Goal: Task Accomplishment & Management: Manage account settings

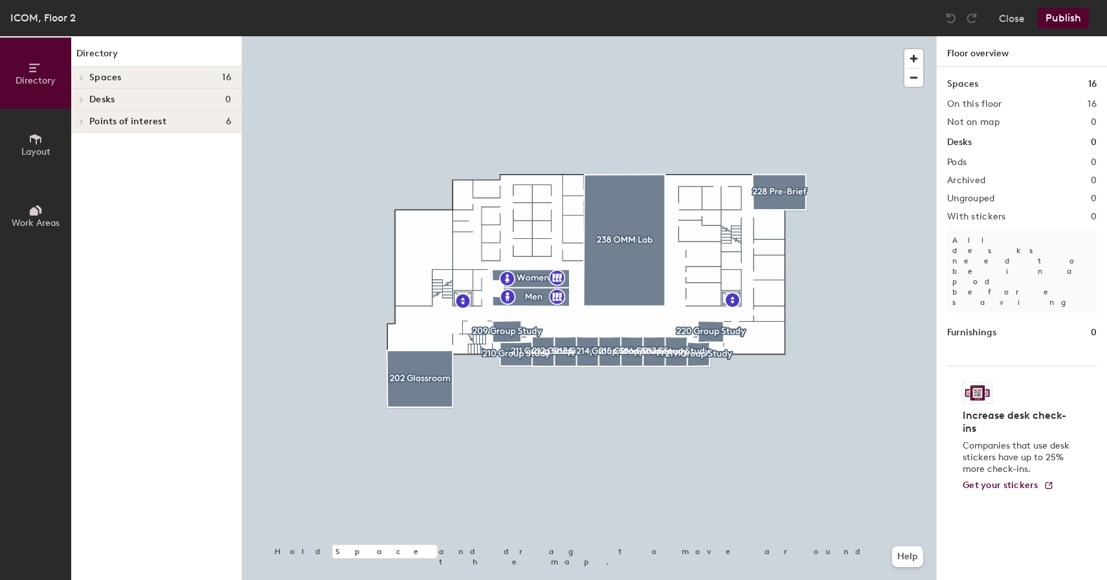
click at [80, 76] on icon at bounding box center [81, 77] width 5 height 6
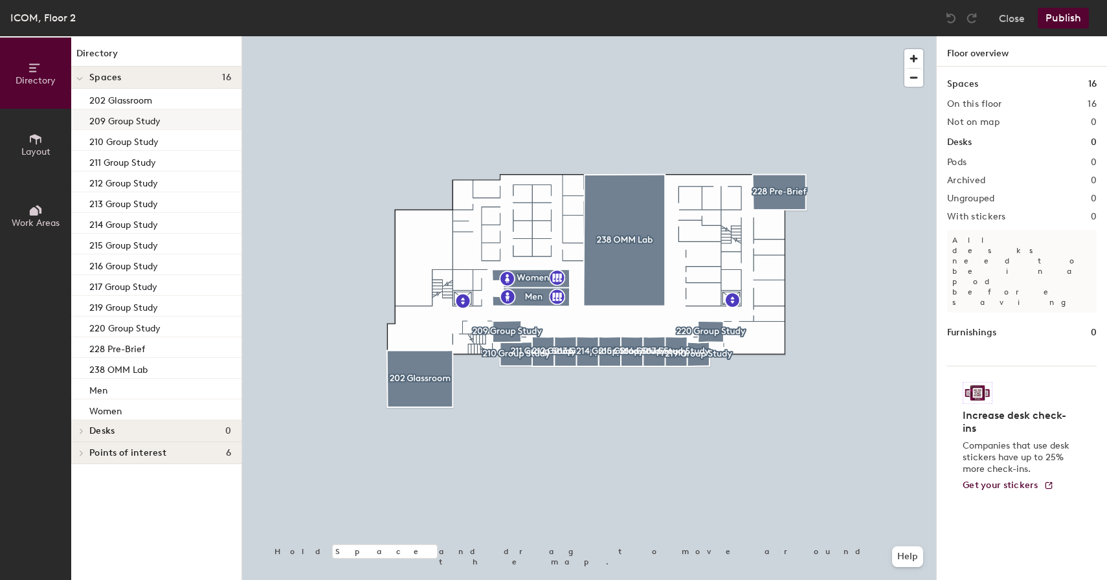
click at [467, 36] on div at bounding box center [589, 36] width 694 height 0
click at [908, 60] on span "button" at bounding box center [914, 58] width 19 height 19
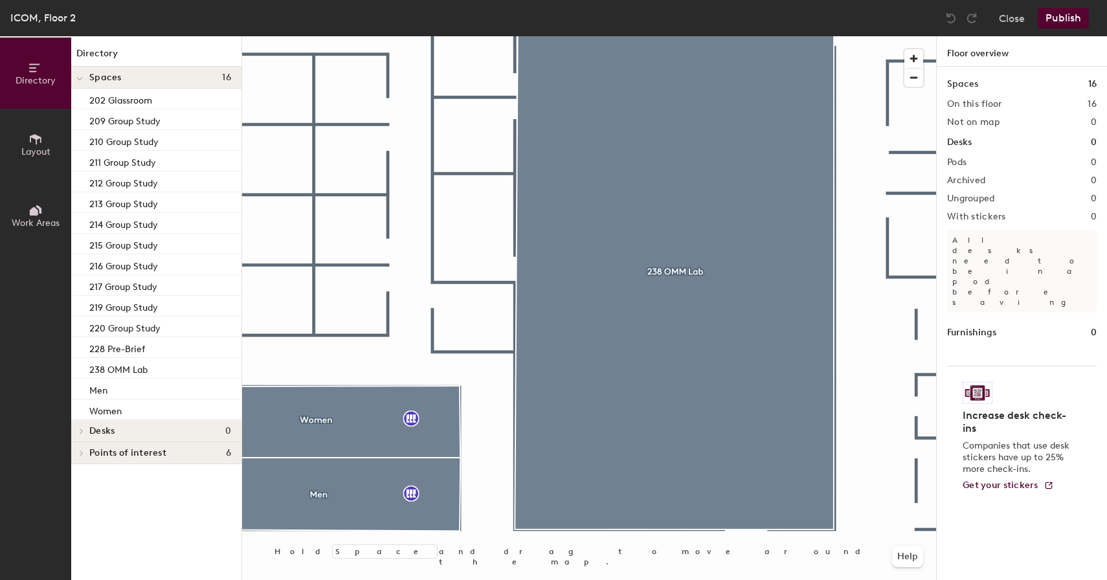
click at [32, 148] on span "Layout" at bounding box center [35, 151] width 29 height 11
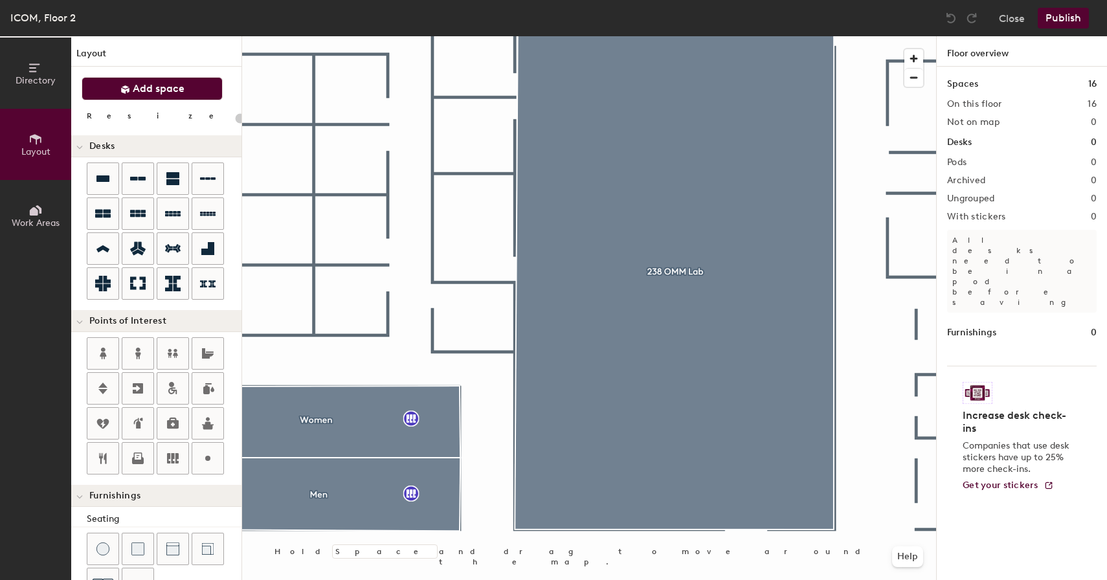
click at [169, 82] on button "Add space" at bounding box center [152, 88] width 141 height 23
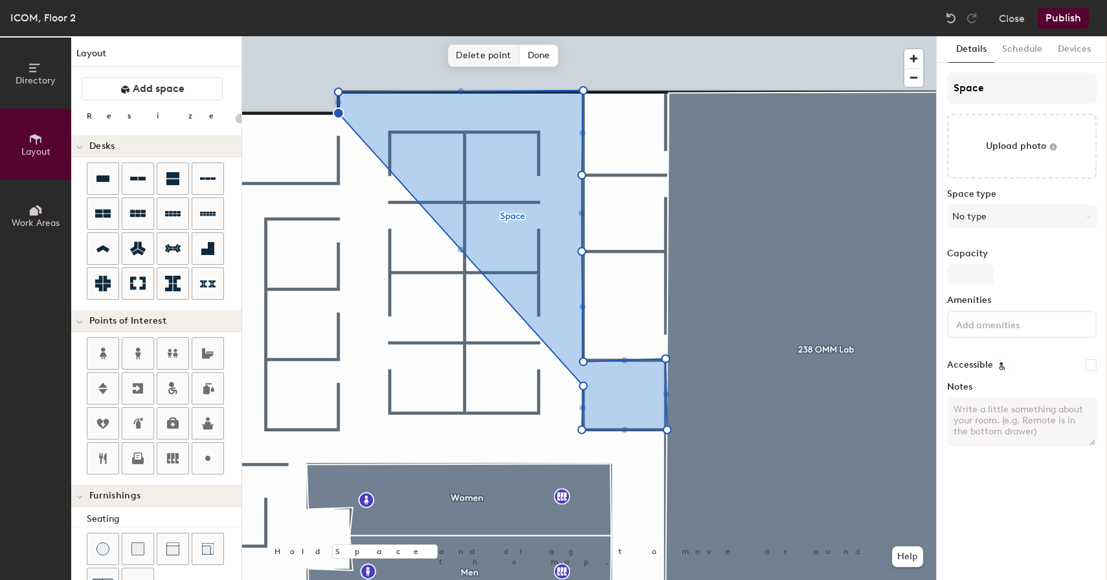
click at [498, 57] on span "Delete point" at bounding box center [483, 56] width 71 height 22
click at [488, 65] on span "Delete point" at bounding box center [483, 56] width 71 height 22
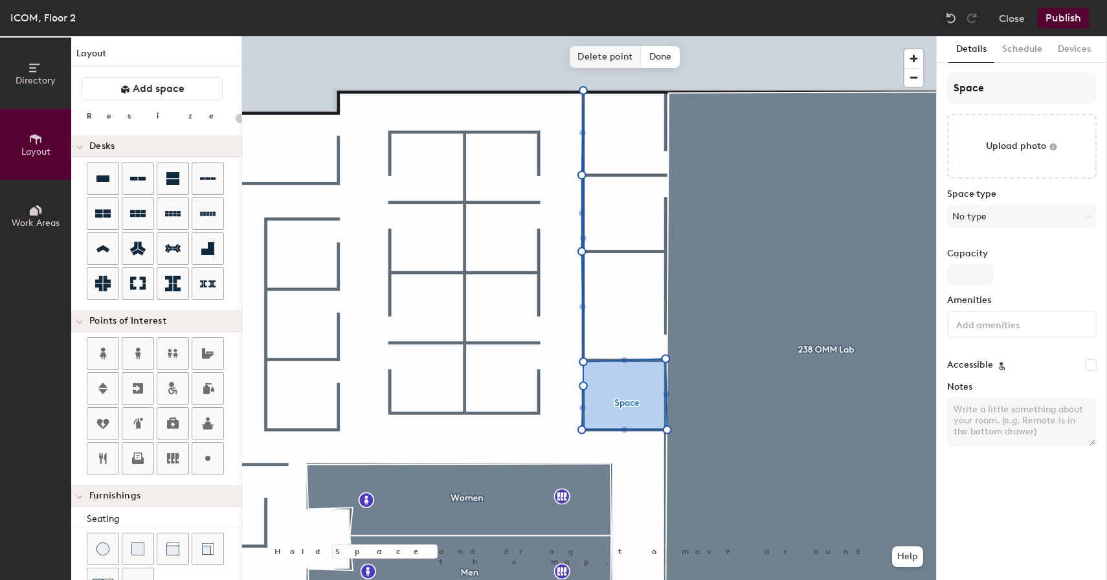
click at [605, 55] on span "Delete point" at bounding box center [605, 57] width 71 height 22
click at [601, 140] on span "Delete point" at bounding box center [605, 140] width 71 height 22
click at [601, 216] on span "Delete point" at bounding box center [605, 217] width 71 height 22
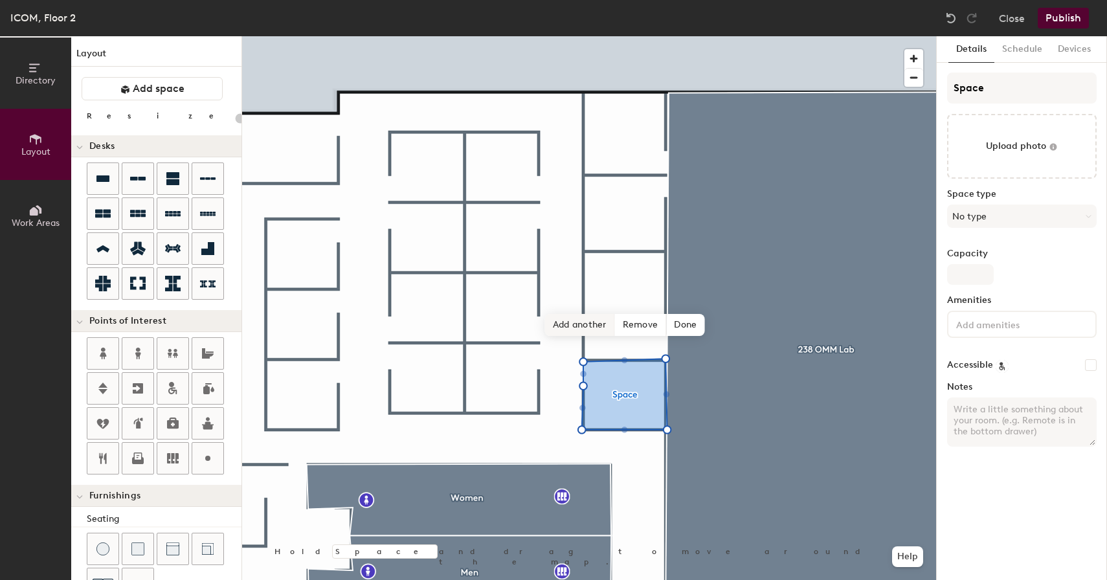
type input "20"
click at [972, 89] on input "Space" at bounding box center [1022, 88] width 150 height 31
drag, startPoint x: 998, startPoint y: 88, endPoint x: 945, endPoint y: 86, distance: 53.1
click at [945, 86] on div "Details Schedule Devices Space Upload photo Space type No type Capacity Ameniti…" at bounding box center [1022, 308] width 170 height 544
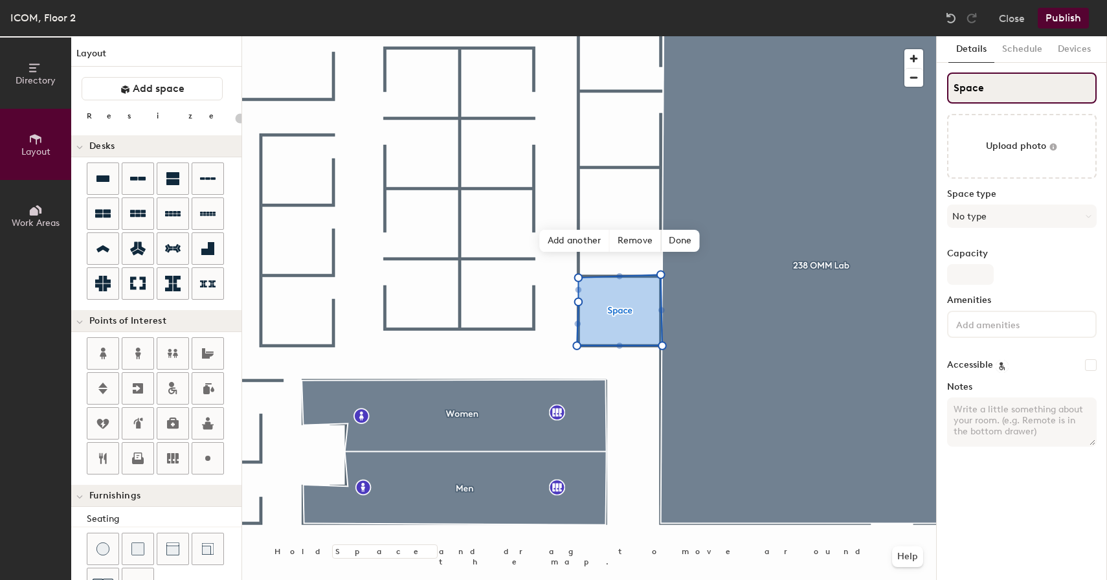
type input "2"
type input "20"
type input "24"
type input "20"
type input "242"
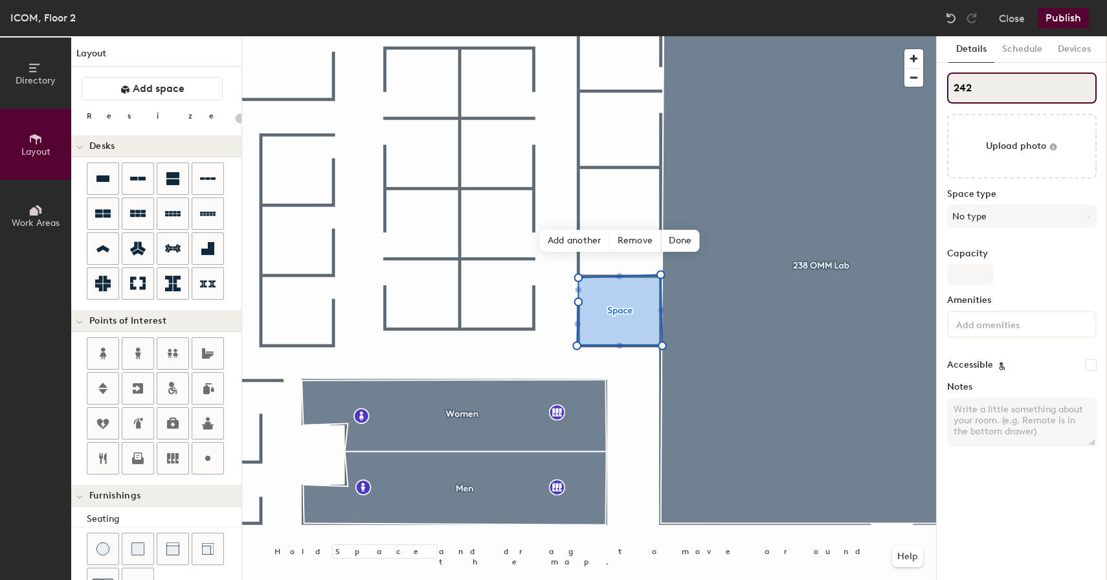
type input "20"
type input "242"
type input "20"
type input "242 E"
type input "20"
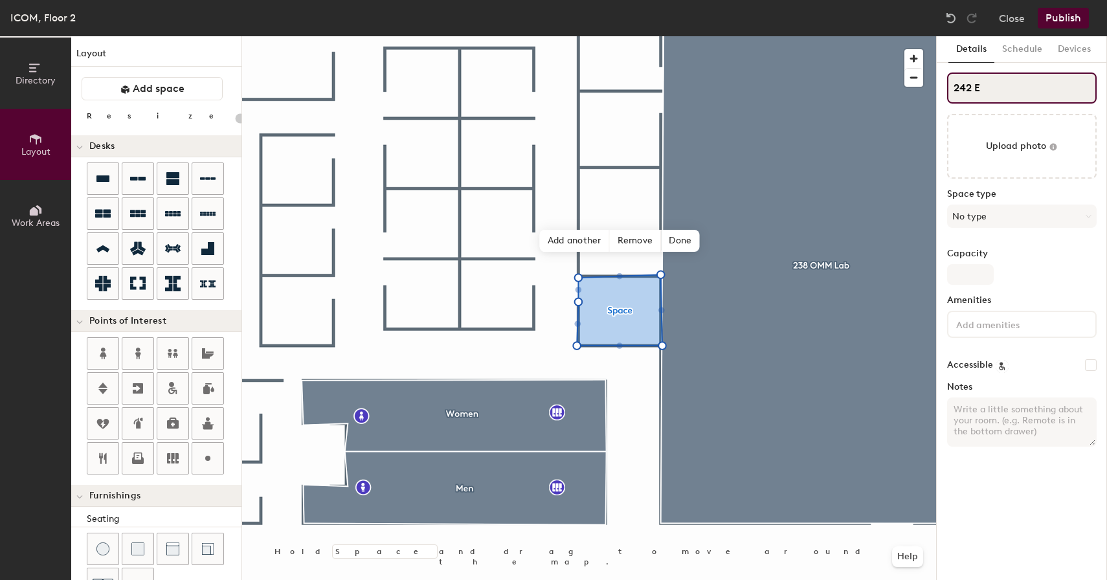
type input "242 Ex"
type input "20"
type input "242 Exa"
type input "20"
type input "242 Exam"
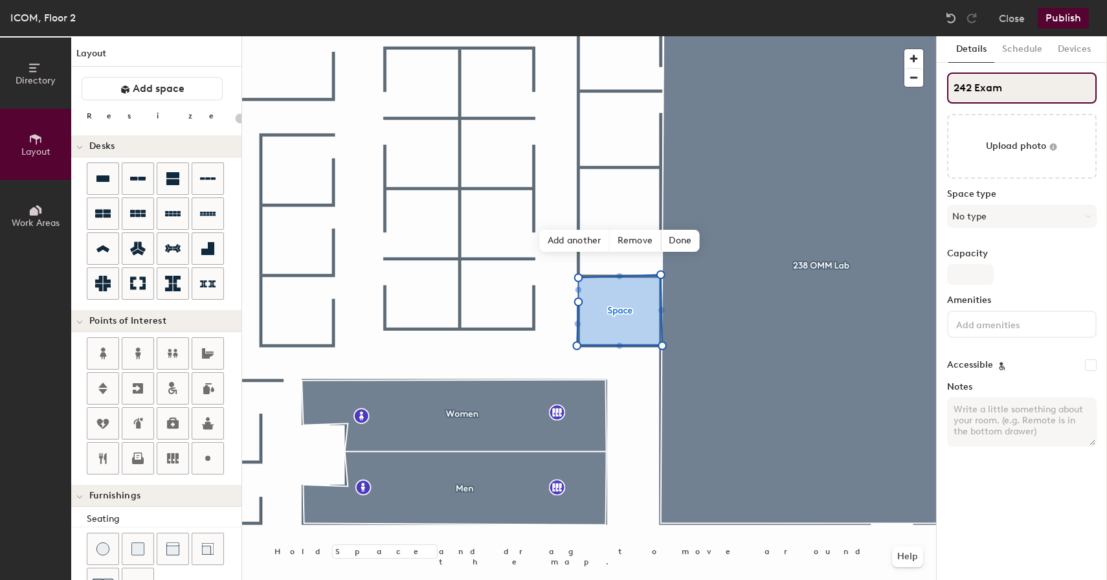
type input "20"
type input "242 Exam R"
type input "20"
type input "242 Exam Ro"
type input "20"
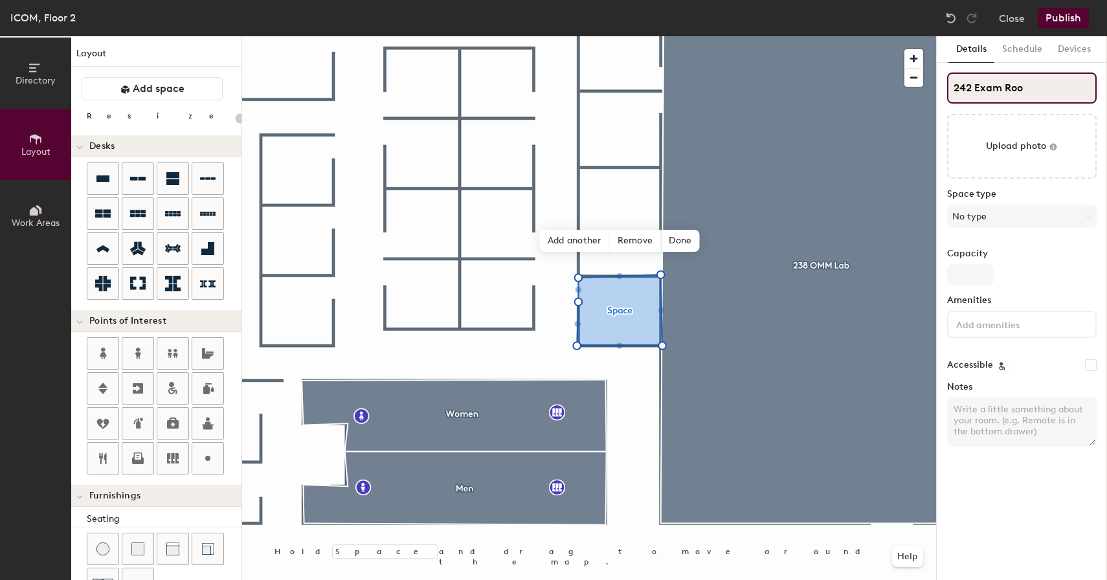
type input "242 Exam Room"
type input "20"
type input "242 Exam Room"
type input "20"
type input "242 Exam Room 1"
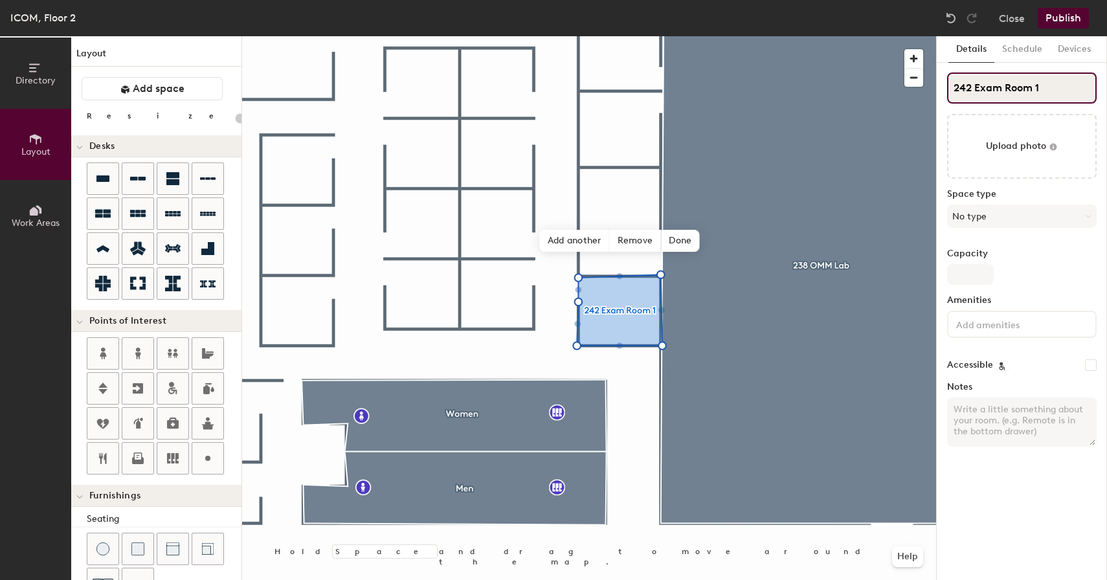
type input "20"
type input "242 Exam Room 1"
click at [1051, 221] on button "No type" at bounding box center [1022, 216] width 150 height 23
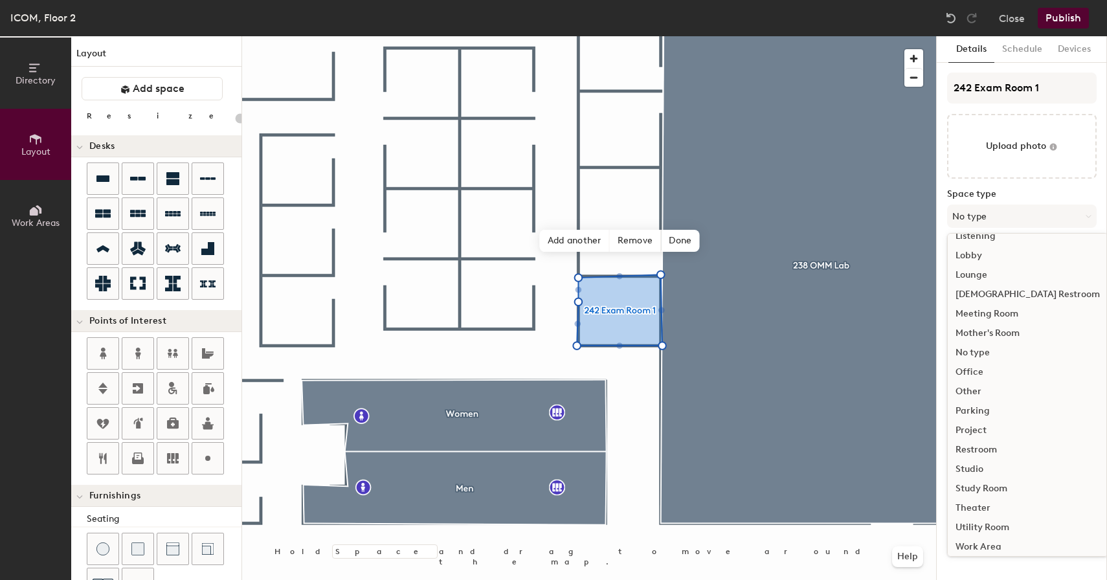
scroll to position [290, 0]
click at [991, 385] on div "Other" at bounding box center [1028, 385] width 160 height 19
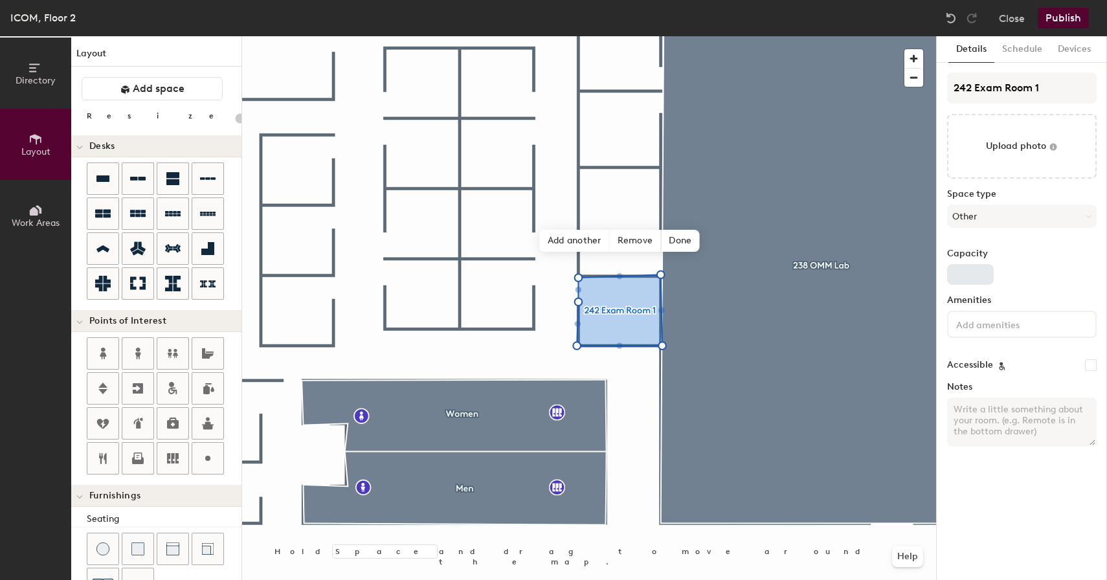
type input "20"
click at [975, 276] on input "Capacity" at bounding box center [970, 274] width 47 height 21
type input "3"
type input "20"
type input "3"
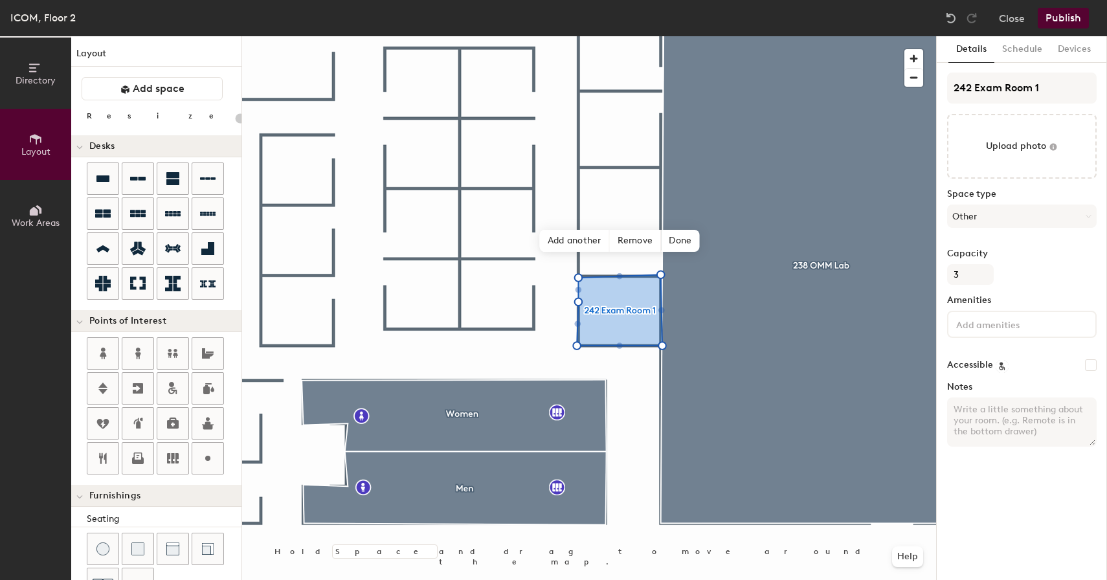
click at [1007, 349] on div "242 Exam Room 1 Upload photo Space type Other Capacity 3 Amenities Accessible N…" at bounding box center [1022, 265] width 150 height 385
click at [980, 411] on textarea "Notes" at bounding box center [1022, 422] width 150 height 49
type textarea "O"
type input "20"
type textarea "Onl"
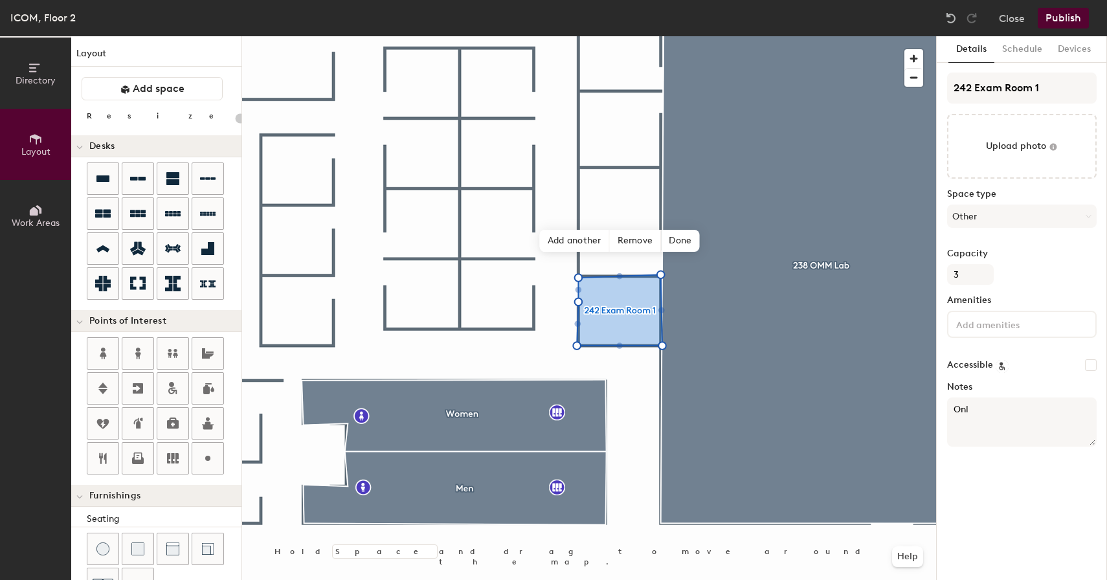
type input "20"
type textarea "Only"
type input "20"
type textarea "Only A"
type input "20"
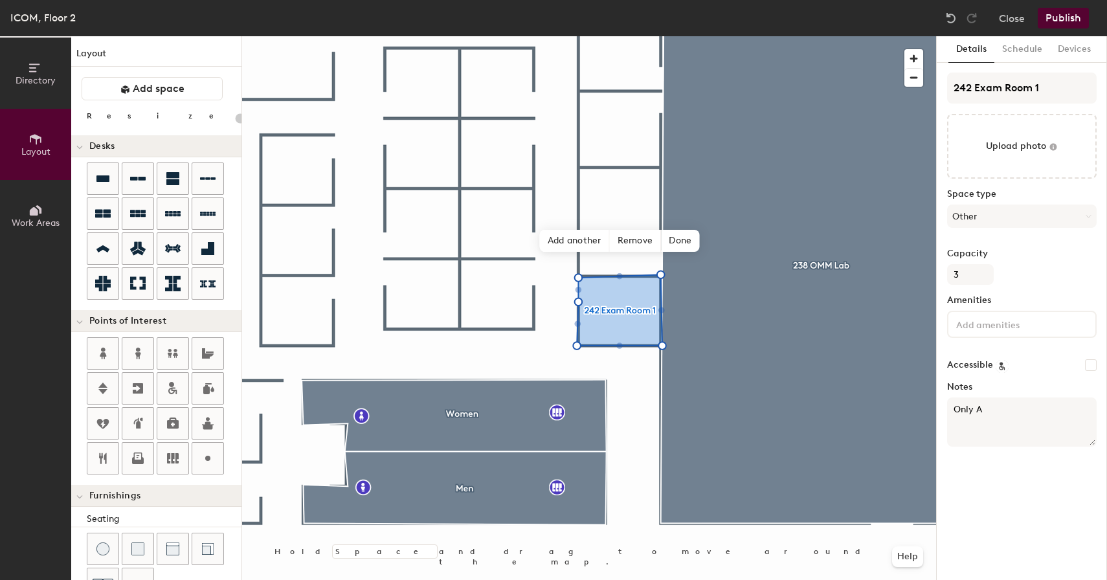
type textarea "Only Av"
type input "20"
type textarea "Only Ava"
type input "20"
type textarea "Only Avai"
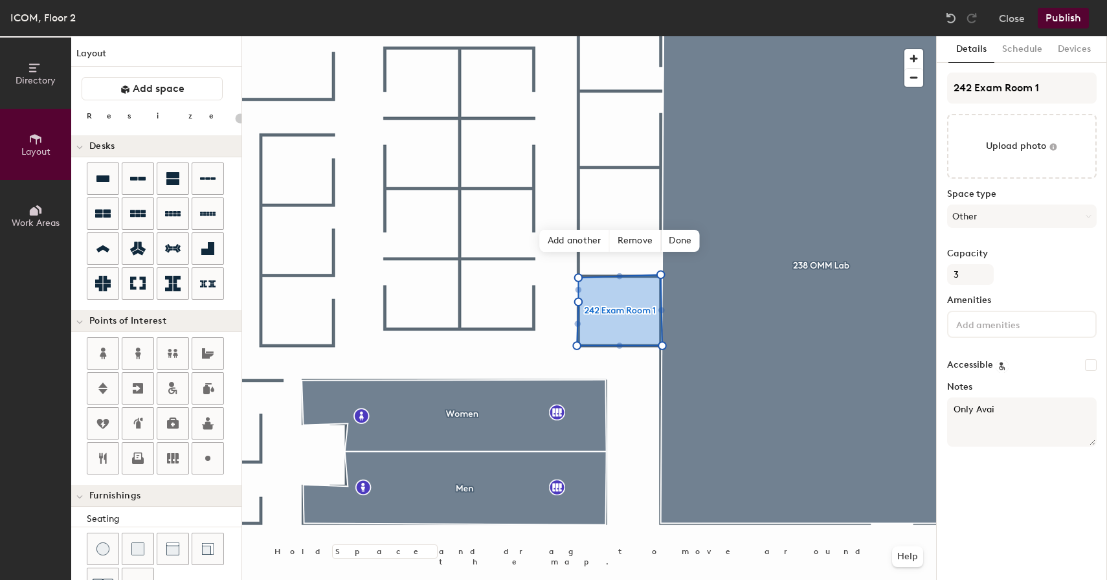
type input "20"
type textarea "Only Availa"
type input "20"
type textarea "Only Availab"
type input "20"
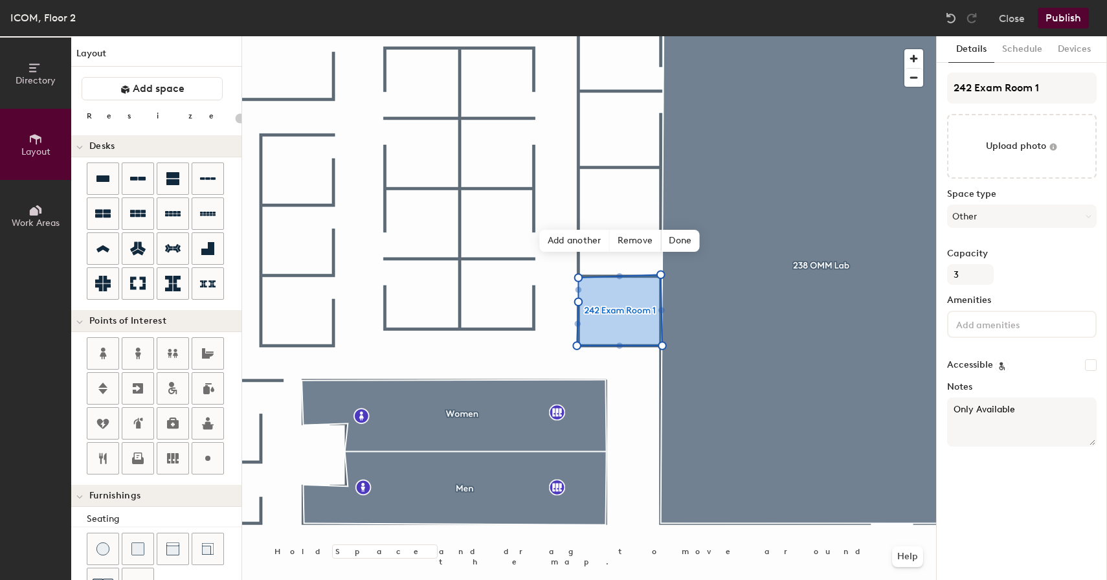
type textarea "Only Available"
type input "20"
type textarea "Only Available B"
type input "20"
type textarea "Only Available Be"
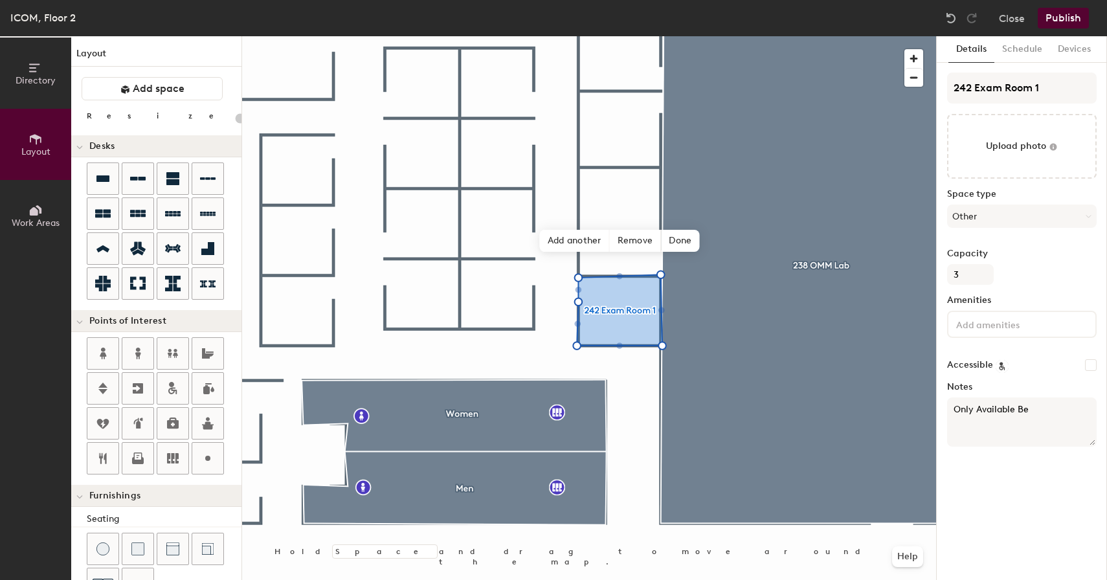
type input "20"
type textarea "Only Available Bet"
type input "20"
type textarea "Only Available Betw"
type input "20"
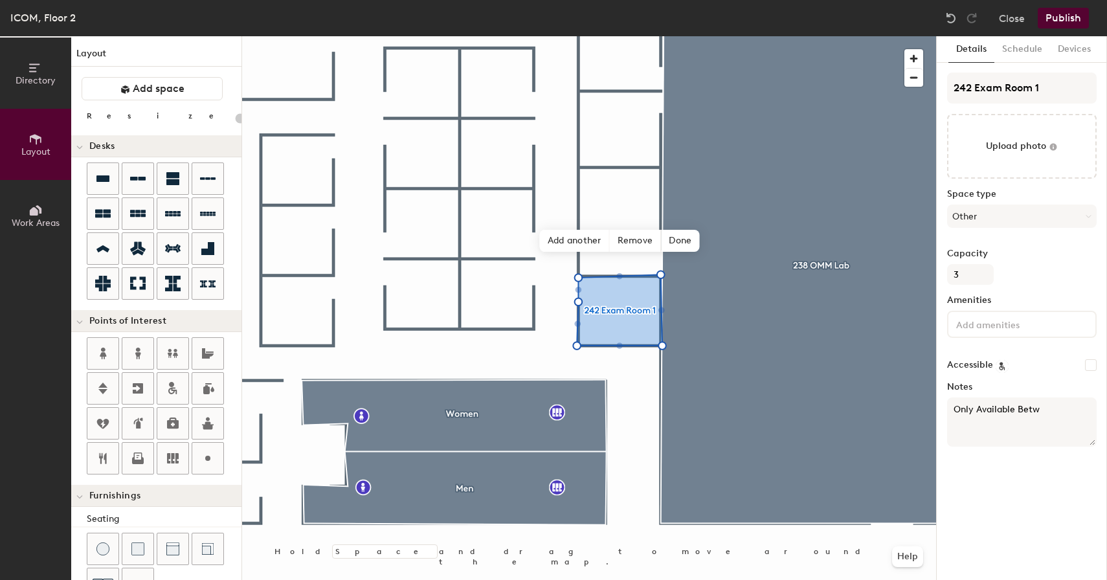
type textarea "Only Available Betwe"
type input "20"
type textarea "Only Available Betwee"
type input "20"
type textarea "Only Available Between"
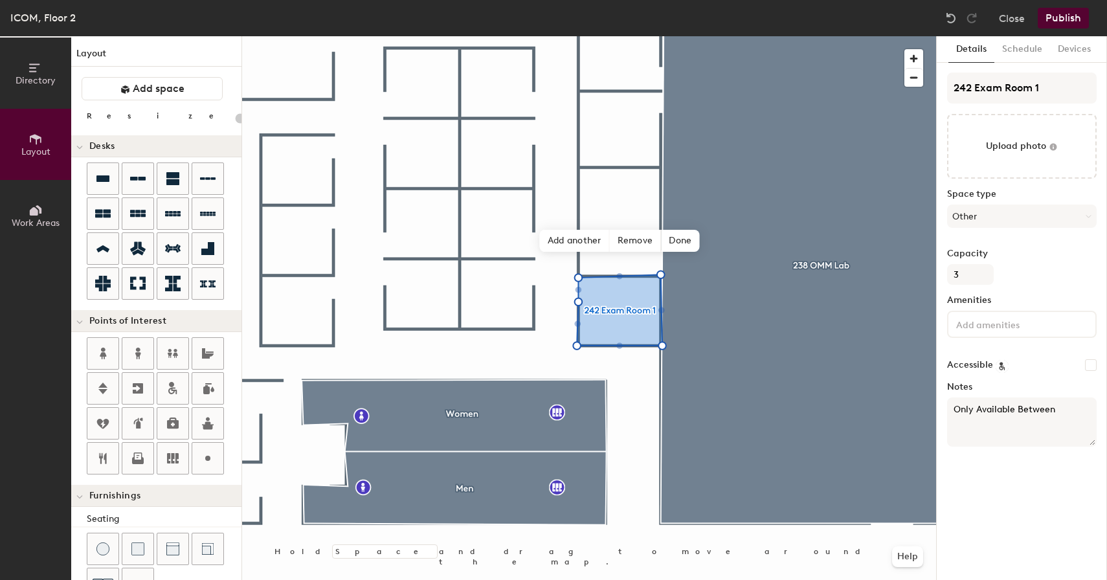
type input "20"
type textarea "Only Available Between 7"
type input "20"
type textarea "Only Available Between 7AM"
type input "20"
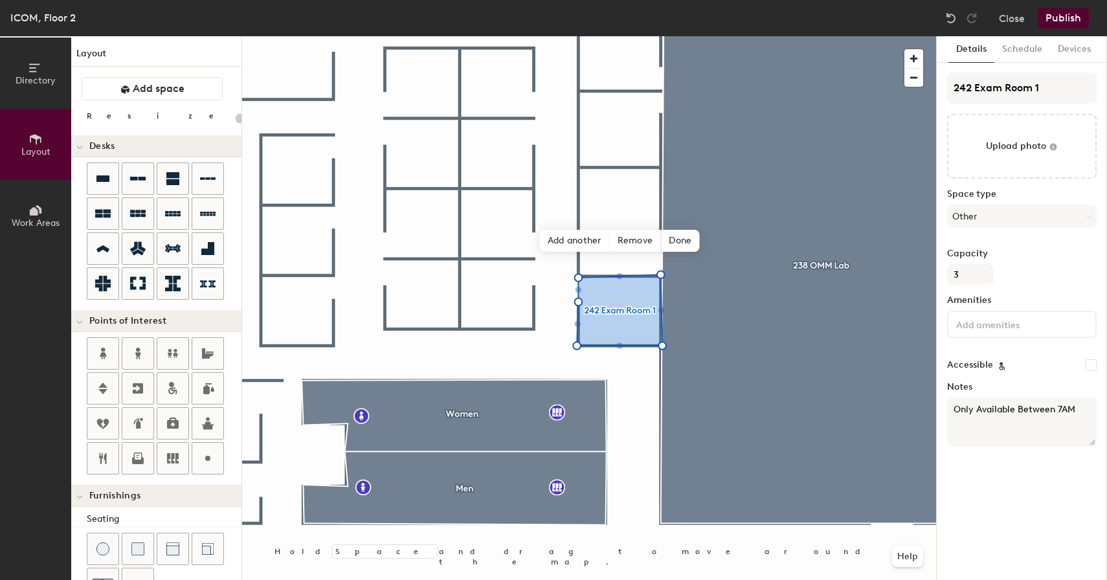
type textarea "Only Available Between 7AM-"
type input "20"
type textarea "Only Available Between 7AM-7"
type input "20"
type textarea "Only Available Between 7AM-7P"
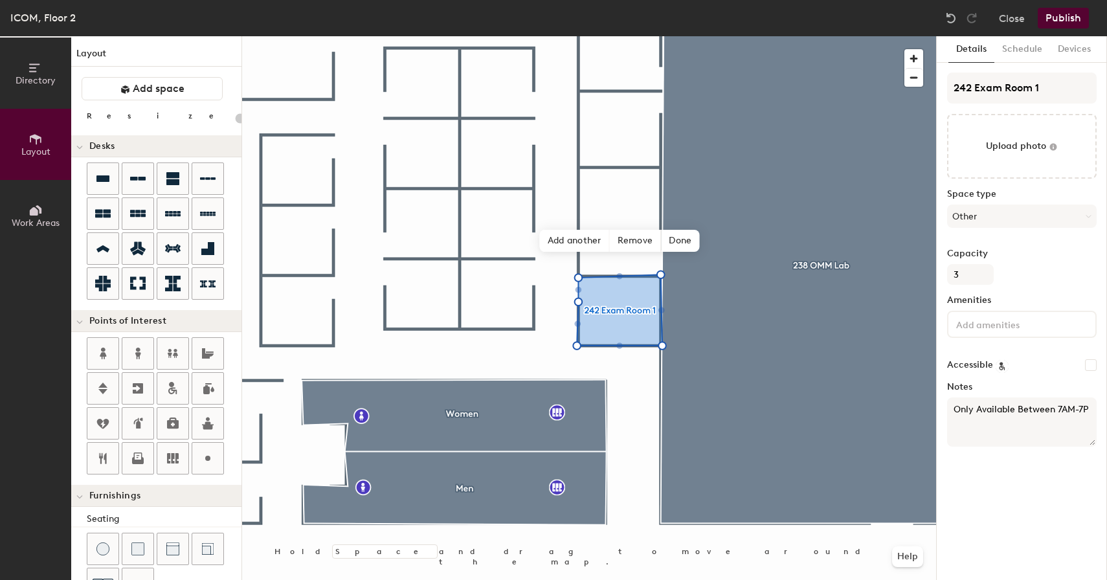
type input "20"
type textarea "Only Available Between 7AM-7PM"
type input "20"
type textarea "Only Available Between 7AM-7PM"
click at [1024, 48] on button "Schedule" at bounding box center [1023, 49] width 56 height 27
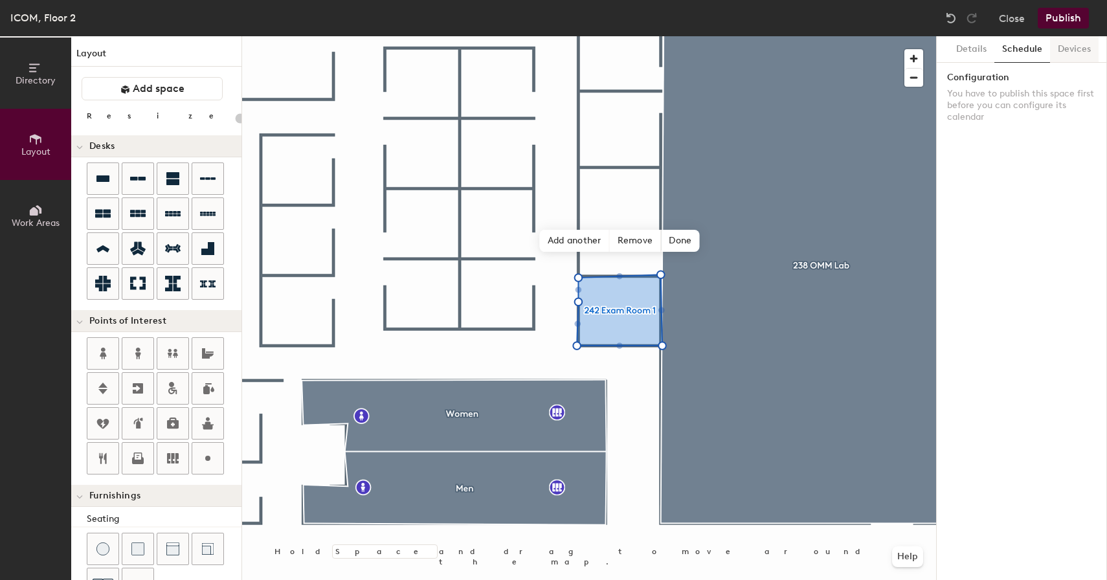
click at [1080, 49] on button "Devices" at bounding box center [1074, 49] width 49 height 27
click at [673, 240] on span "Done" at bounding box center [680, 241] width 38 height 22
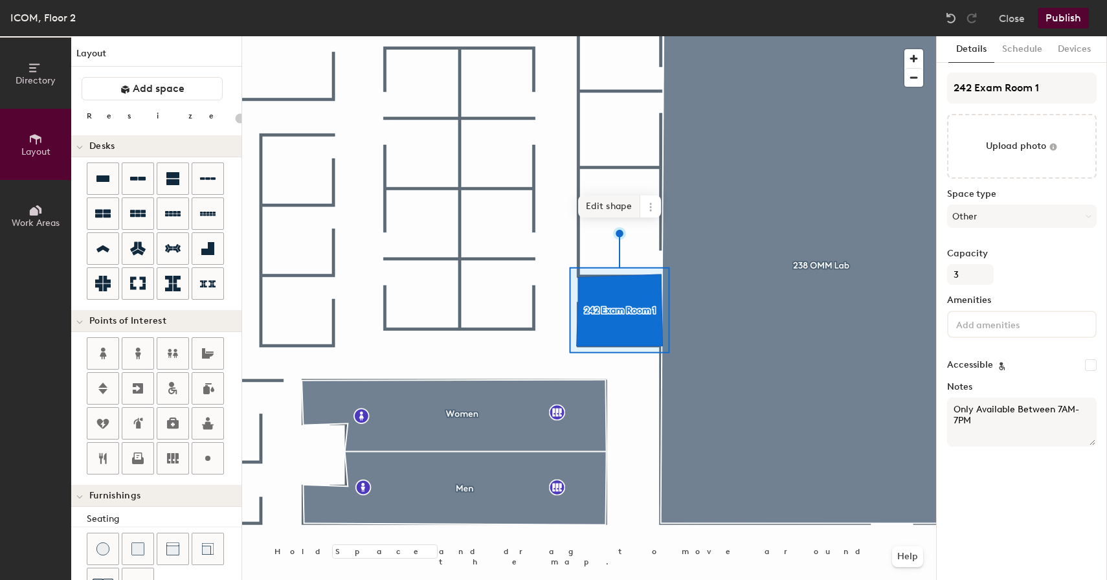
click at [607, 199] on span "Edit shape" at bounding box center [609, 207] width 62 height 22
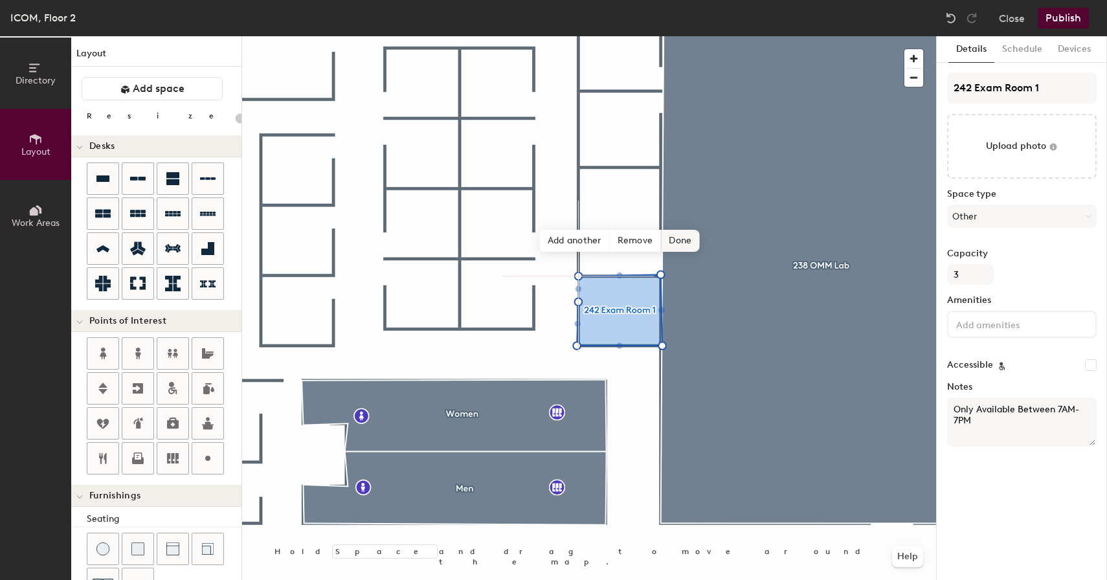
click at [673, 243] on span "Done" at bounding box center [680, 241] width 38 height 22
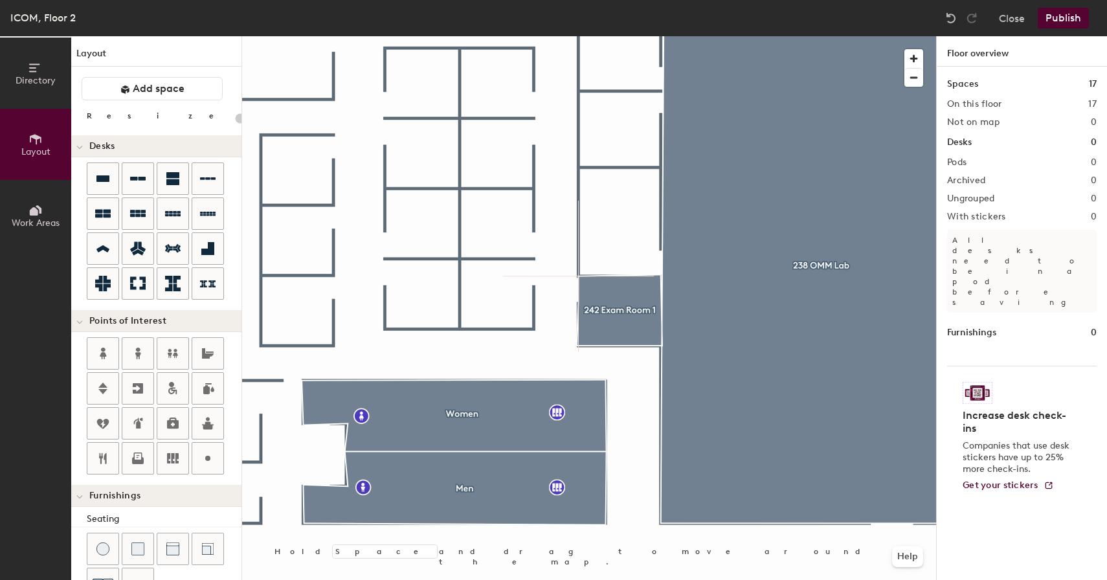
type input "20"
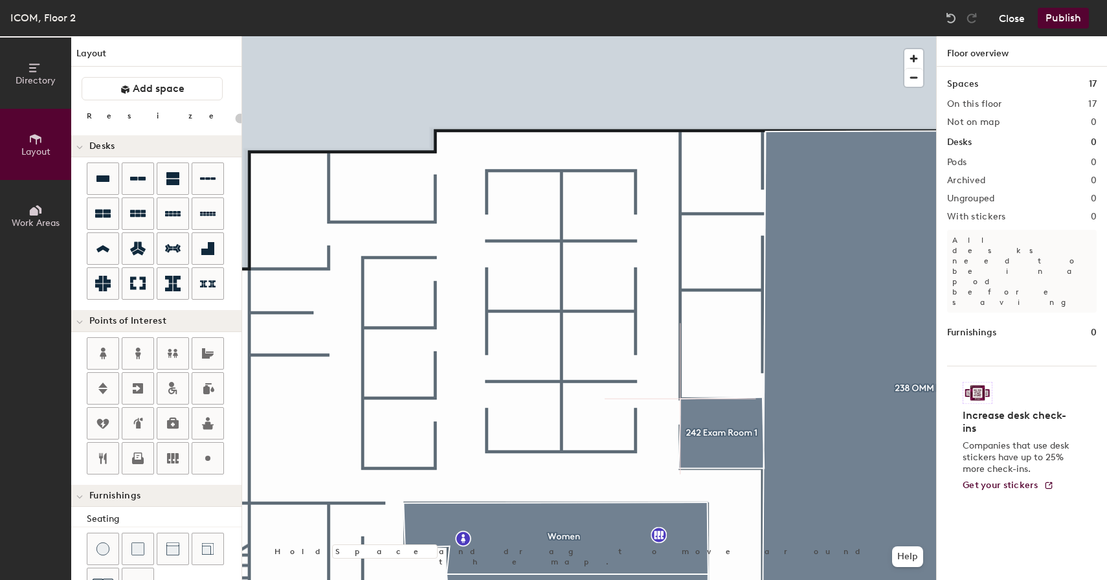
click at [1018, 25] on button "Close" at bounding box center [1012, 18] width 26 height 21
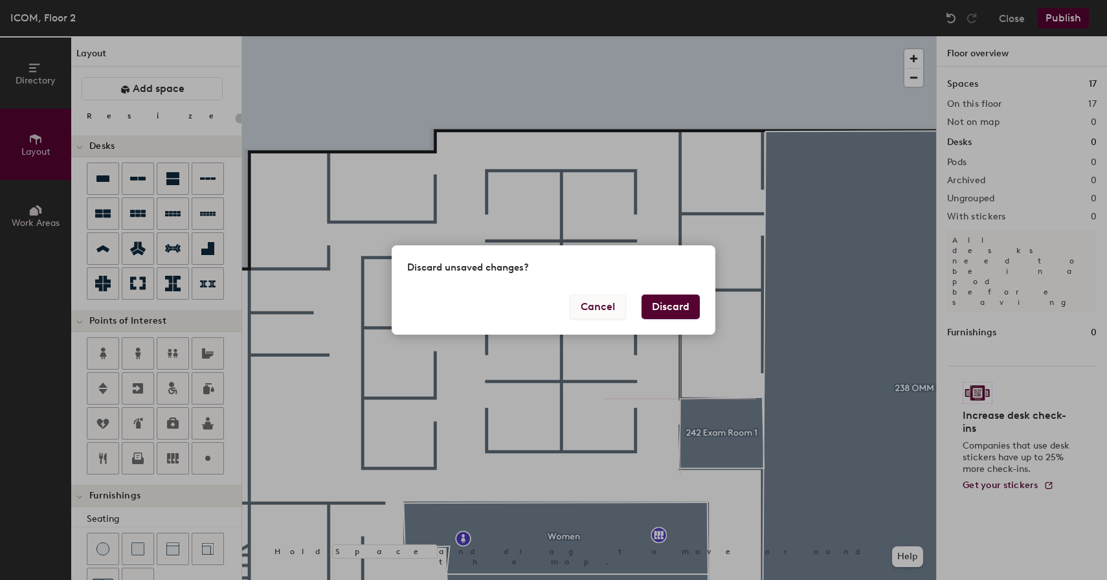
click at [589, 308] on button "Cancel" at bounding box center [598, 307] width 56 height 25
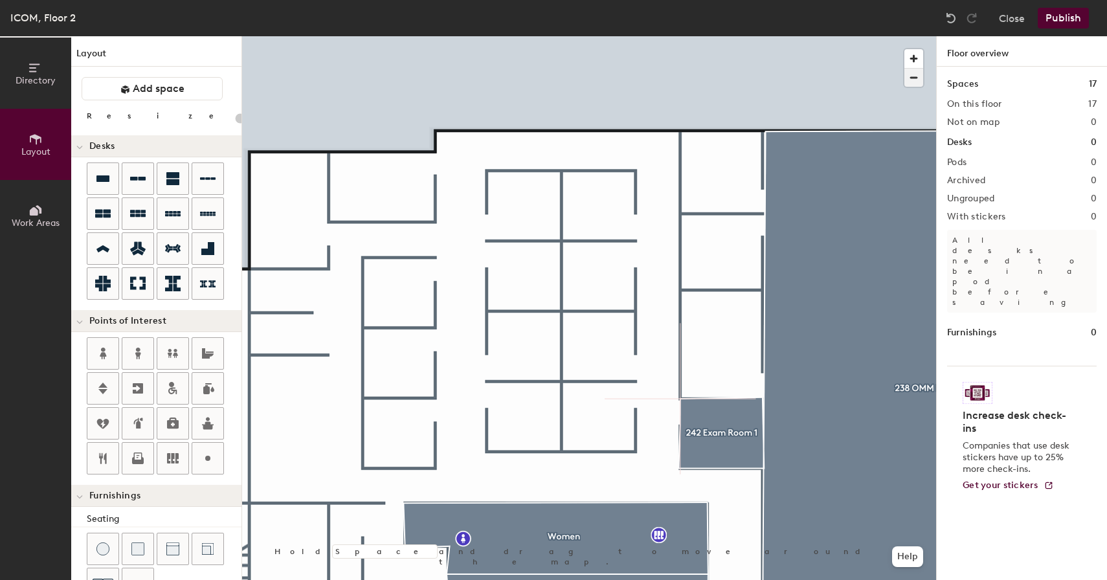
click at [917, 73] on span "button" at bounding box center [914, 78] width 19 height 18
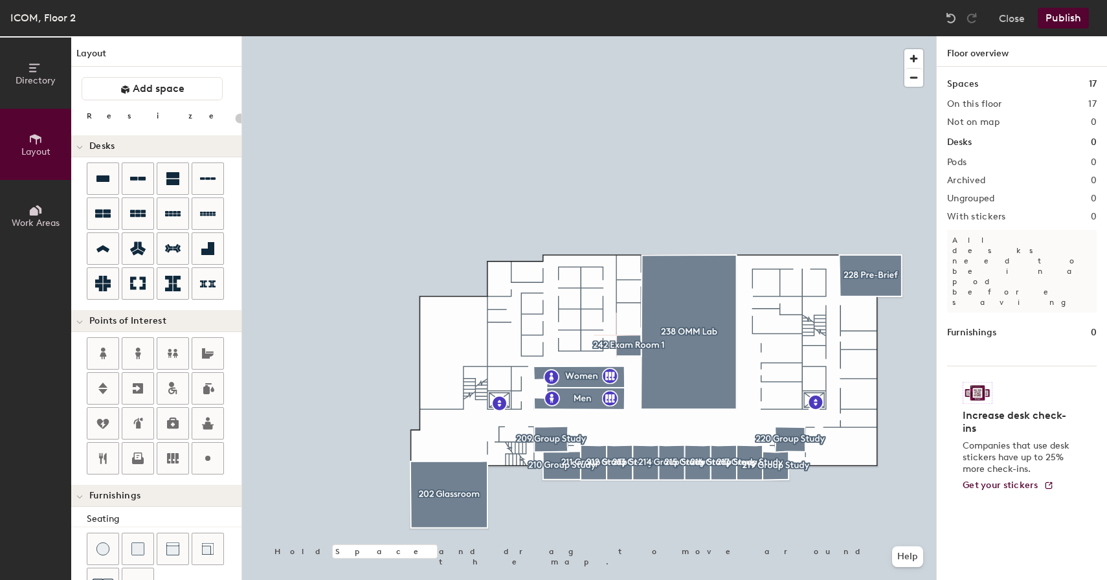
click at [46, 63] on button "Directory" at bounding box center [35, 73] width 71 height 71
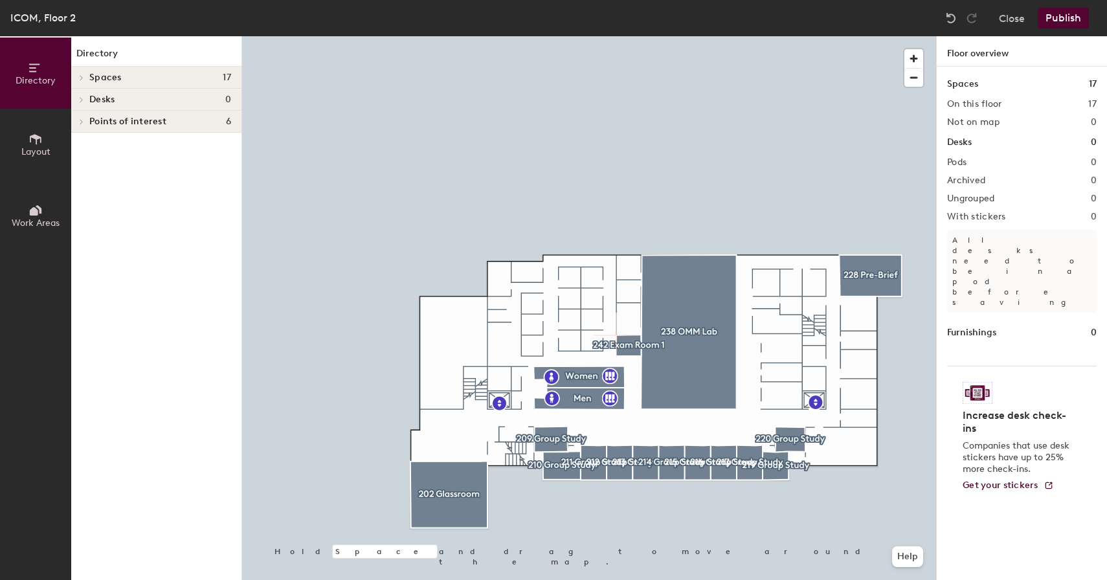
click at [82, 74] on icon at bounding box center [81, 77] width 5 height 6
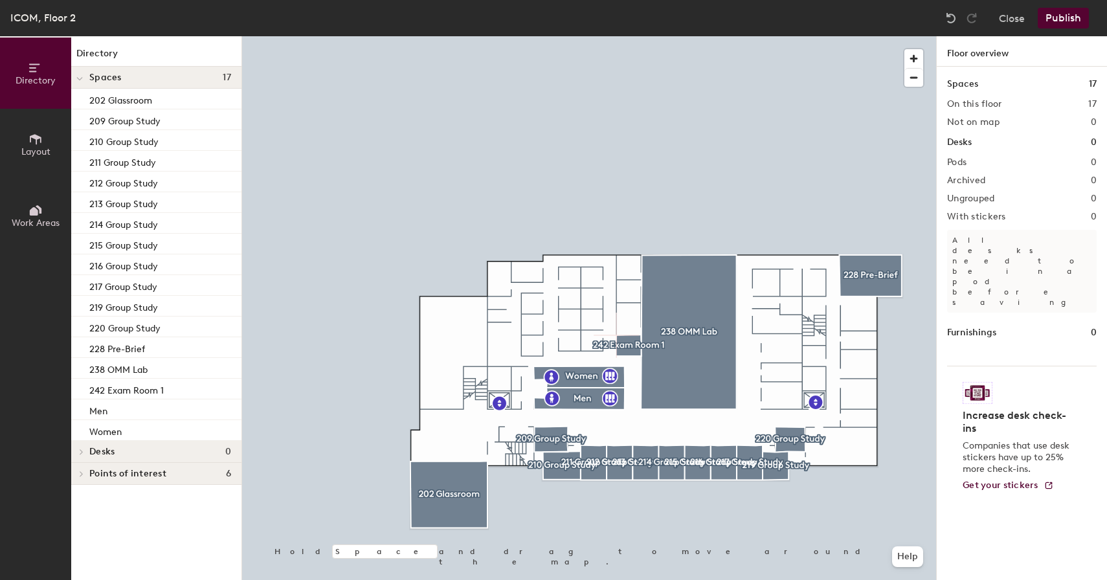
click at [1060, 21] on button "Publish" at bounding box center [1063, 18] width 51 height 21
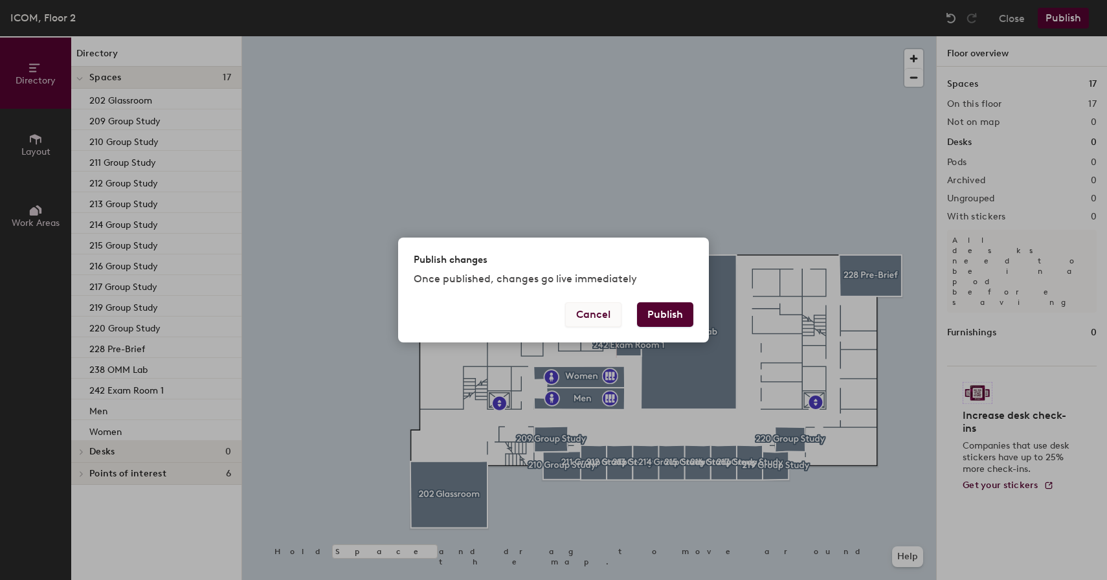
click at [579, 311] on button "Cancel" at bounding box center [593, 314] width 56 height 25
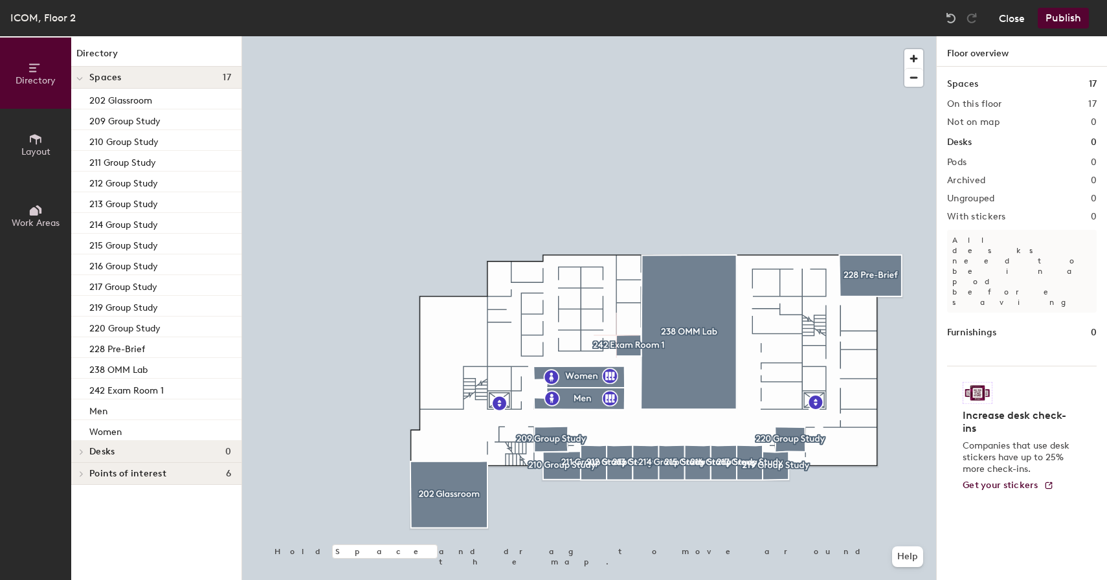
click at [1016, 20] on button "Close" at bounding box center [1012, 18] width 26 height 21
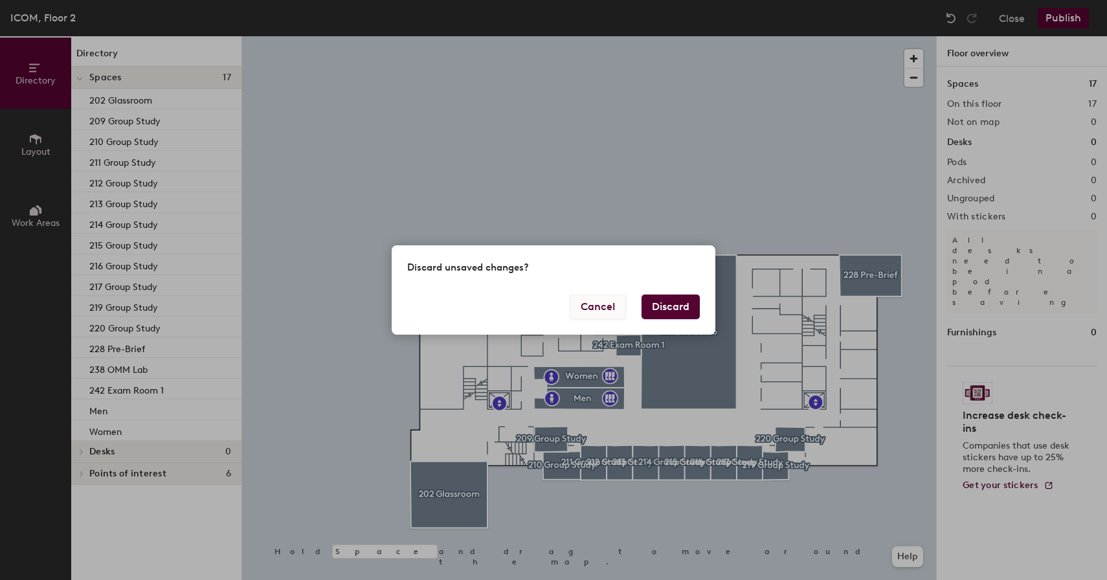
click at [602, 299] on button "Cancel" at bounding box center [598, 307] width 56 height 25
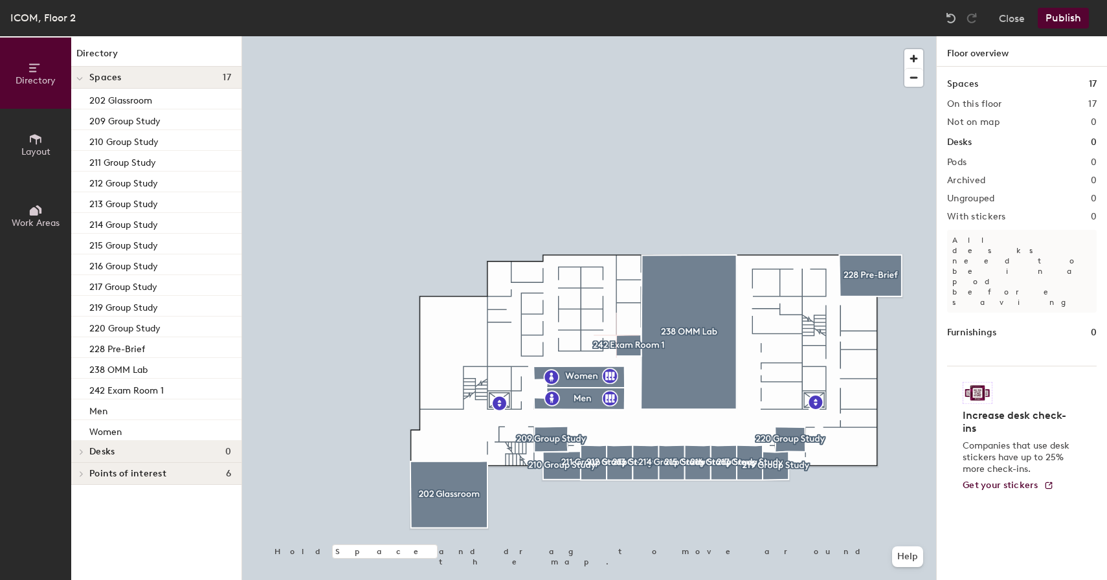
click at [33, 203] on icon at bounding box center [35, 210] width 14 height 14
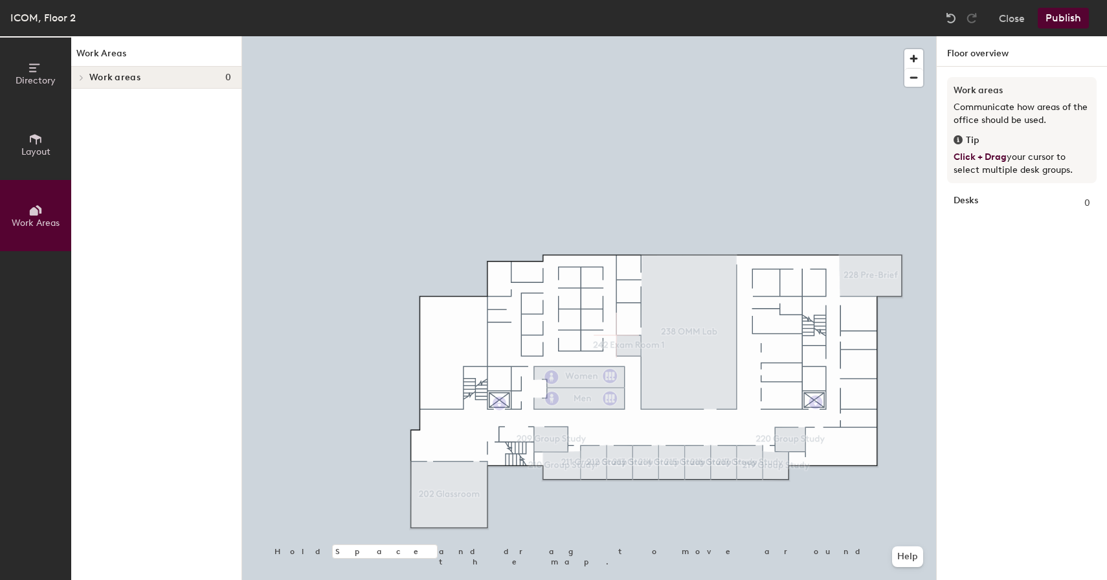
click at [38, 148] on span "Layout" at bounding box center [35, 151] width 29 height 11
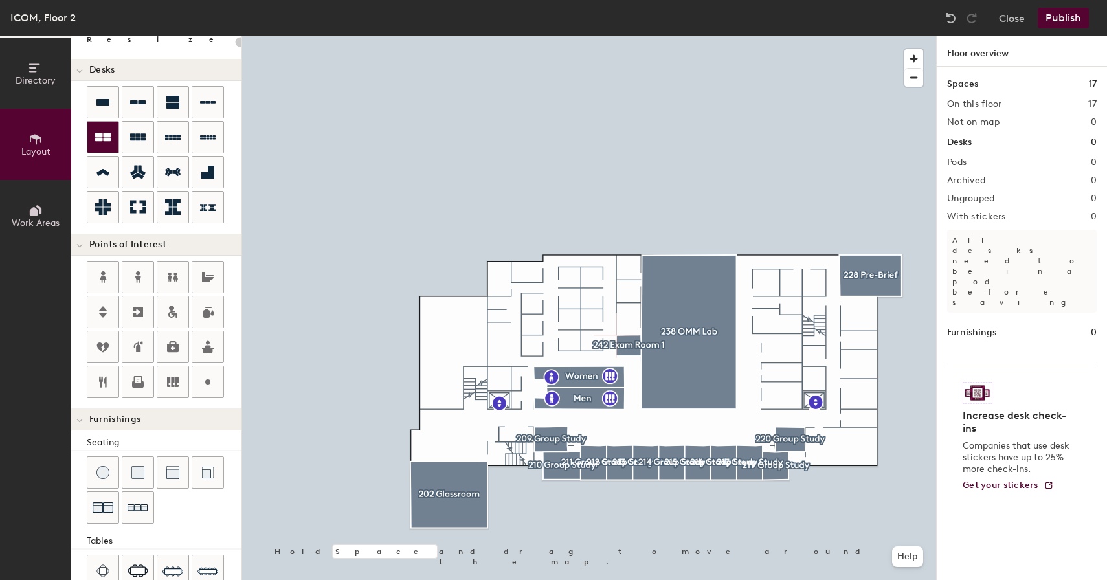
scroll to position [0, 0]
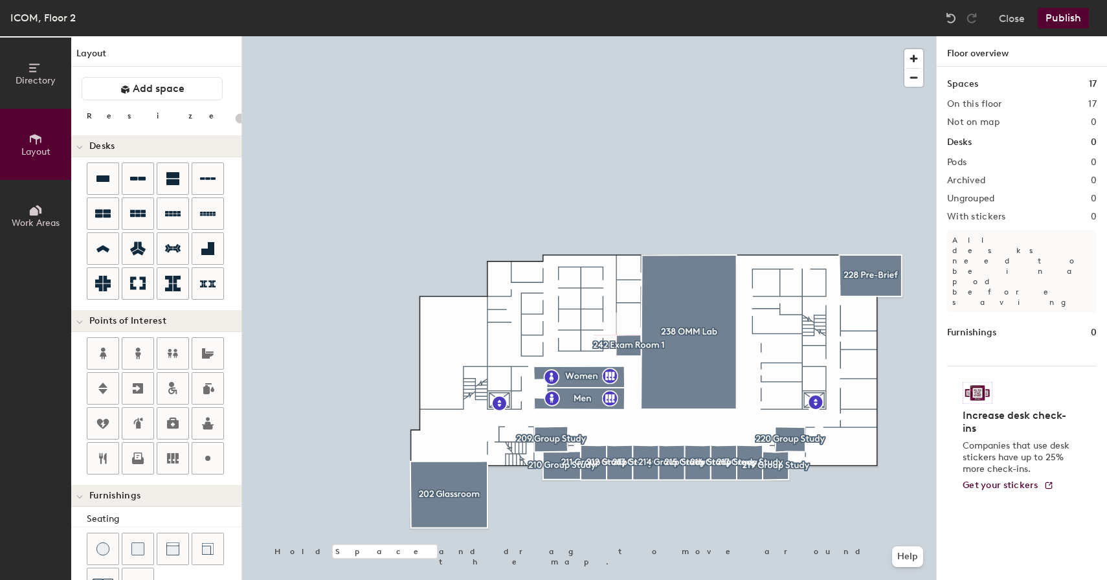
click at [41, 82] on span "Directory" at bounding box center [36, 80] width 40 height 11
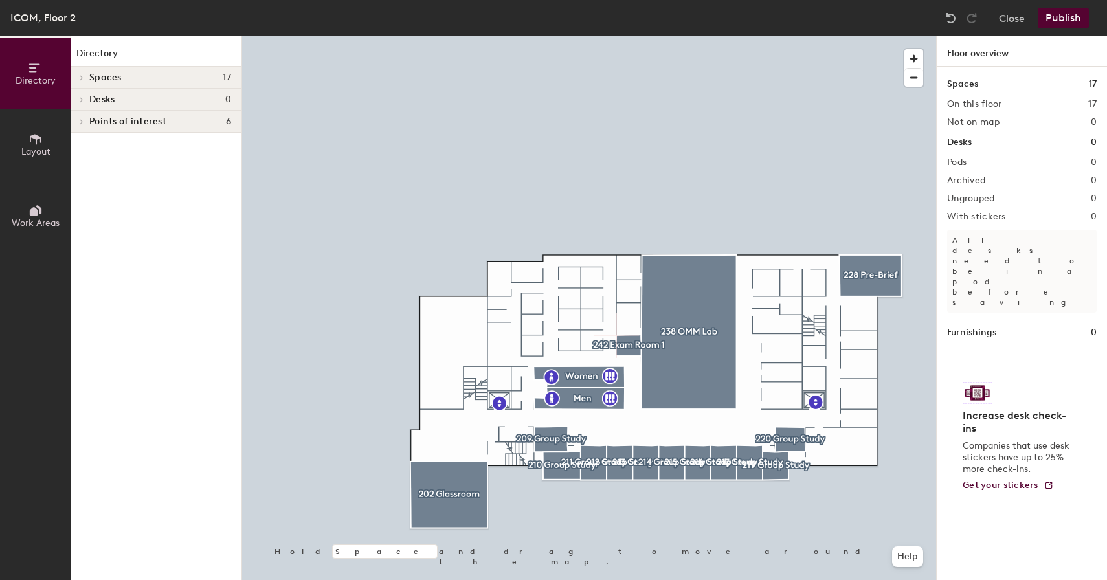
click at [1068, 24] on button "Publish" at bounding box center [1063, 18] width 51 height 21
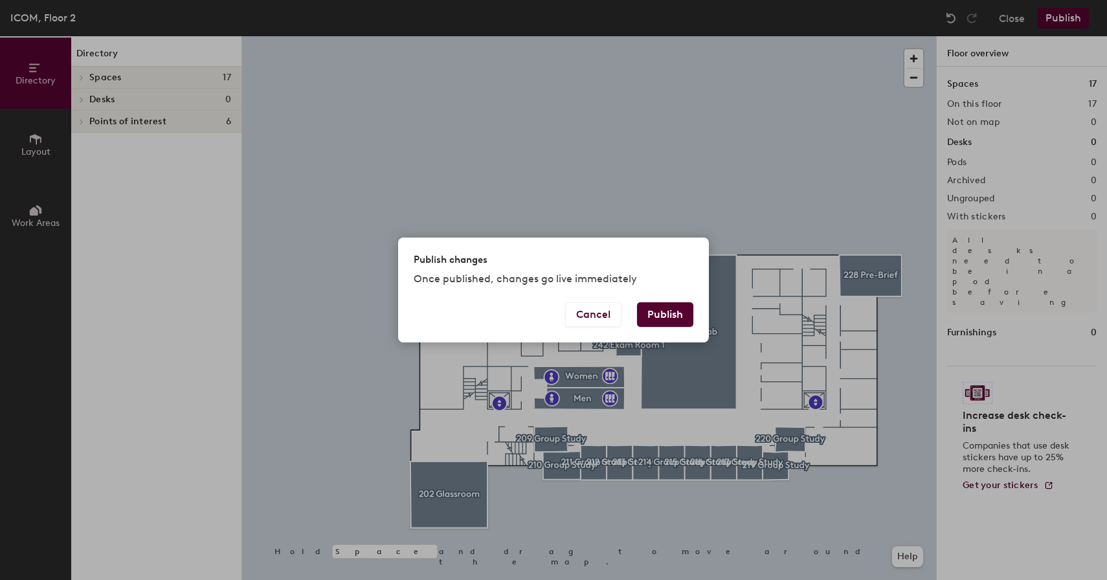
click at [668, 316] on button "Publish" at bounding box center [665, 314] width 56 height 25
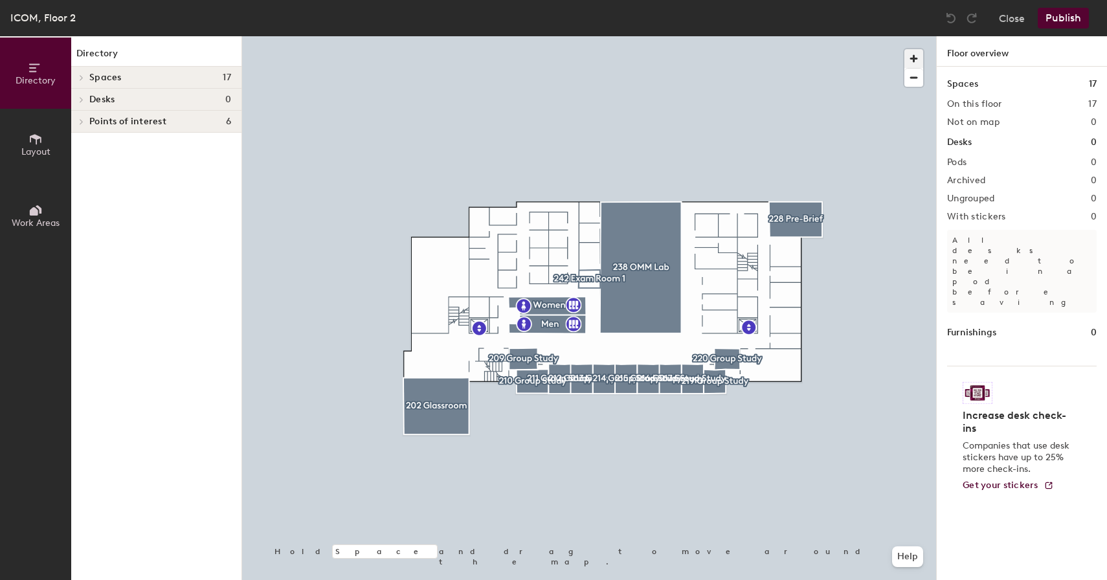
click at [913, 52] on span "button" at bounding box center [914, 58] width 19 height 19
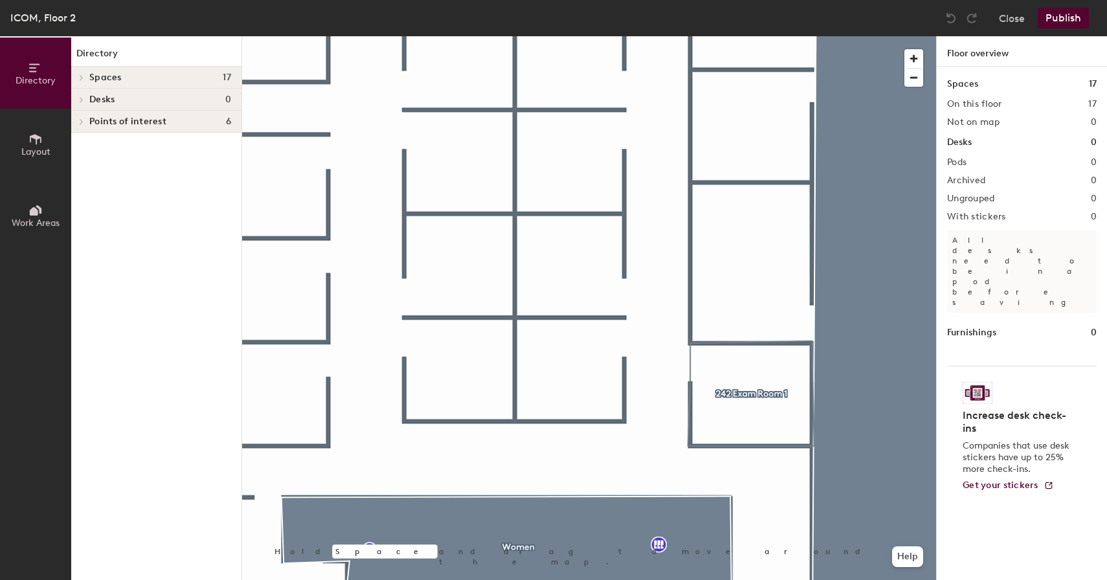
click at [35, 138] on icon at bounding box center [35, 139] width 14 height 14
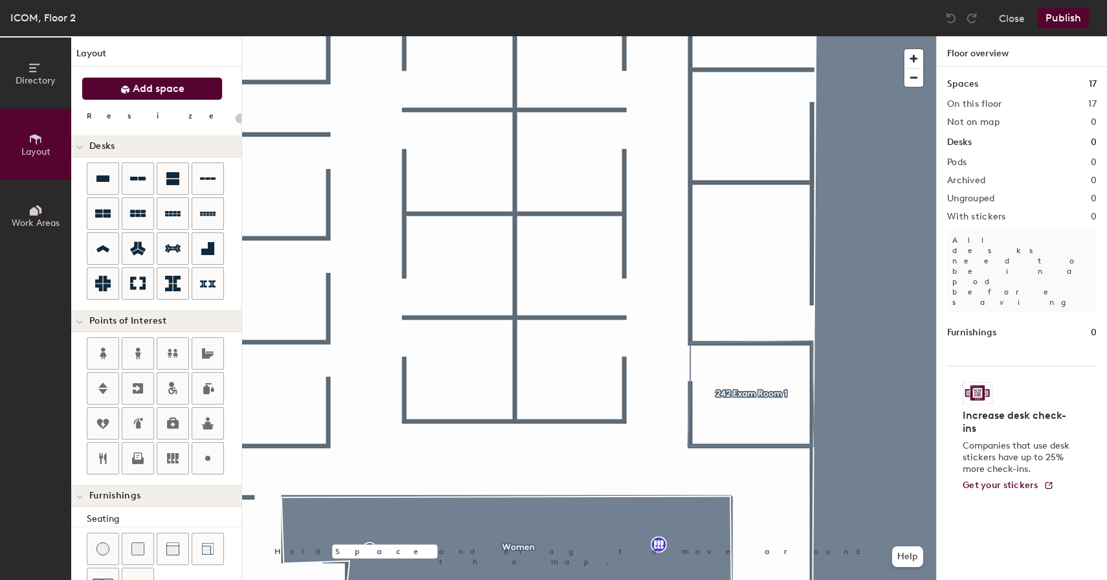
click at [139, 95] on span "Add space" at bounding box center [159, 88] width 52 height 13
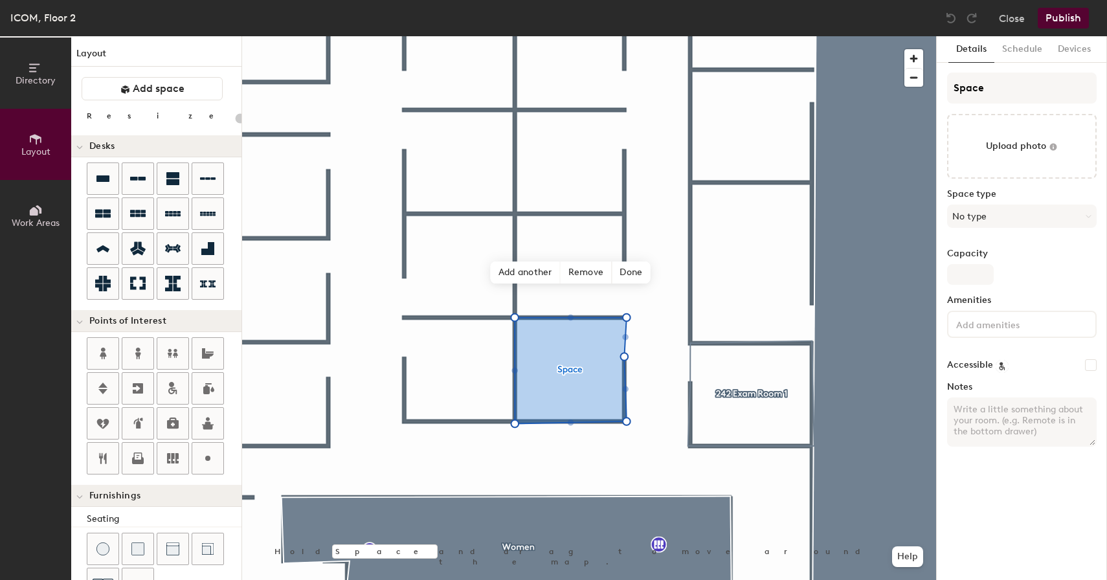
type input "20"
drag, startPoint x: 1006, startPoint y: 85, endPoint x: 938, endPoint y: 85, distance: 68.6
click at [938, 85] on div "Details Schedule Devices Space Upload photo Space type No type Capacity Ameniti…" at bounding box center [1022, 308] width 170 height 544
type input "2"
type input "20"
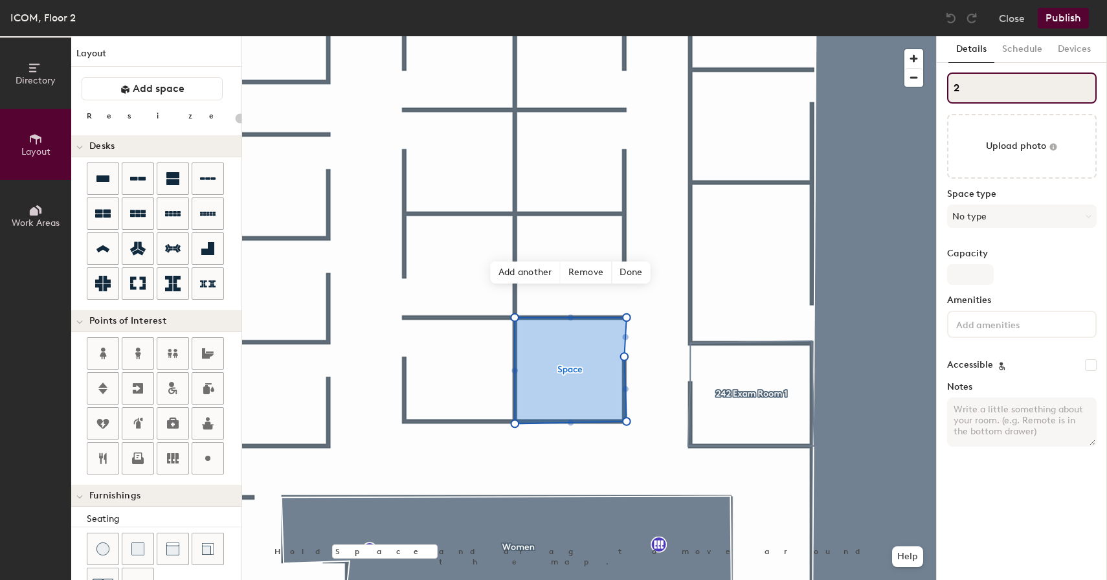
type input "24"
type input "20"
type input "243"
type input "20"
type input "243"
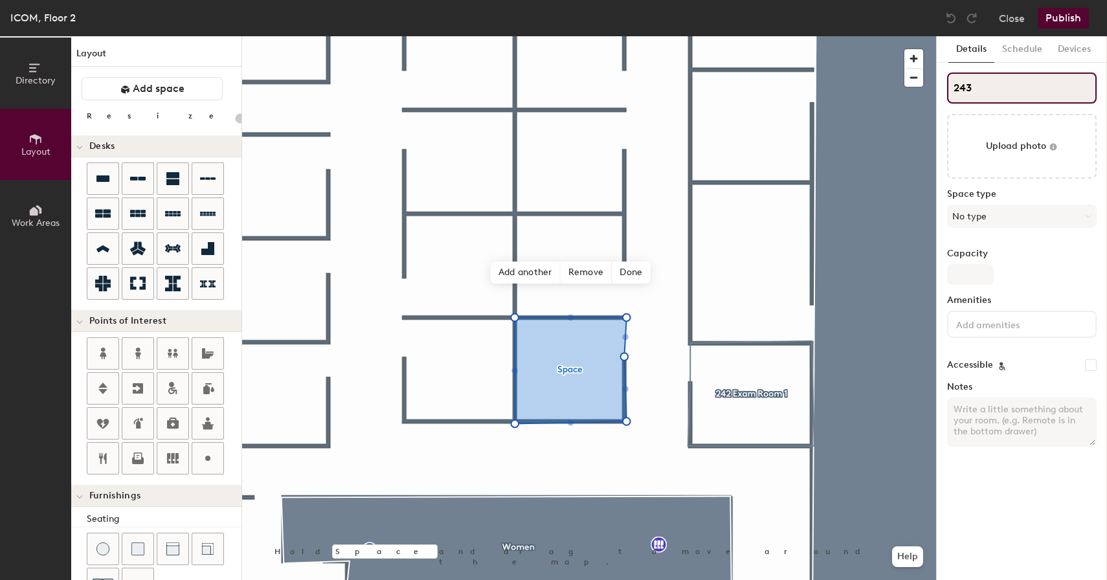
type input "20"
type input "243 E"
type input "20"
type input "243 Ex"
type input "20"
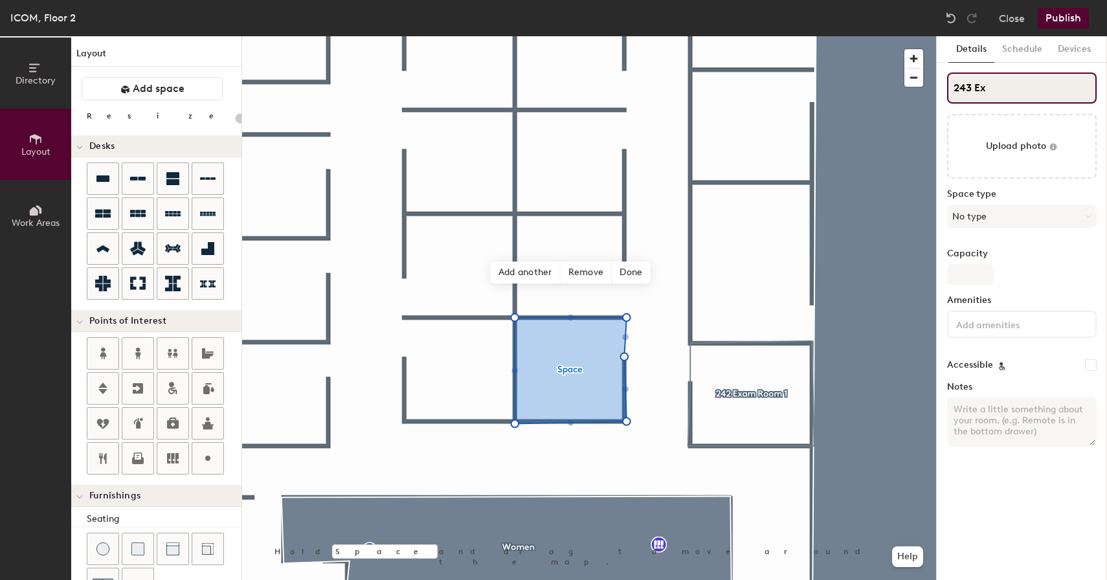
type input "243 Exa"
type input "20"
type input "243 Exam"
type input "20"
type input "243 Exam R"
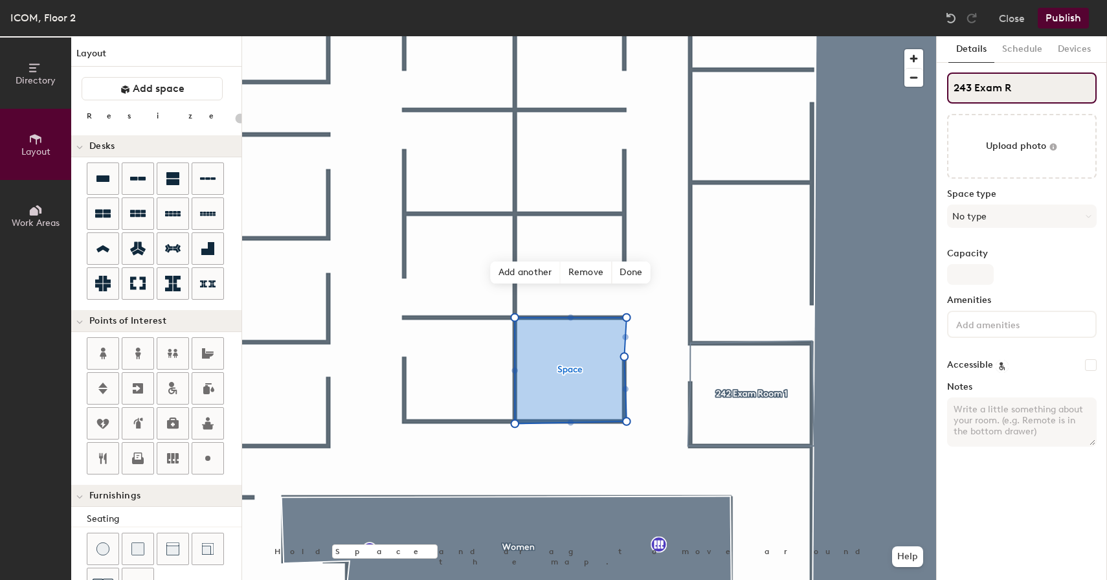
type input "20"
type input "243 Exam Ro"
type input "20"
type input "243 Exam Room"
type input "20"
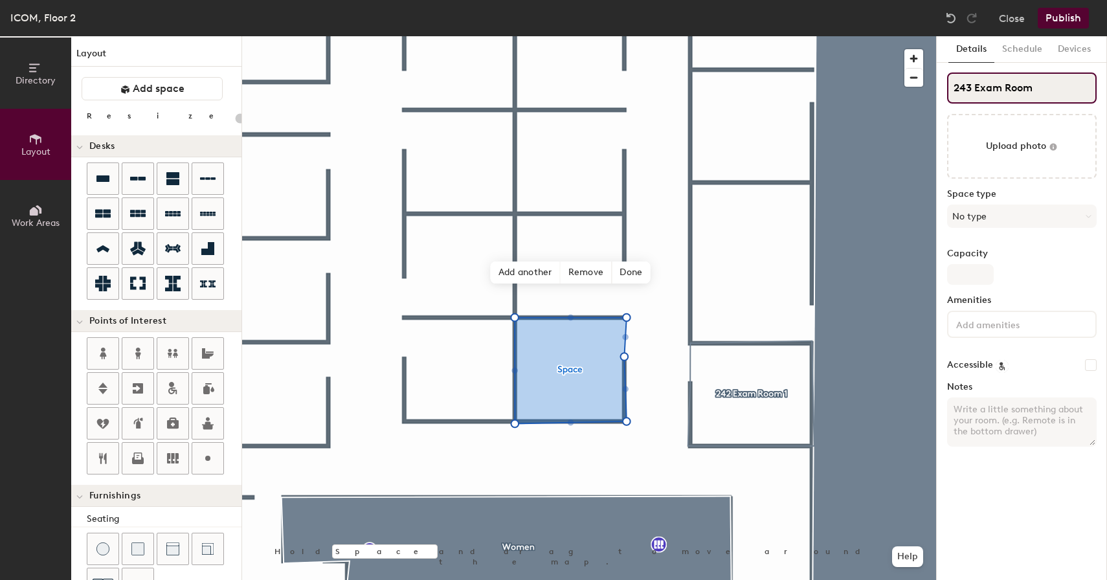
type input "243 Exam Room 2"
type input "20"
type input "243 Exam Room 2"
click at [973, 212] on button "No type" at bounding box center [1022, 216] width 150 height 23
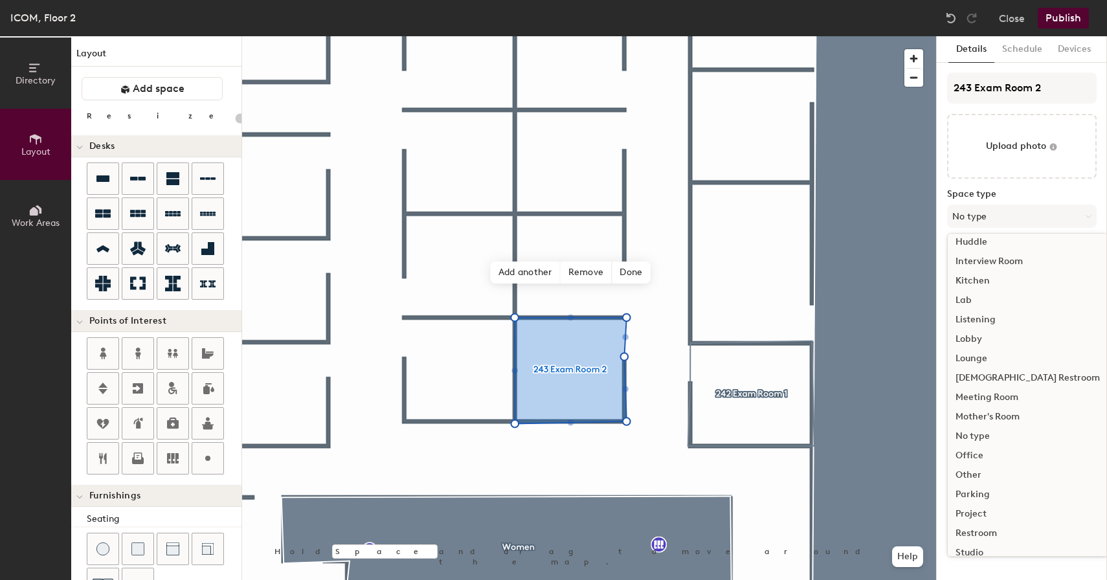
scroll to position [205, 0]
click at [972, 468] on div "Other" at bounding box center [1028, 470] width 160 height 19
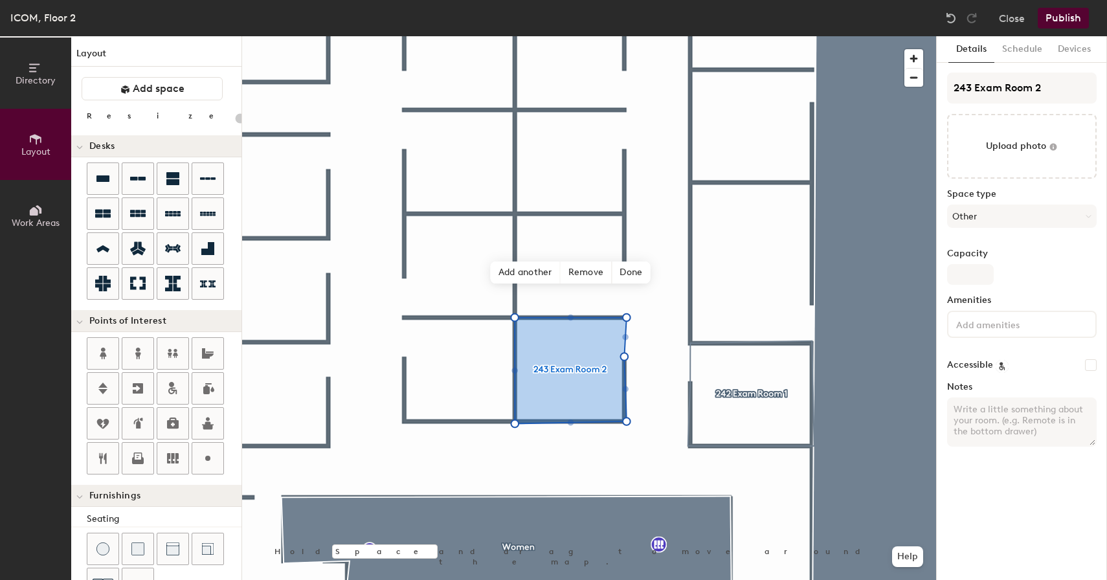
click at [972, 264] on div "Capacity" at bounding box center [1022, 267] width 150 height 36
type input "20"
click at [970, 274] on input "Capacity" at bounding box center [970, 274] width 47 height 21
type input "3"
type input "20"
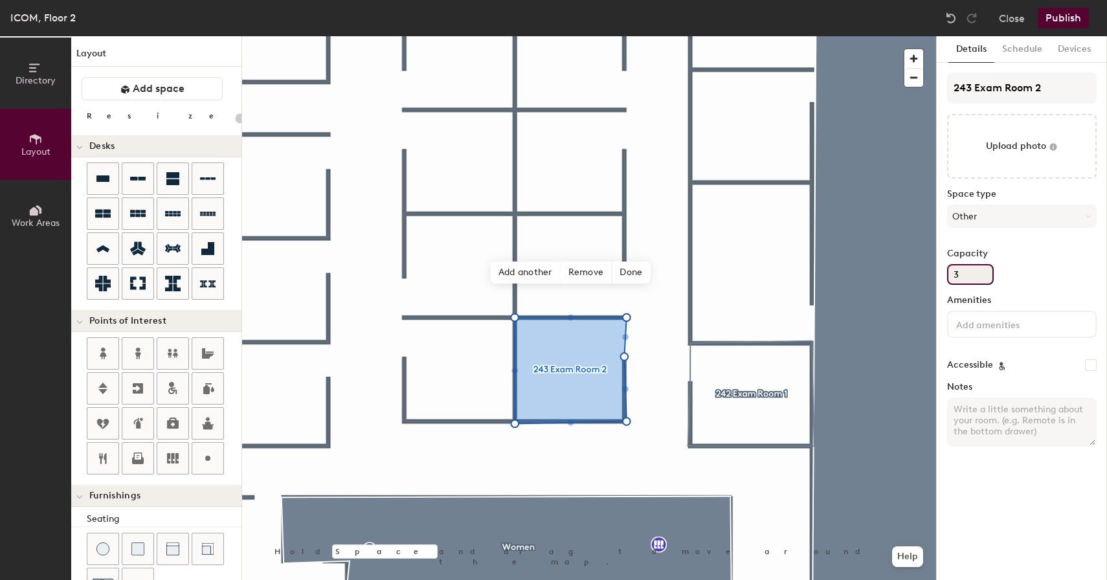
type input "3"
click at [1007, 429] on textarea "Notes" at bounding box center [1022, 422] width 150 height 49
paste textarea "Only Available Between 7AM-7PM"
type textarea "Only Available Between 7AM-7PM"
type input "20"
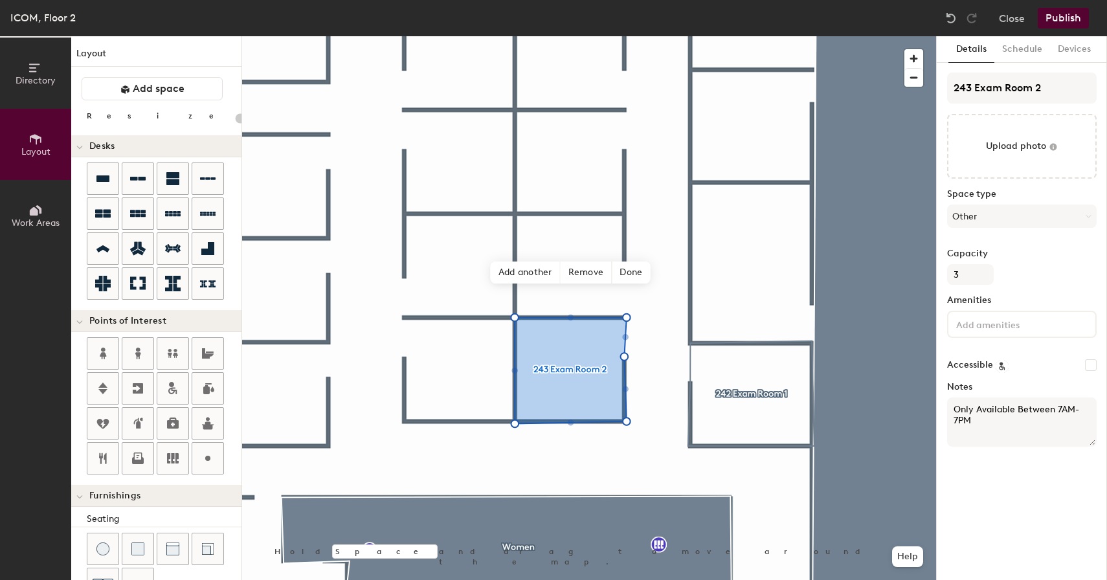
type textarea "Only Available Between 7AM-7PM"
click at [991, 475] on div "Details Schedule Devices 243 Exam Room 2 Upload photo Space type Other Capacity…" at bounding box center [1022, 308] width 170 height 544
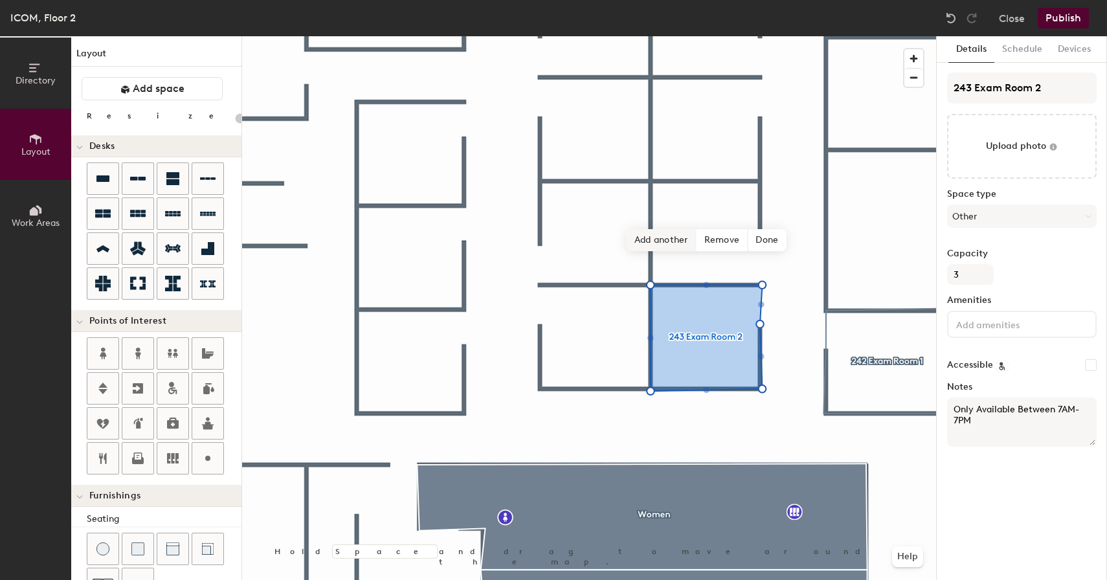
click at [666, 242] on span "Add another" at bounding box center [662, 240] width 70 height 22
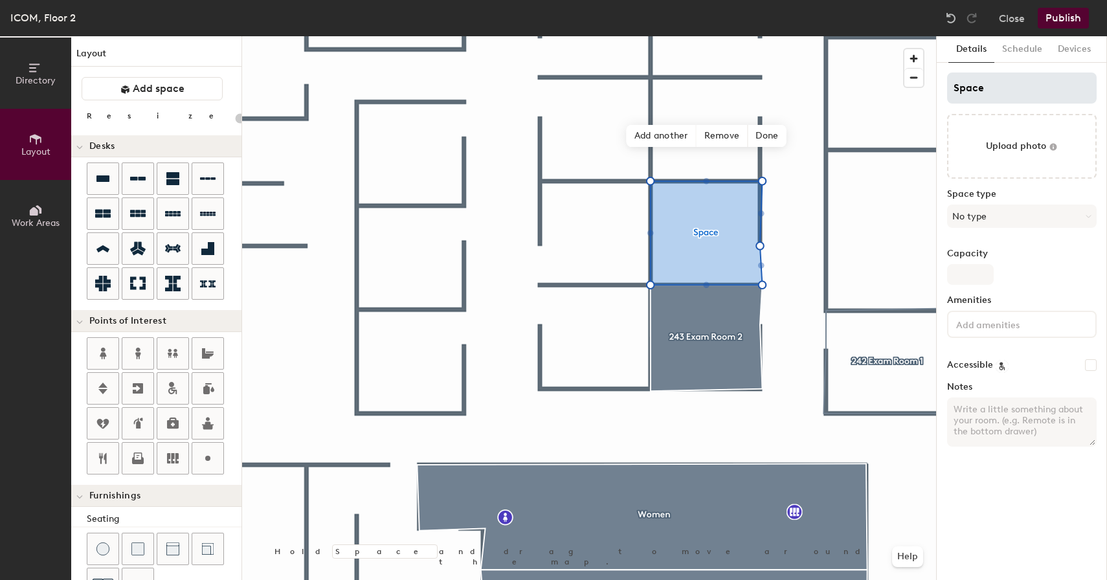
type input "20"
click at [895, 85] on div "Directory Layout Work Areas Layout Add space Resize Desks Points of Interest Fu…" at bounding box center [553, 308] width 1107 height 544
click at [1013, 84] on input "Space" at bounding box center [1022, 88] width 150 height 31
click at [846, 80] on div "Directory Layout Work Areas Layout Add space Resize Desks Points of Interest Fu…" at bounding box center [553, 308] width 1107 height 544
type input "2"
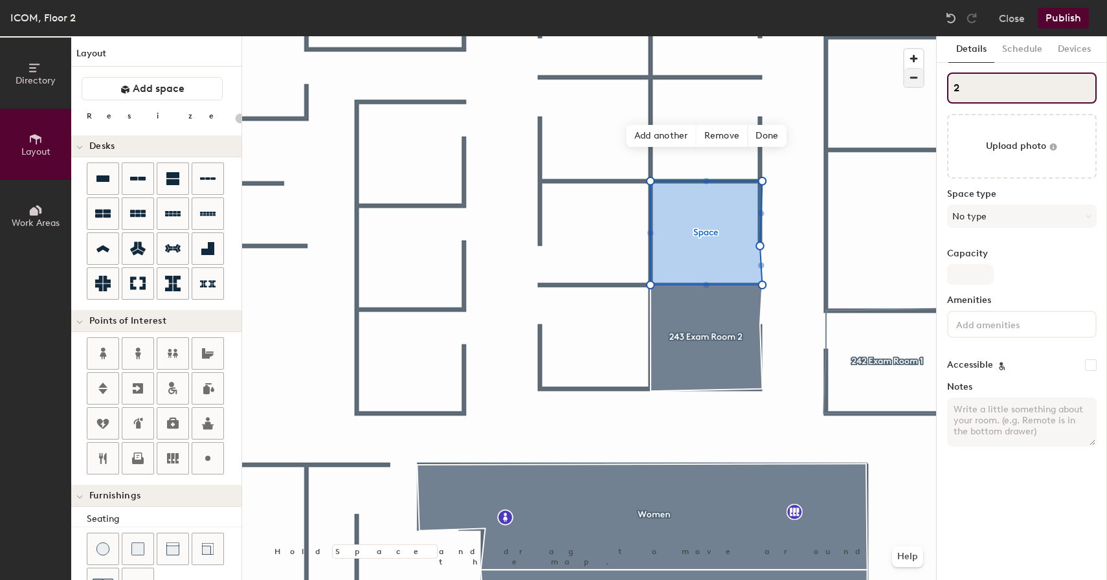
type input "20"
type input "24"
type input "20"
type input "244"
type input "20"
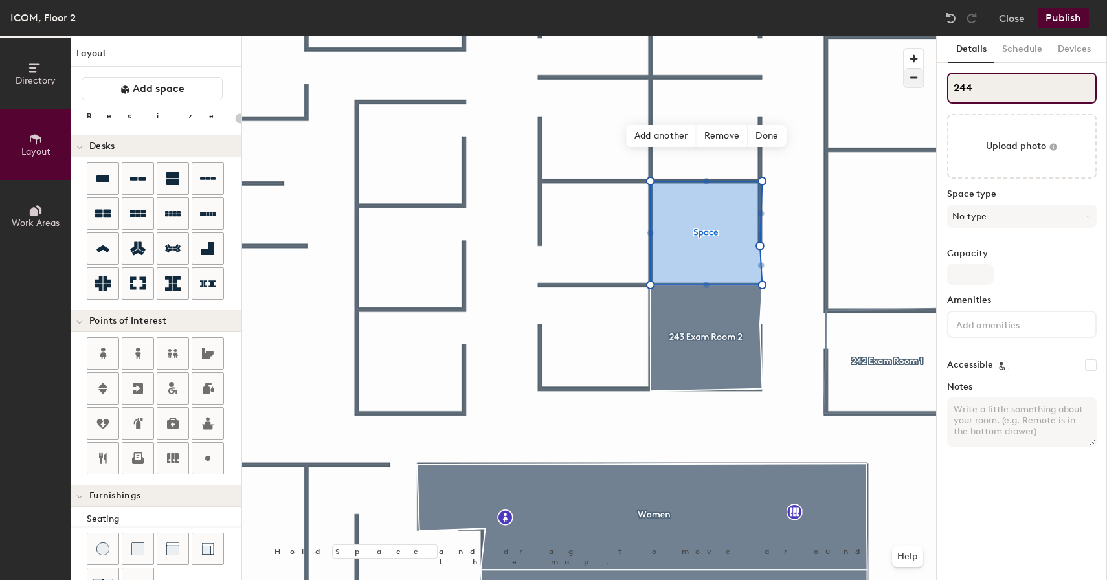
type input "244"
type input "20"
type input "244 E"
type input "20"
type input "244 Ex"
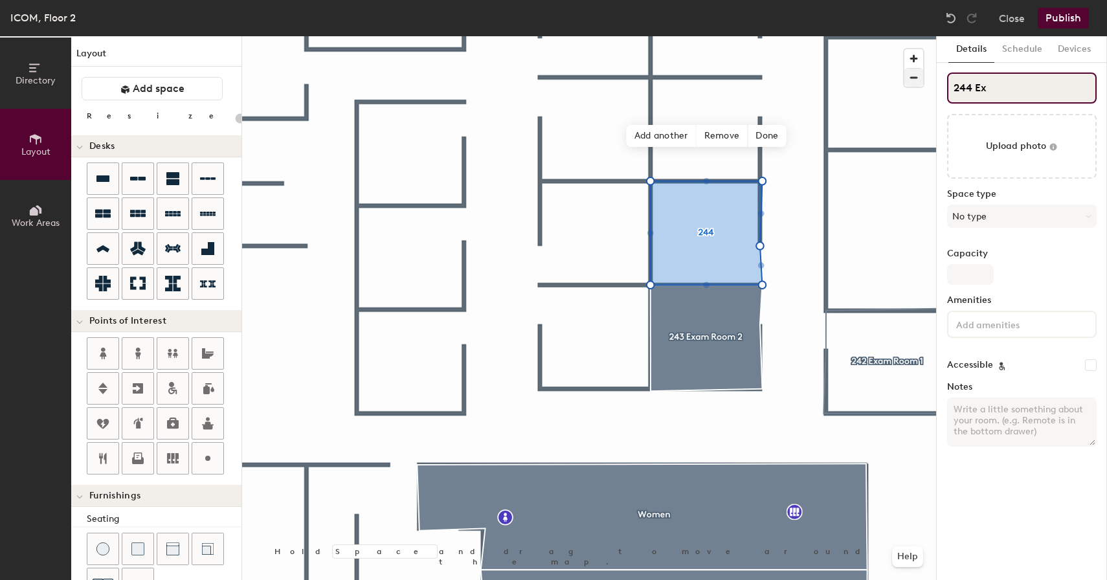
type input "20"
type input "244 Exa"
type input "20"
type input "244 Exam"
type input "20"
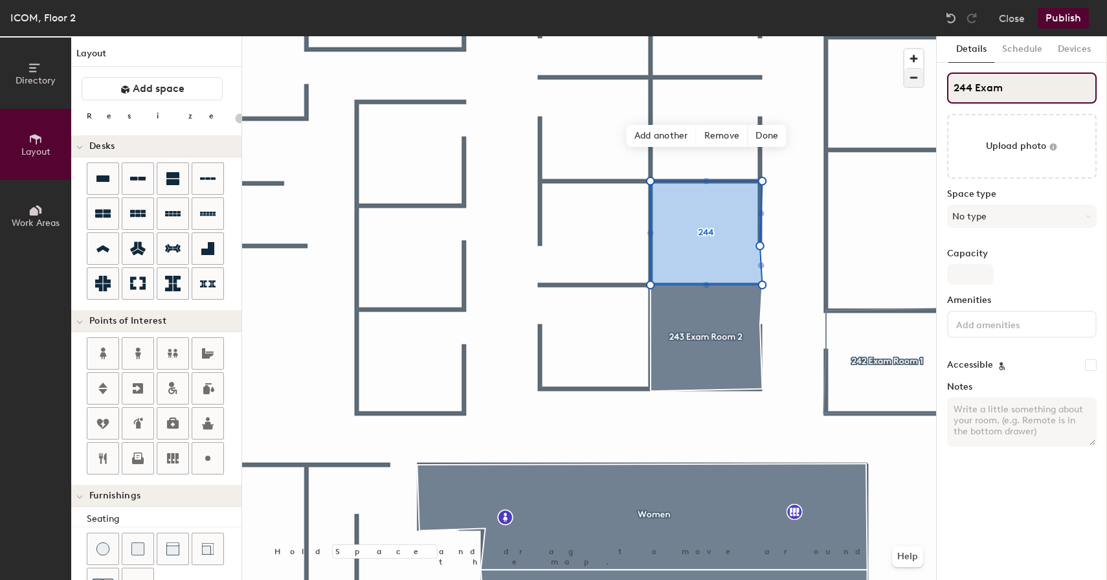
type input "244 Exam R"
type input "20"
type input "244 Exam Ro"
type input "20"
type input "244 Exam Room"
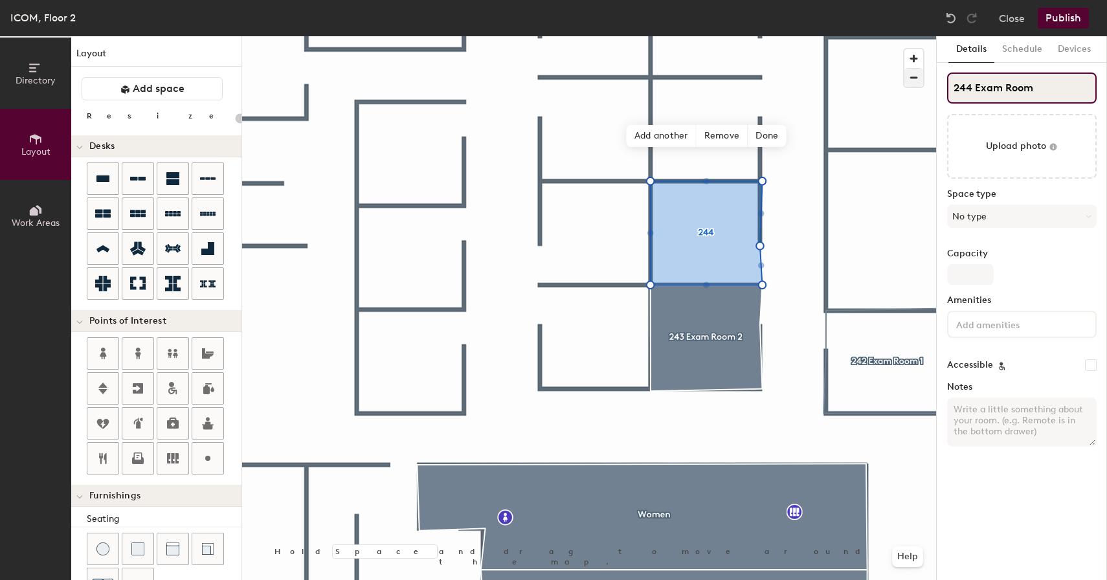
type input "20"
type input "244 Exam Room 3"
type input "20"
type input "244 Exam Room 3"
click at [1000, 216] on button "No type" at bounding box center [1022, 216] width 150 height 23
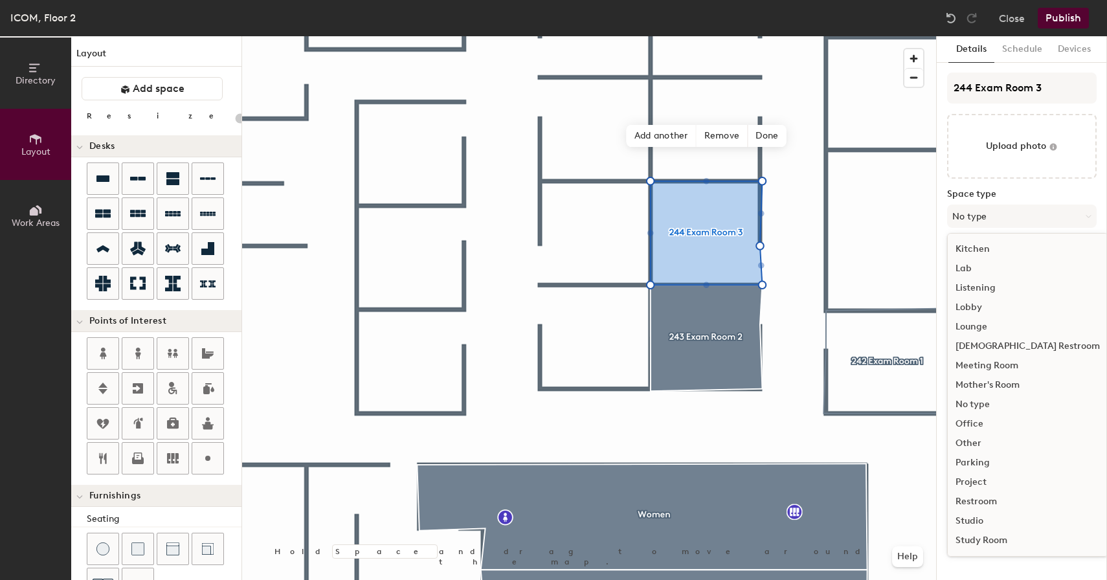
scroll to position [236, 0]
click at [972, 443] on div "Other" at bounding box center [1028, 439] width 160 height 19
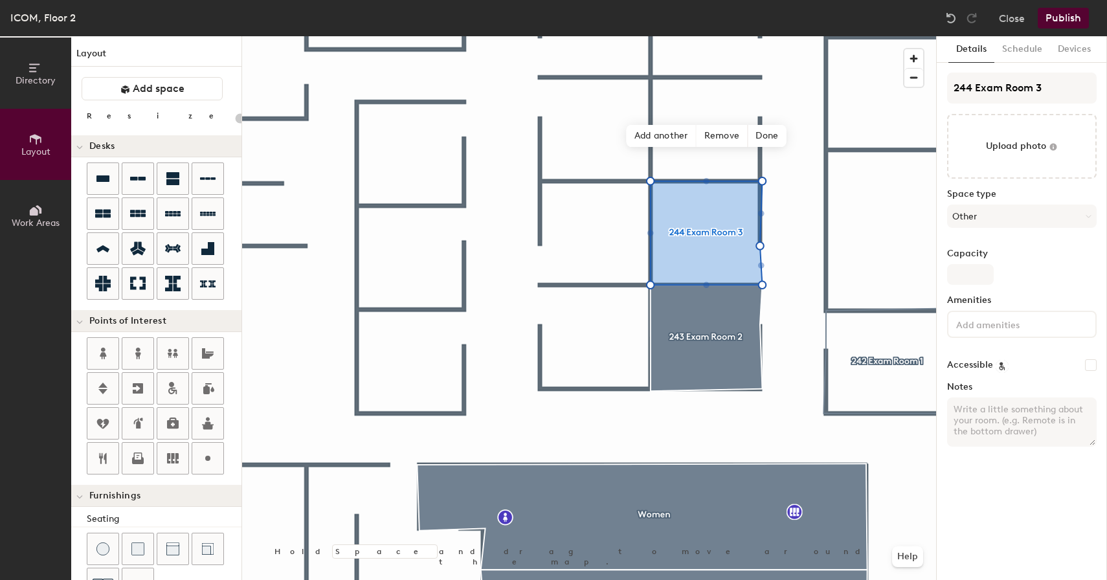
type input "20"
click at [969, 279] on input "Capacity" at bounding box center [970, 274] width 47 height 21
type input "3"
type input "20"
type input "3"
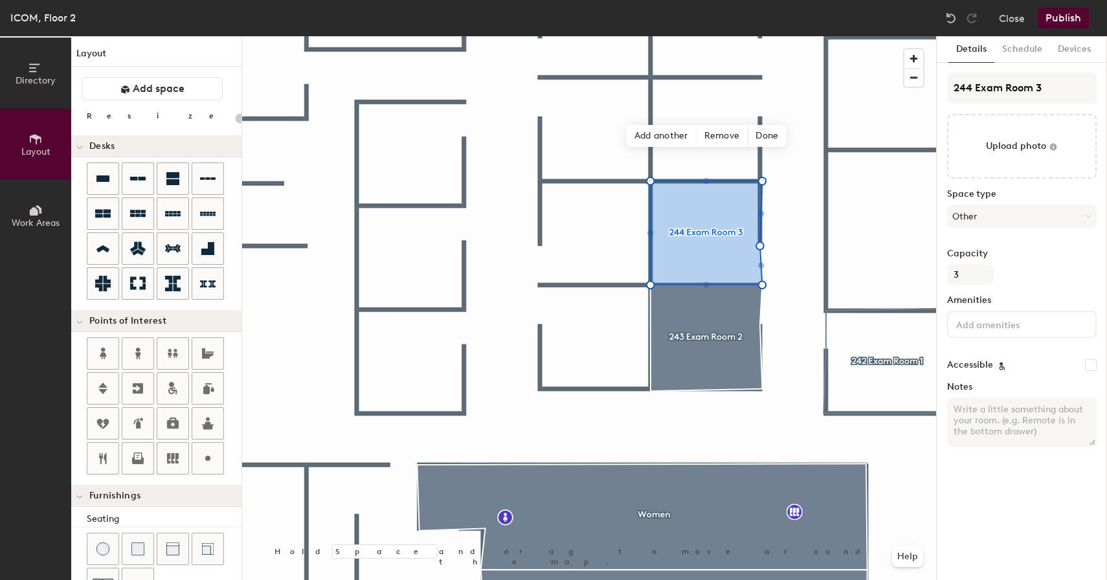
click at [1013, 440] on textarea "Notes" at bounding box center [1022, 422] width 150 height 49
type input "20"
paste textarea "Only Available Between 7AM-7PM"
type textarea "Only Available Between 7AM-7PM"
type input "20"
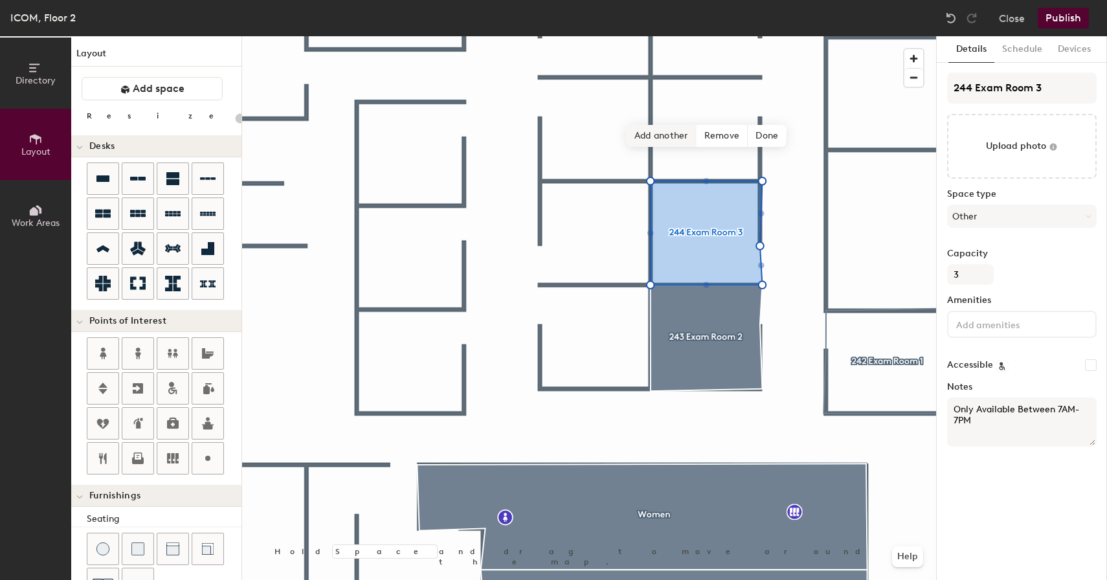
type textarea "Only Available Between 7AM-7PM"
click at [644, 138] on span "Add another" at bounding box center [662, 136] width 70 height 22
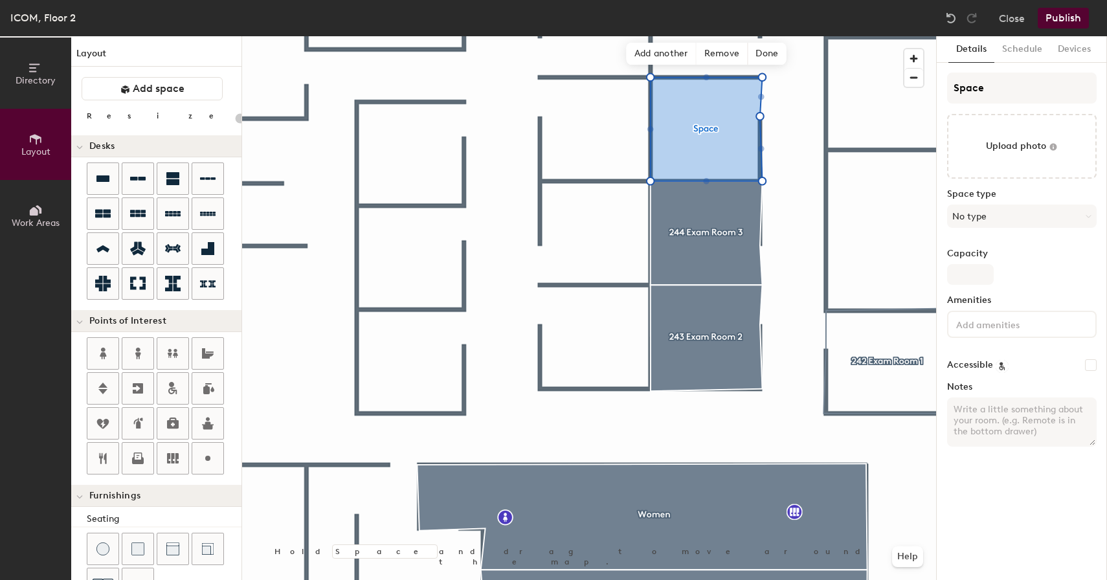
type input "20"
click at [916, 91] on div "Directory Layout Work Areas Layout Add space Resize Desks Points of Interest Fu…" at bounding box center [553, 308] width 1107 height 544
type input "2"
type input "20"
type input "24"
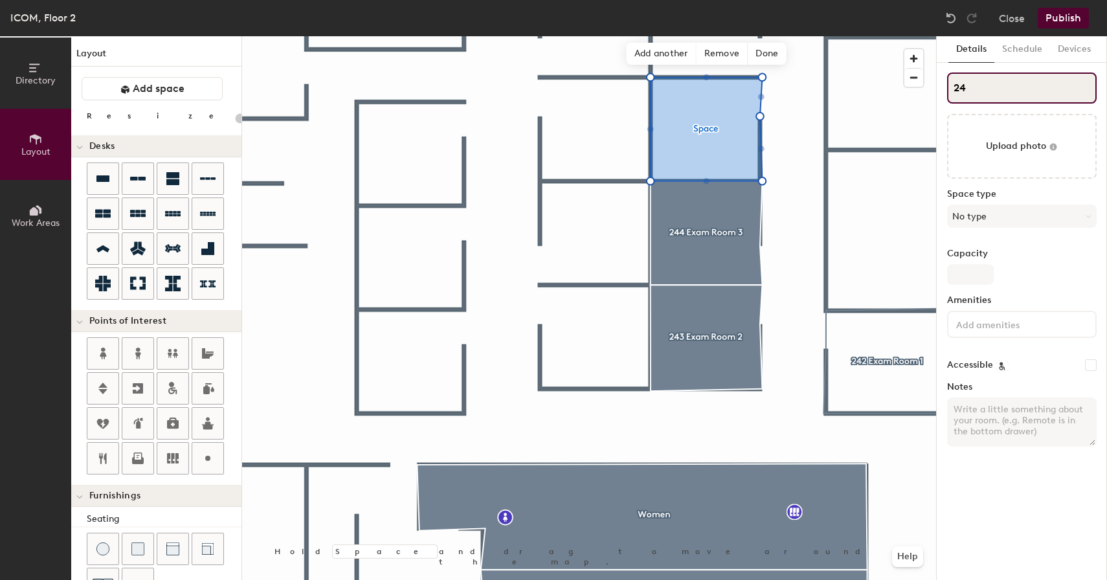
type input "20"
type input "245"
type input "20"
type input "245"
type input "20"
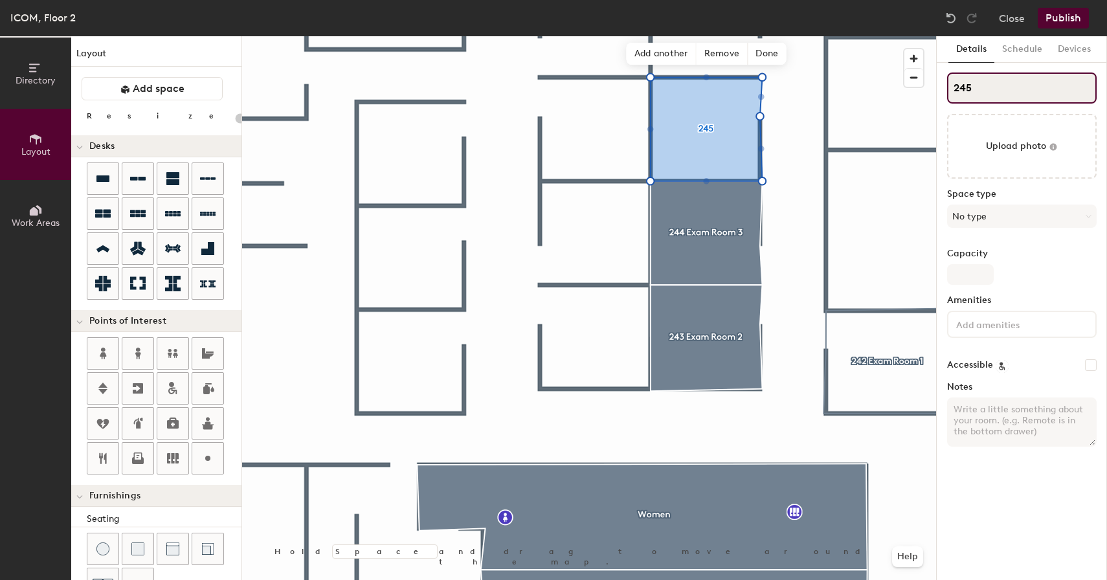
type input "245 E"
type input "20"
type input "245 Ex"
type input "20"
type input "245 Exa"
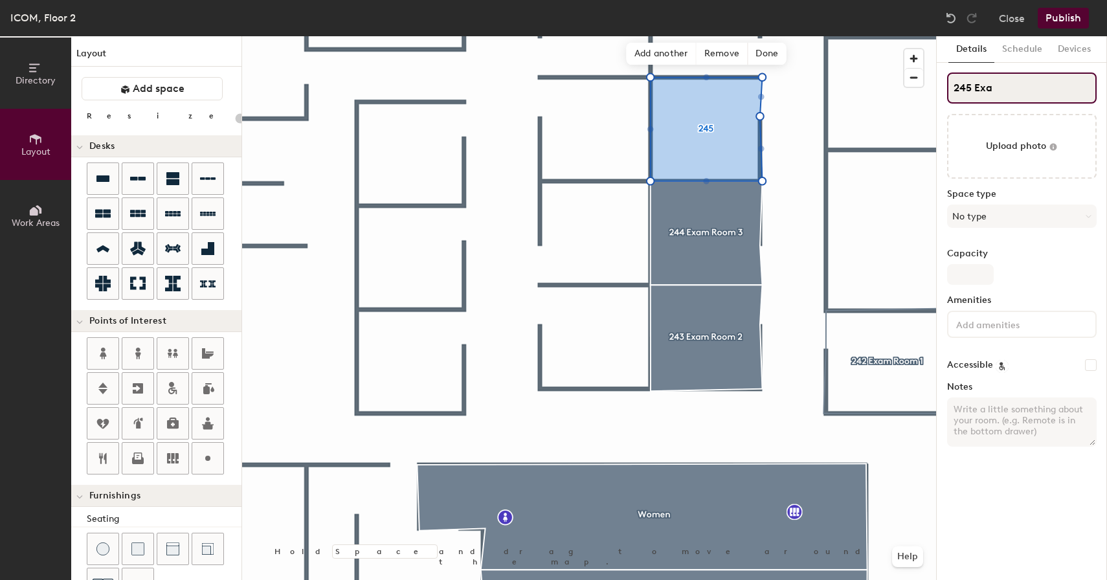
type input "20"
type input "245 Exam"
type input "20"
type input "245 Exam"
type input "20"
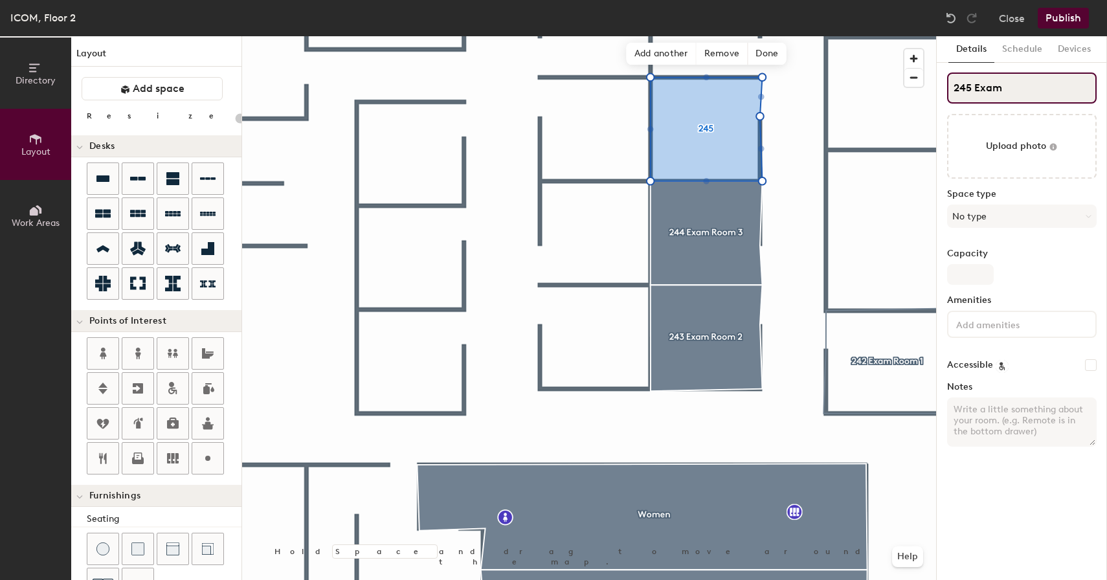
type input "245 Exam R"
type input "20"
type input "245 Exam Ro"
type input "20"
type input "245 Exam Room"
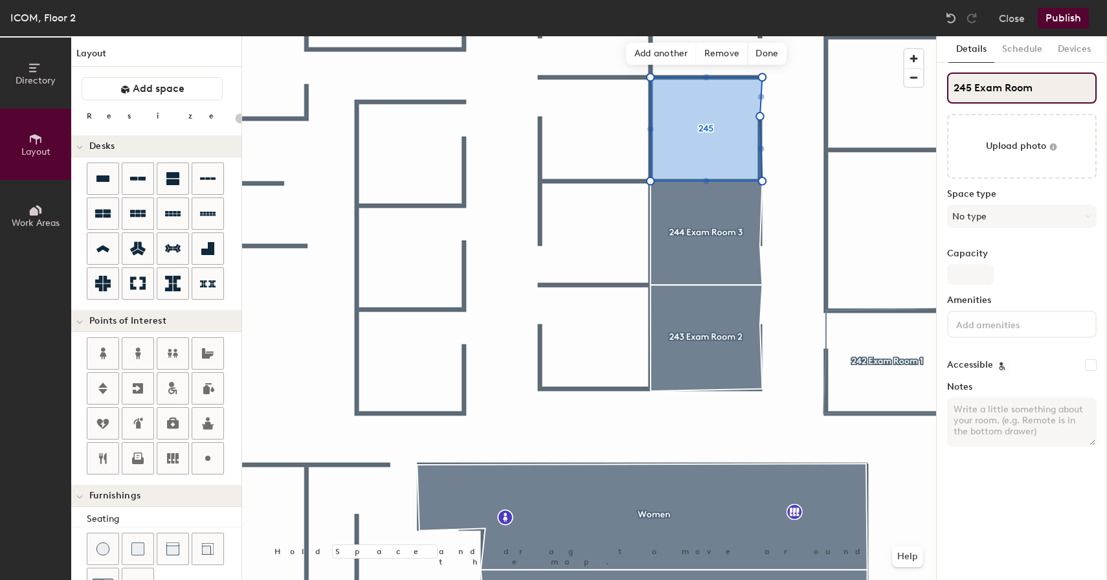
type input "20"
type input "245 Exam Room"
type input "20"
type input "245 Exam Room 4"
type input "20"
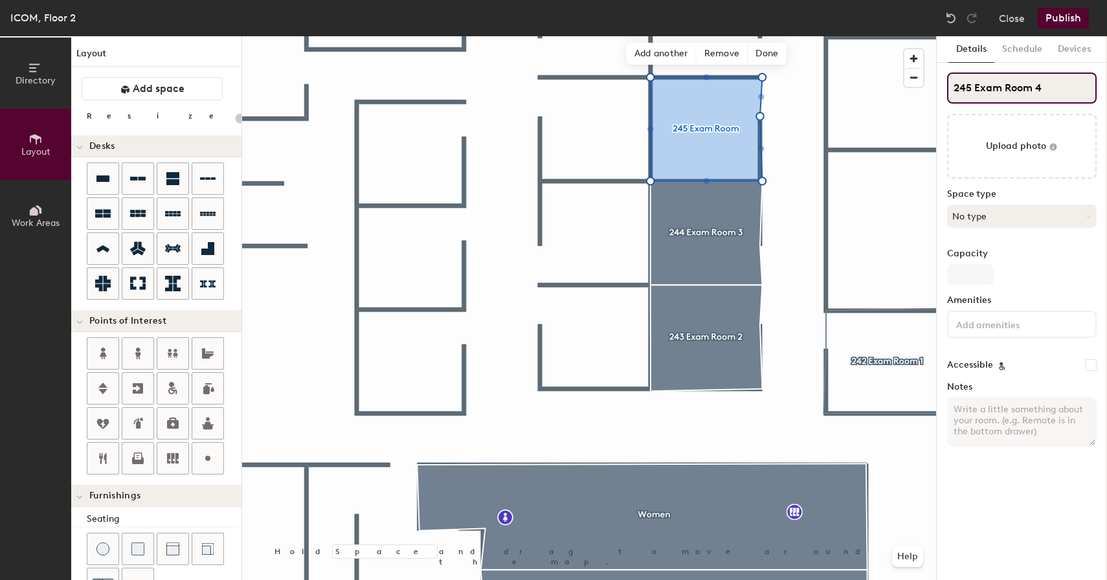
type input "245 Exam Room 4"
click at [1011, 210] on button "No type" at bounding box center [1022, 216] width 150 height 23
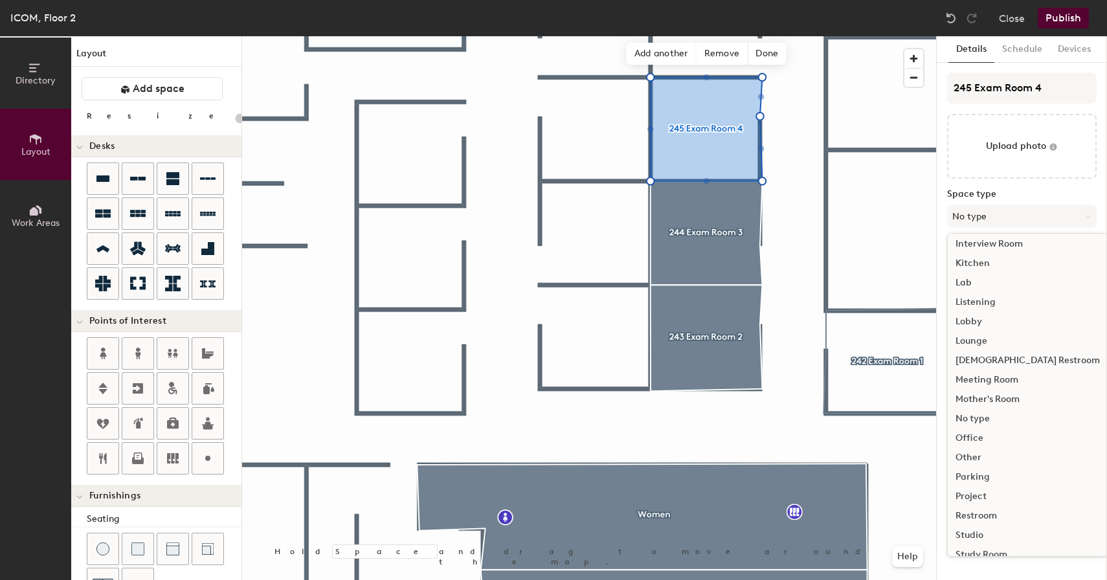
scroll to position [219, 0]
click at [982, 455] on div "Other" at bounding box center [1028, 456] width 160 height 19
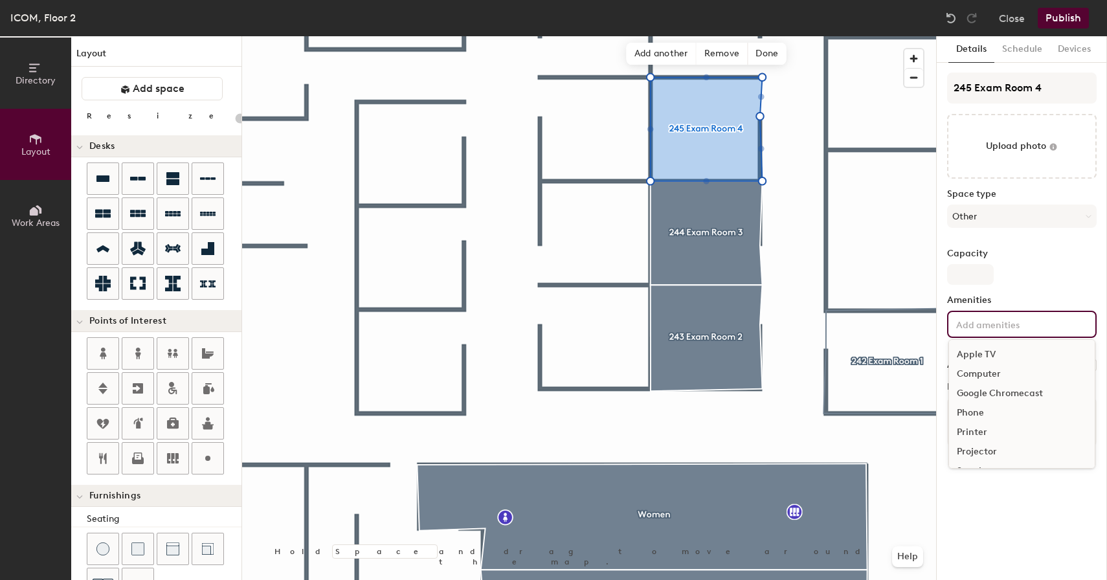
click at [999, 328] on input at bounding box center [1012, 324] width 117 height 16
type input "20"
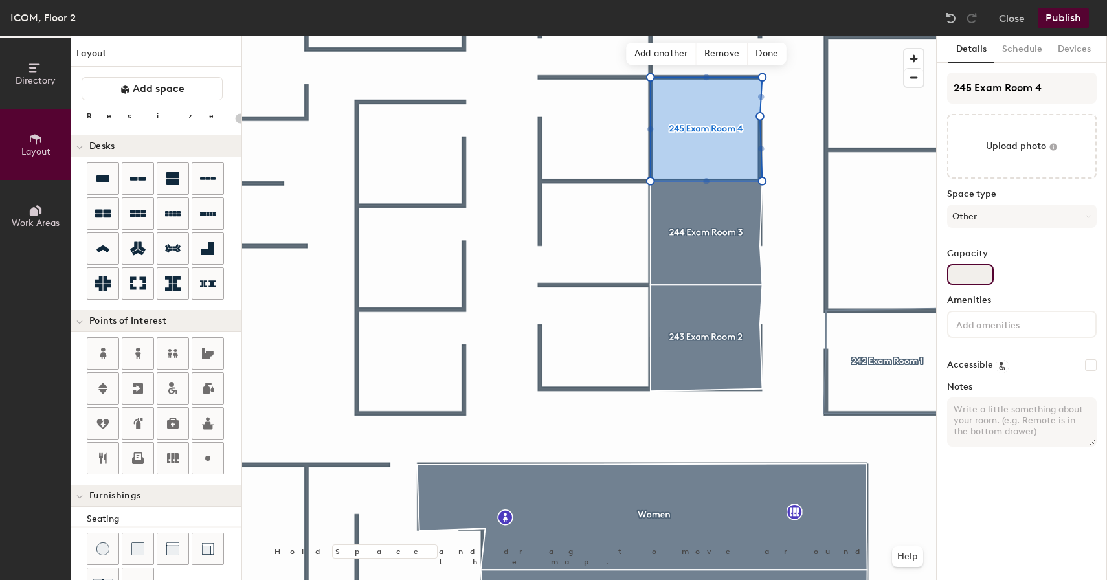
click at [978, 276] on input "Capacity" at bounding box center [970, 274] width 47 height 21
type input "3"
type input "20"
type input "3"
click at [995, 409] on textarea "Notes" at bounding box center [1022, 422] width 150 height 49
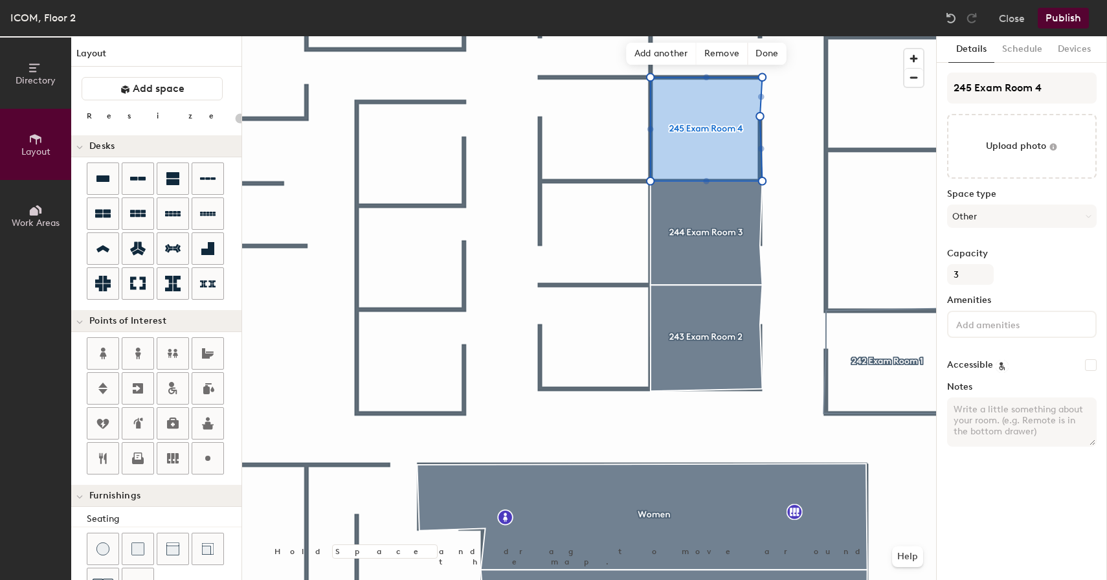
type input "20"
paste textarea "Only Available Between 7AM-7PM"
type textarea "Only Available Between 7AM-7PM"
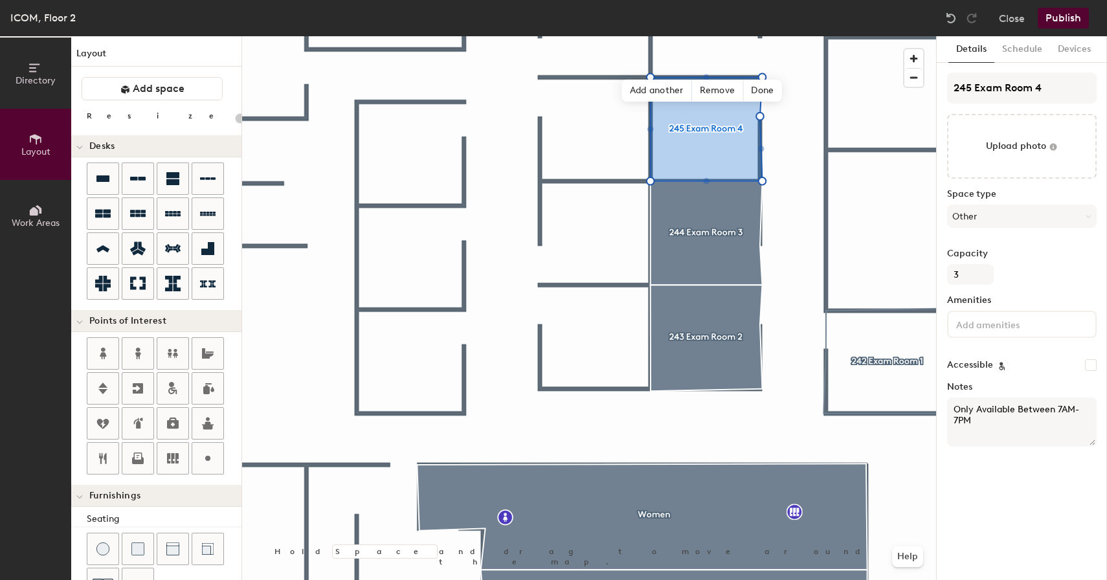
type input "20"
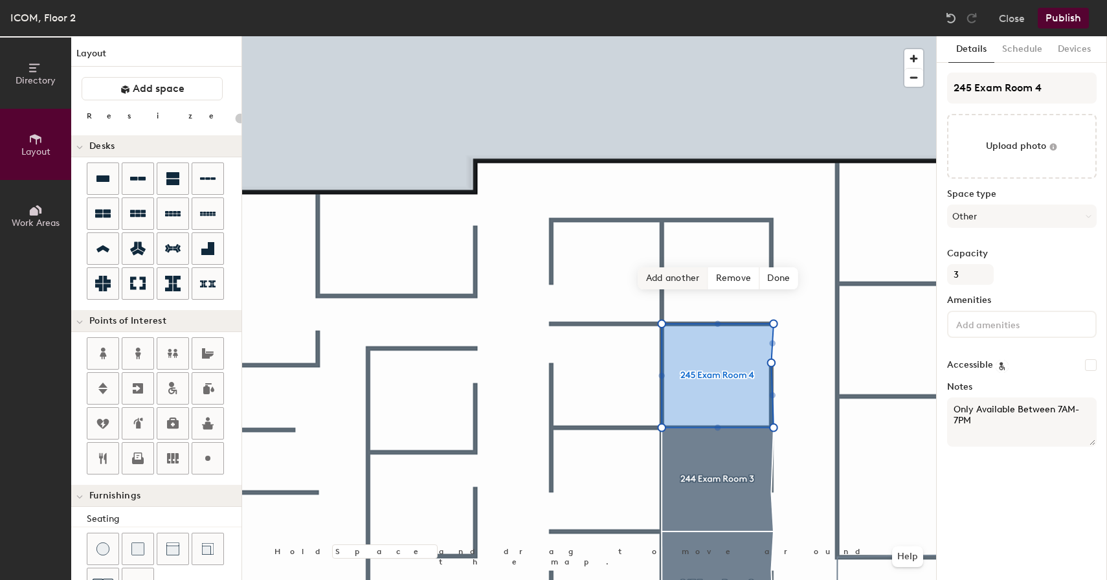
type textarea "Only Available Between 7AM-7PM"
click at [695, 280] on span "Add another" at bounding box center [673, 278] width 70 height 22
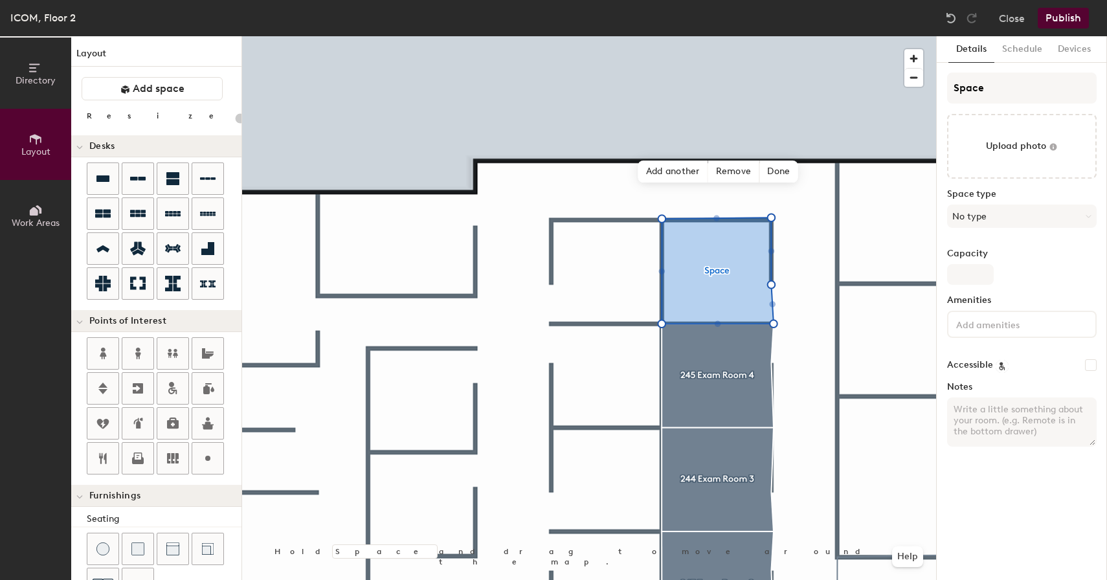
type input "20"
drag, startPoint x: 1000, startPoint y: 94, endPoint x: 914, endPoint y: 86, distance: 85.8
click at [914, 86] on div "Directory Layout Work Areas Layout Add space Resize Desks Points of Interest Fu…" at bounding box center [553, 308] width 1107 height 544
type input "2"
type input "20"
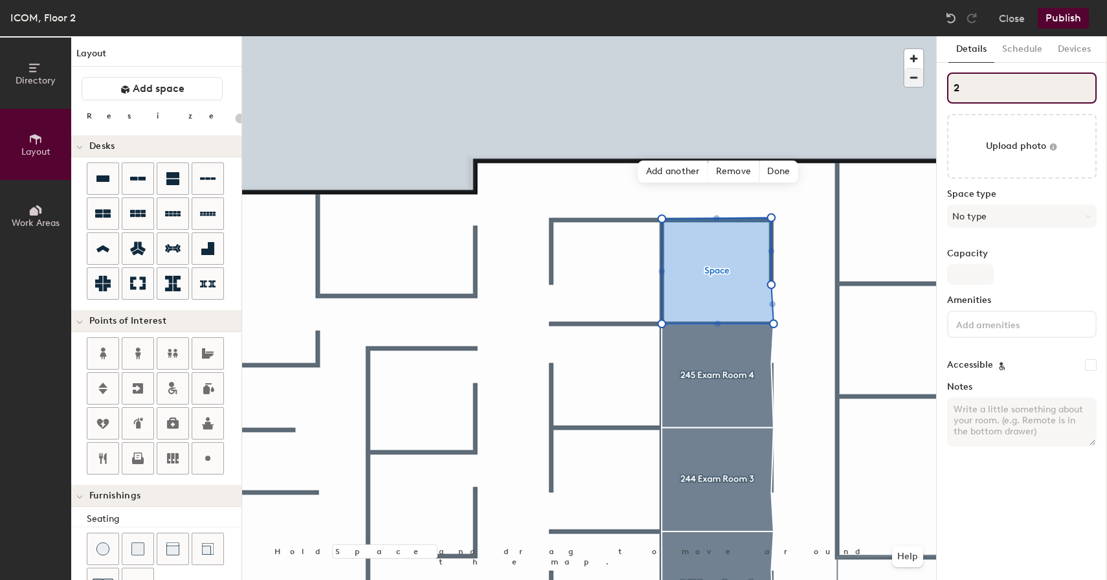
type input "24"
type input "20"
type input "246"
type input "20"
type input "246"
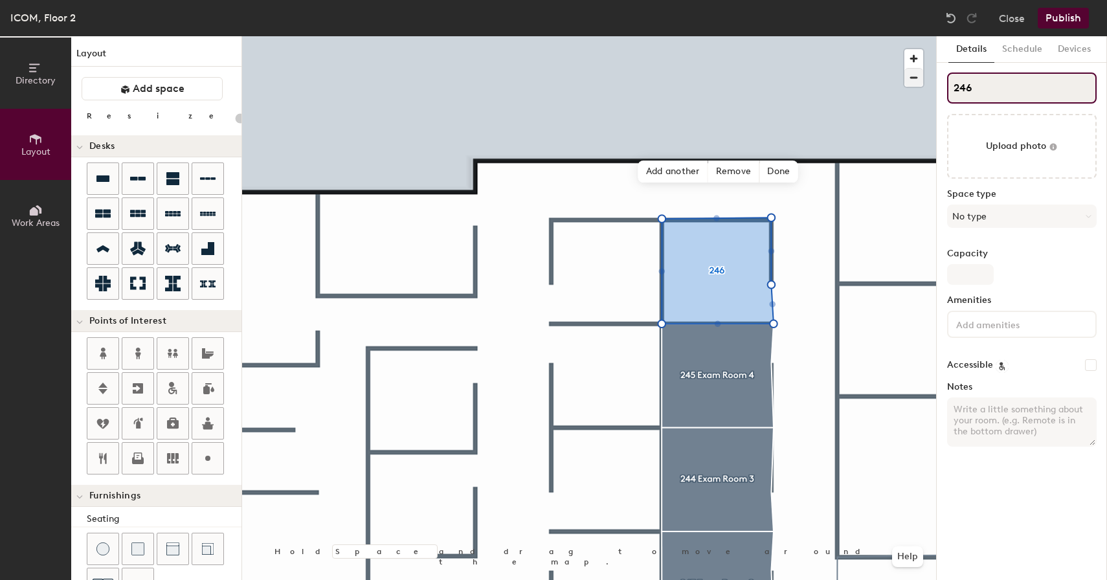
type input "20"
type input "246 E"
type input "20"
type input "246 Ex"
type input "20"
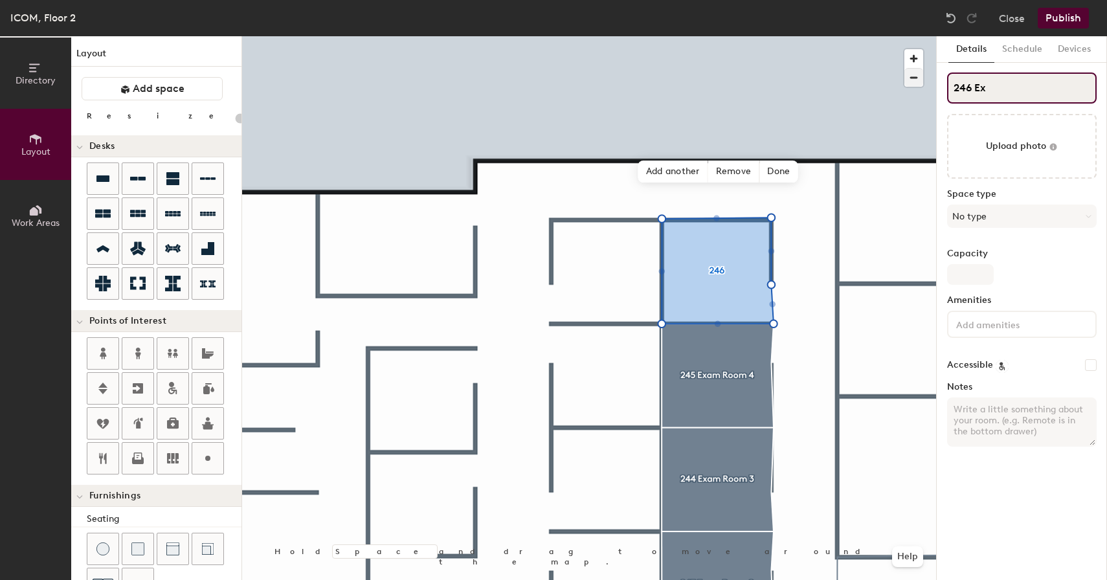
type input "246 Exa"
type input "20"
type input "246 Exam"
type input "20"
type input "246 Exam R"
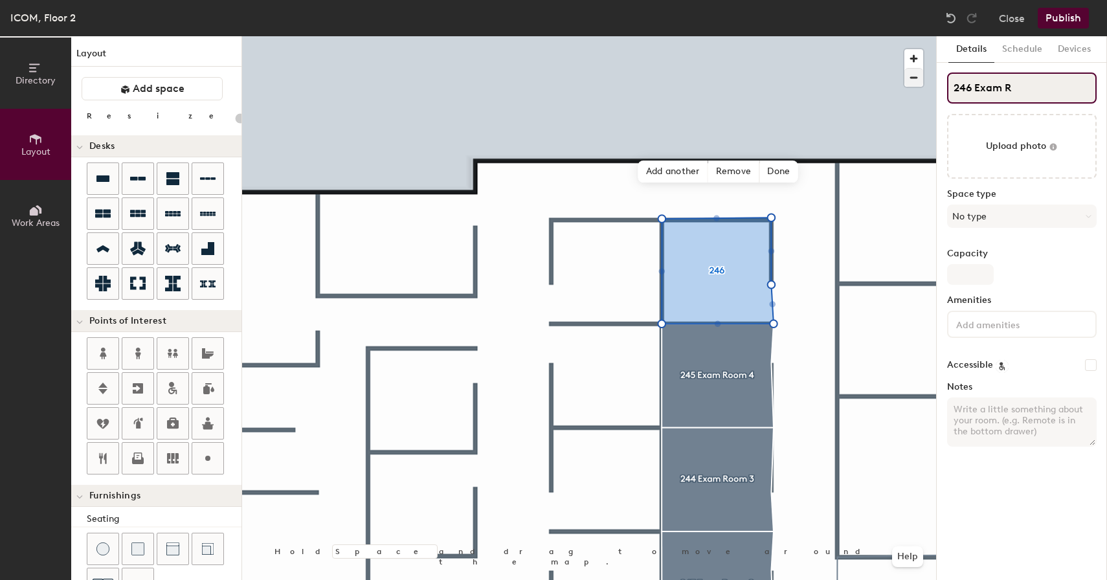
type input "20"
type input "246 Exam Ro"
type input "20"
type input "246 Exam Room"
type input "20"
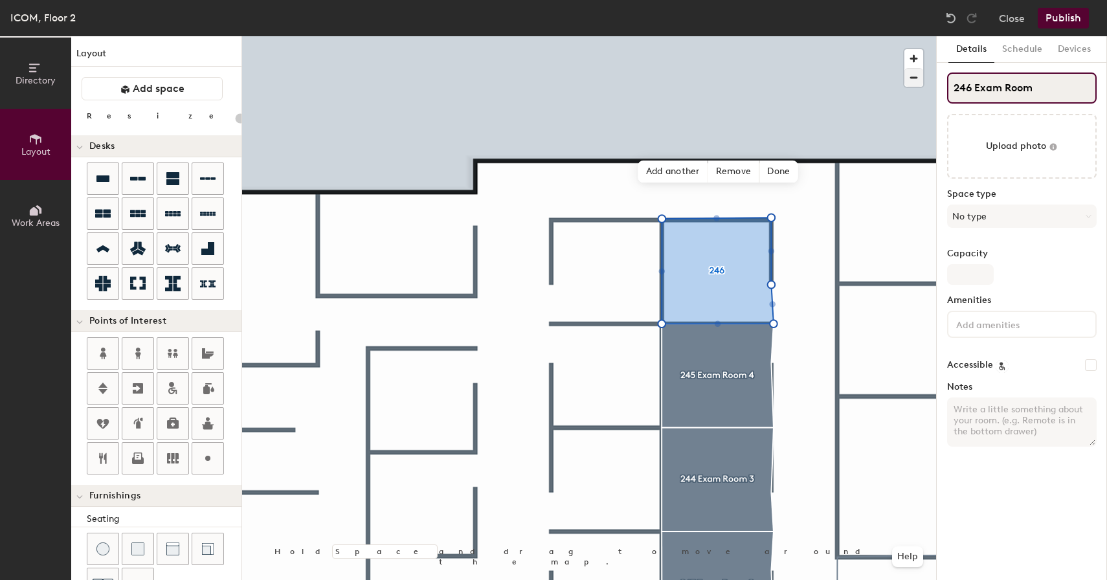
type input "246 Exam Room 5"
type input "20"
type input "246 Exam Room 5"
click at [995, 217] on button "No type" at bounding box center [1022, 216] width 150 height 23
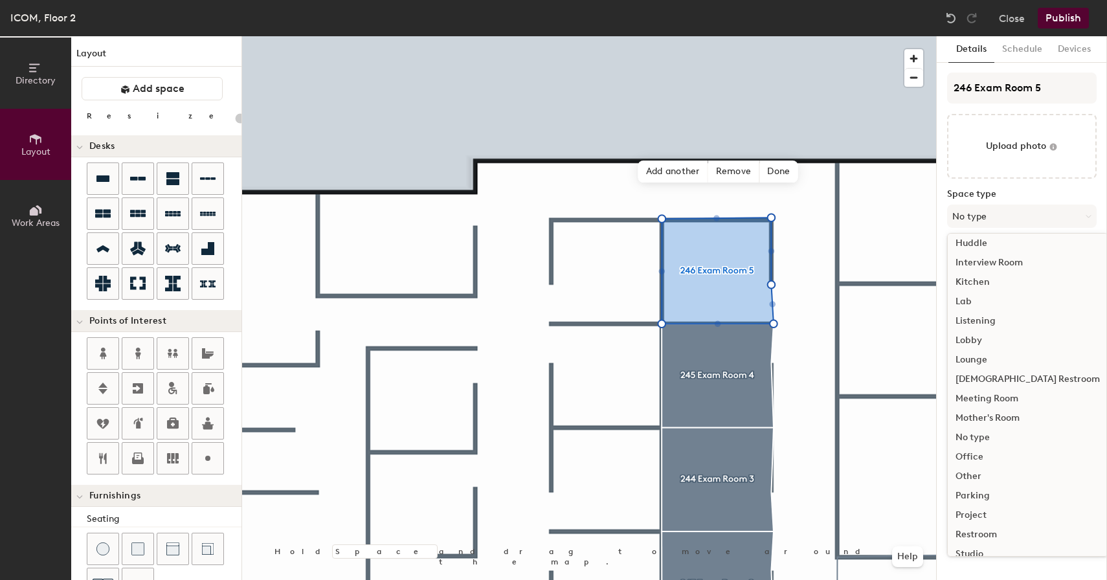
scroll to position [202, 0]
click at [977, 475] on div "Other" at bounding box center [1028, 473] width 160 height 19
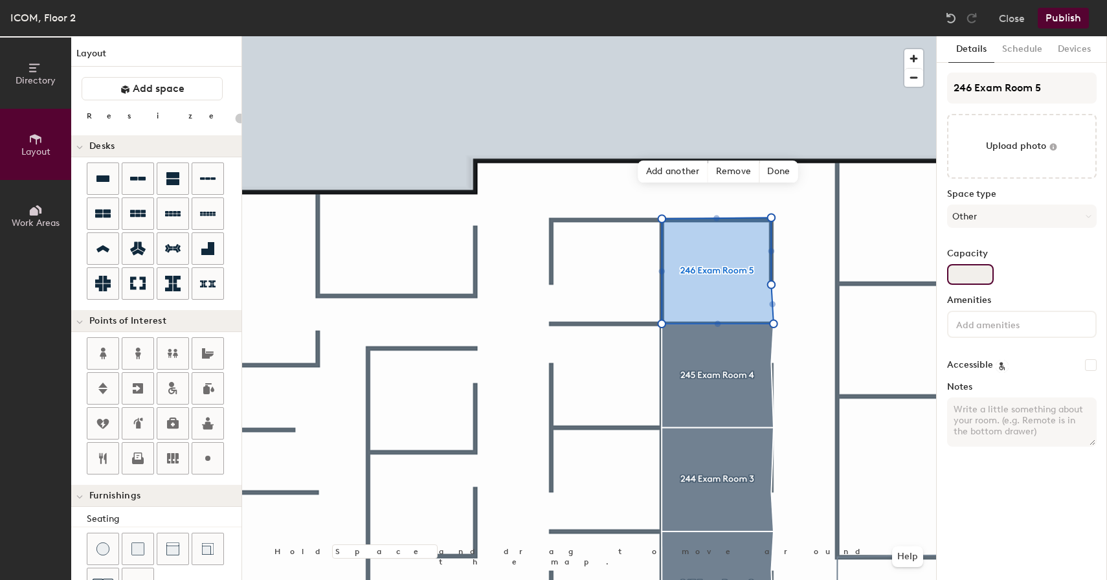
click at [978, 278] on input "Capacity" at bounding box center [970, 274] width 47 height 21
type input "20"
type input "3"
type input "20"
type input "3"
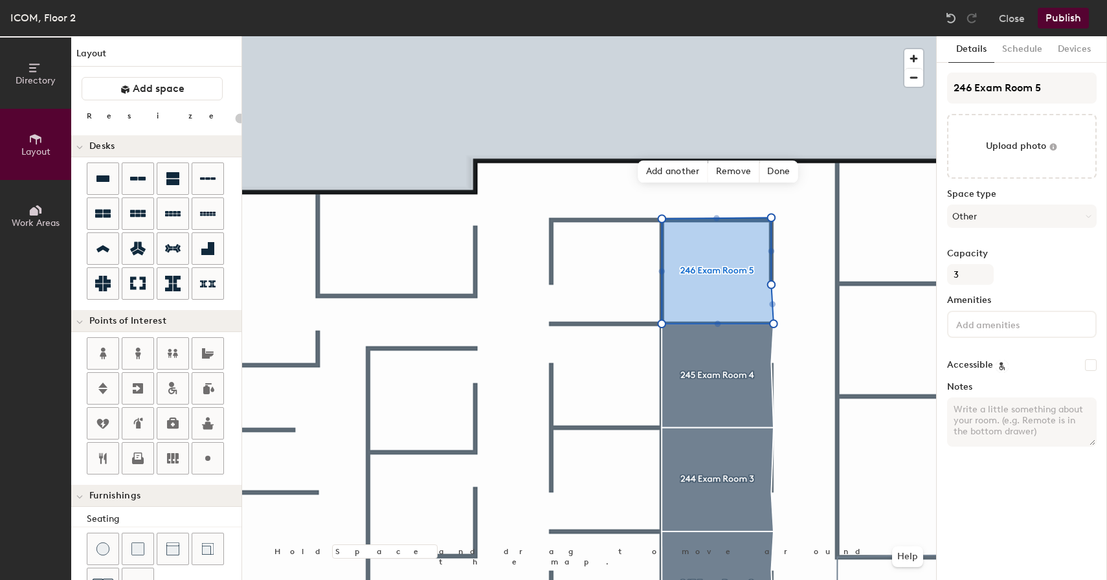
click at [1007, 417] on textarea "Notes" at bounding box center [1022, 422] width 150 height 49
type input "20"
paste textarea "Only Available Between 7AM-7PM"
type textarea "Only Available Between 7AM-7PM"
type input "20"
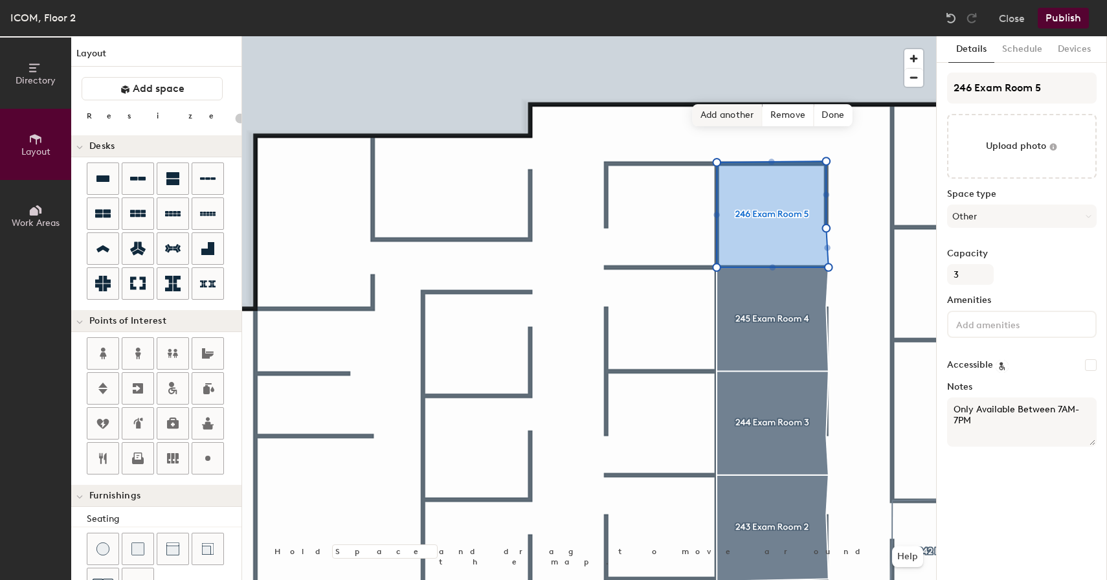
type textarea "Only Available Between 7AM-7PM"
click at [726, 111] on span "Add another" at bounding box center [728, 115] width 70 height 22
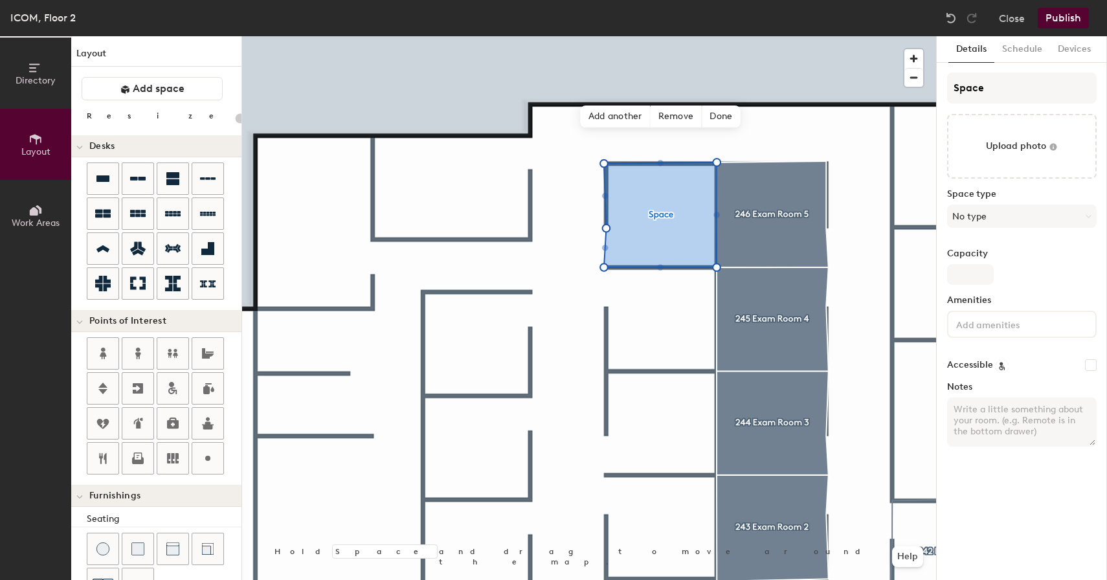
type input "20"
drag, startPoint x: 1002, startPoint y: 93, endPoint x: 925, endPoint y: 84, distance: 77.6
click at [925, 84] on div "Directory Layout Work Areas Layout Add space Resize Desks Points of Interest Fu…" at bounding box center [553, 308] width 1107 height 544
type input "2"
type input "20"
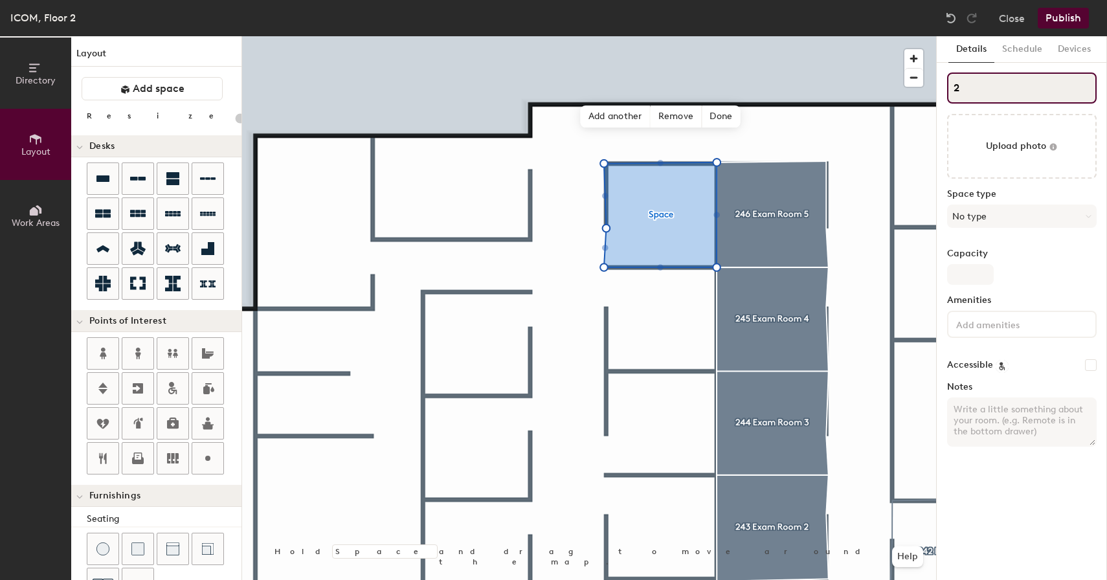
type input "24"
type input "20"
type input "247"
type input "20"
type input "247 E"
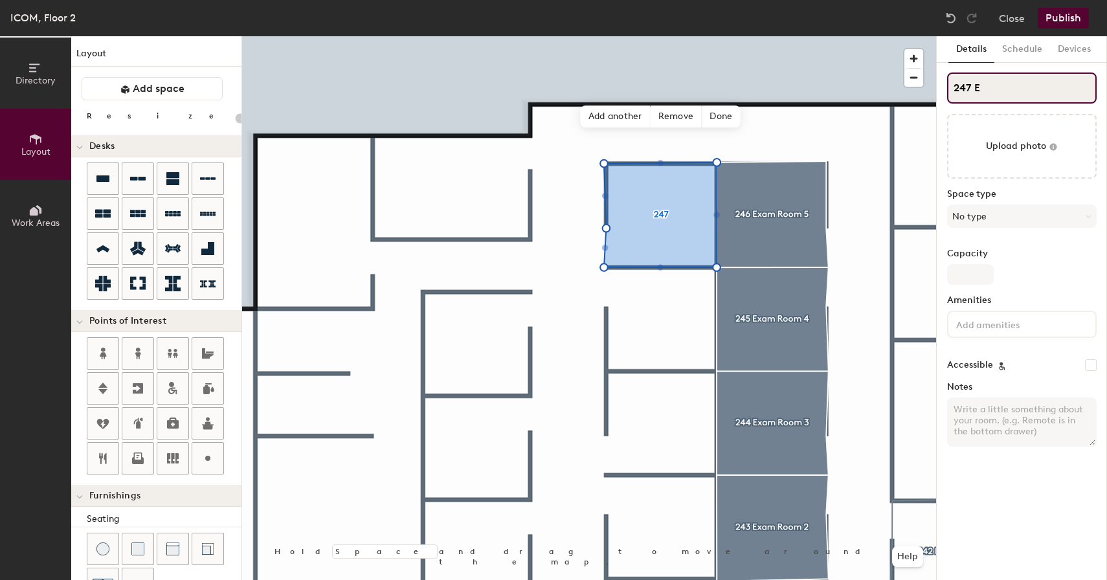
type input "20"
type input "247 Ex"
type input "20"
type input "247 Exa"
type input "20"
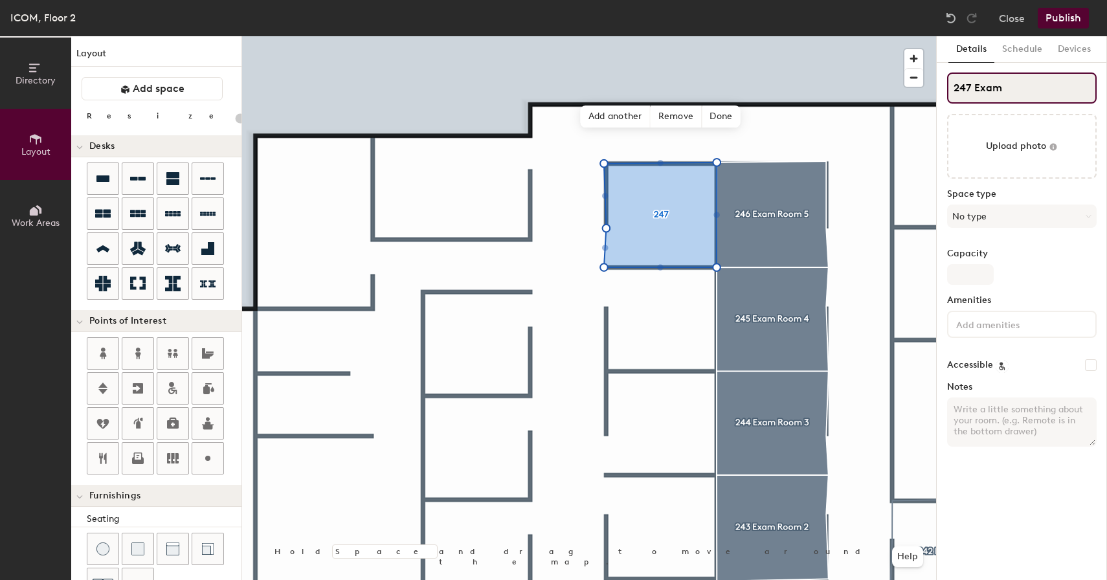
type input "247 Exam"
type input "20"
type input "247 Exam R"
type input "20"
type input "247 Exam Ro"
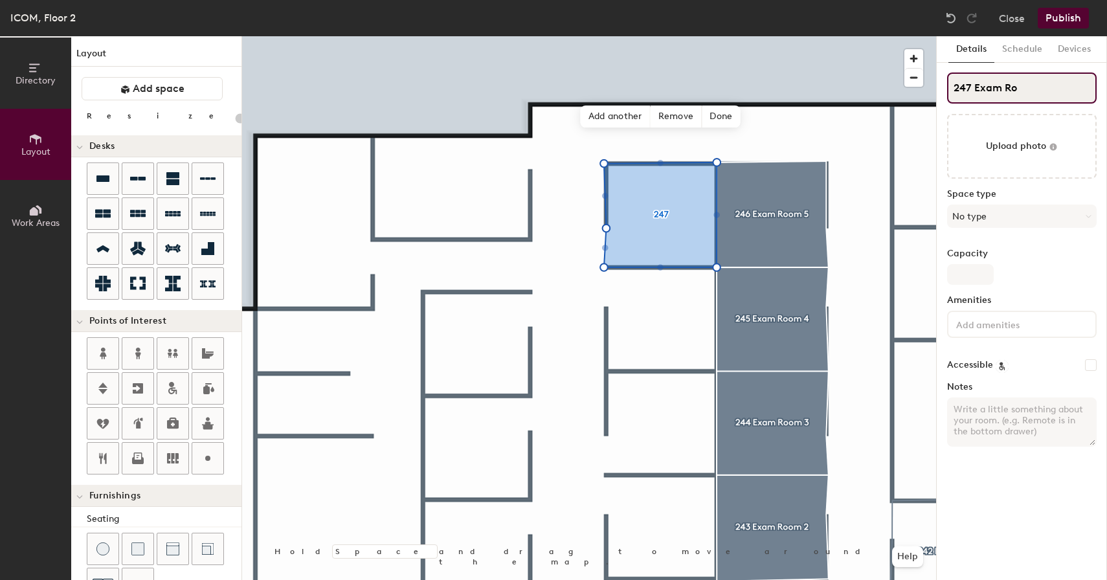
type input "20"
type input "247 Exam Room"
type input "20"
type input "247 Exam Room 6"
type input "20"
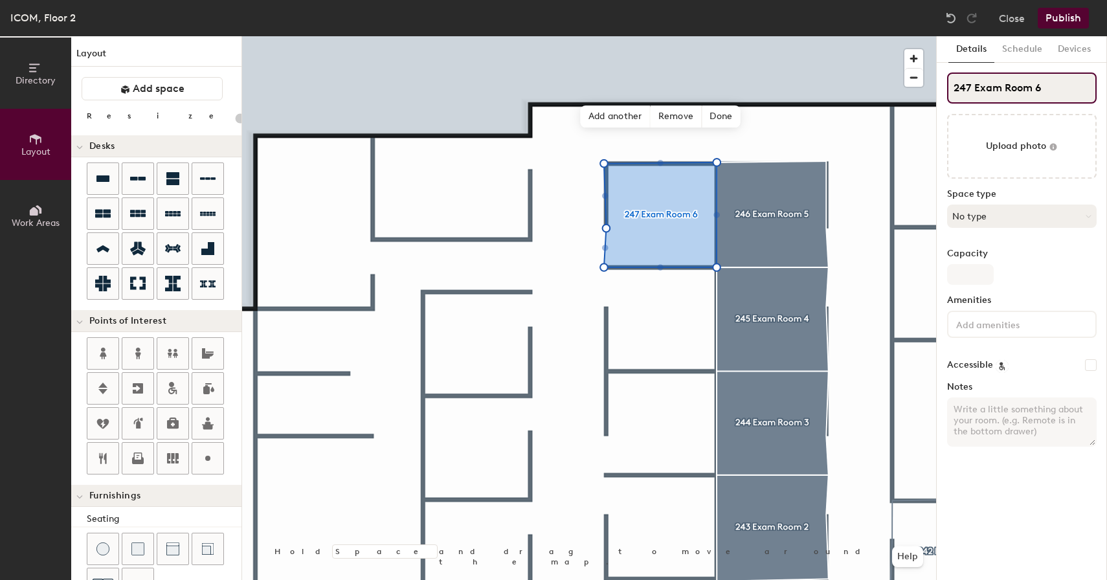
type input "247 Exam Room 6"
click at [984, 220] on button "No type" at bounding box center [1022, 216] width 150 height 23
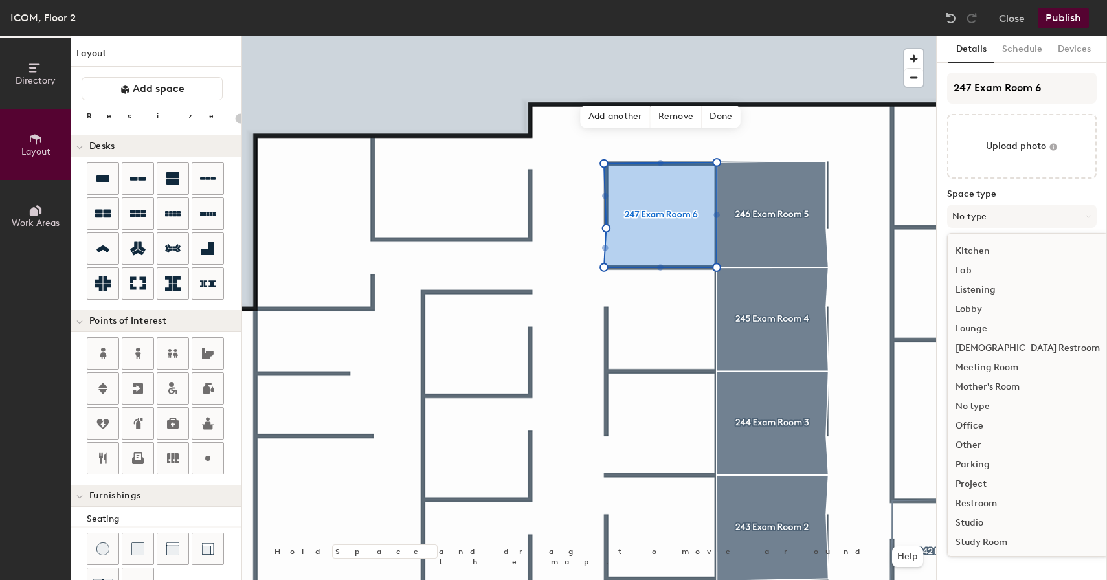
scroll to position [232, 0]
click at [976, 447] on div "Other" at bounding box center [1028, 443] width 160 height 19
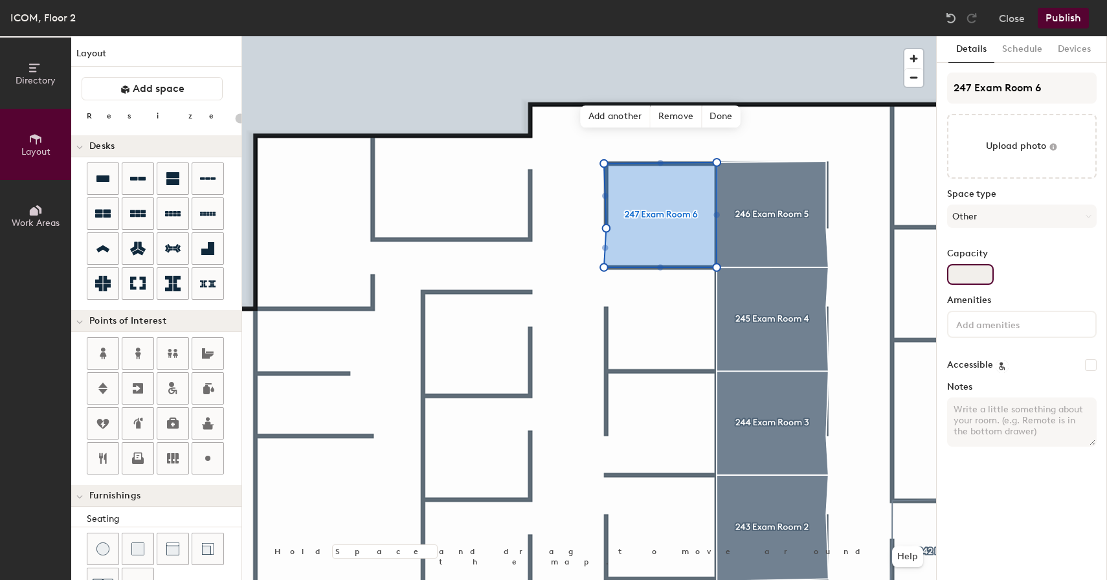
click at [974, 282] on input "Capacity" at bounding box center [970, 274] width 47 height 21
type input "20"
type input "3"
type input "20"
type input "3"
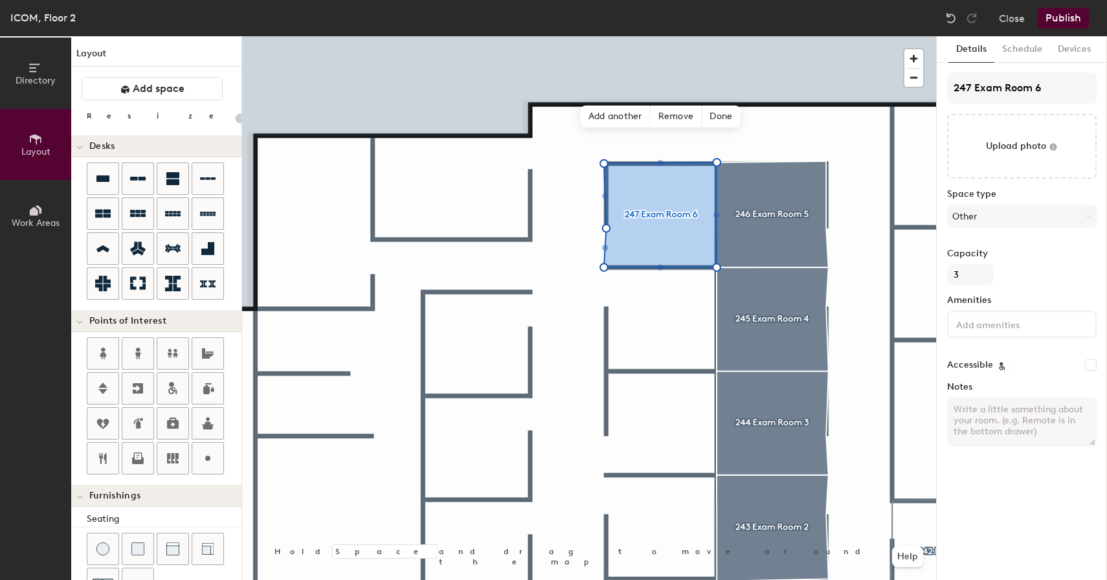
click at [1015, 435] on textarea "Notes" at bounding box center [1022, 422] width 150 height 49
type input "20"
paste textarea "Only Available Between 7AM-7PM"
type textarea "Only Available Between 7AM-7PM"
type input "20"
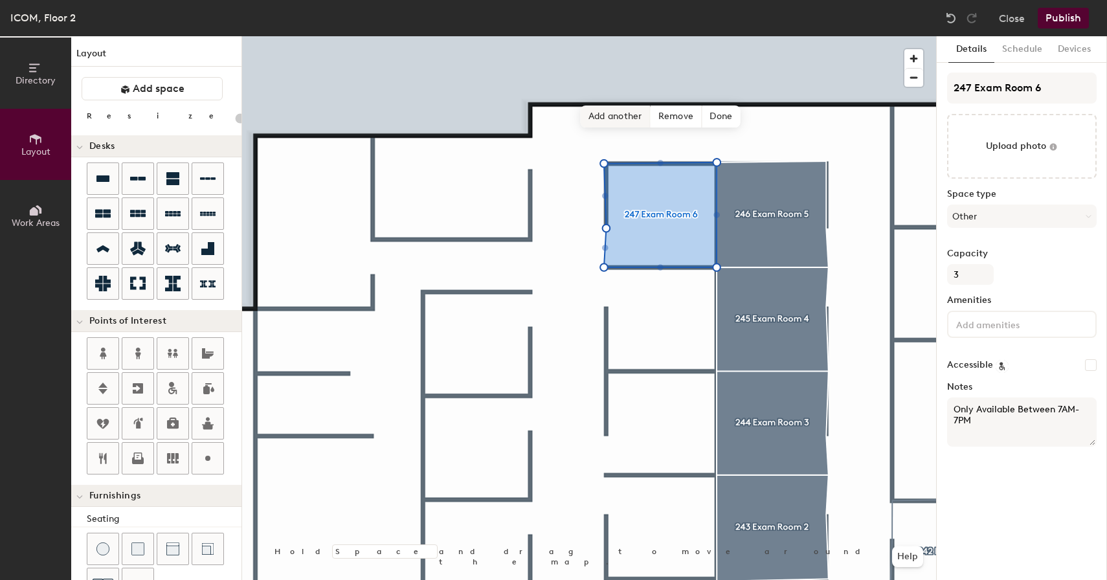
type textarea "Only Available Between 7AM-7PM"
click at [618, 122] on span "Add another" at bounding box center [616, 117] width 70 height 22
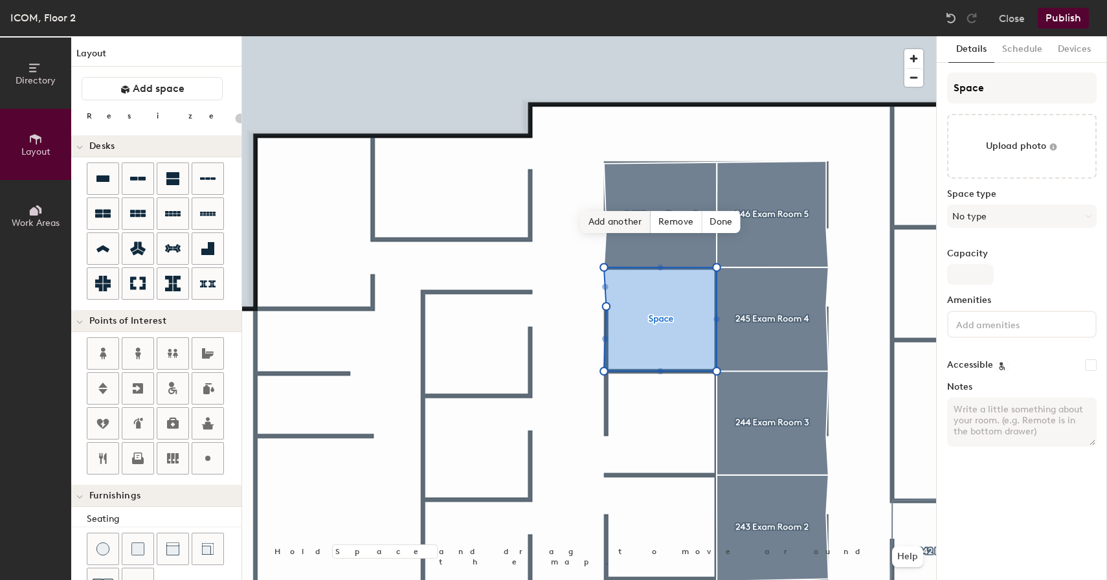
type input "20"
drag, startPoint x: 991, startPoint y: 91, endPoint x: 942, endPoint y: 89, distance: 49.2
click at [942, 89] on div "Details Schedule Devices Space Upload photo Space type No type Capacity Ameniti…" at bounding box center [1022, 308] width 170 height 544
type input "2"
type input "20"
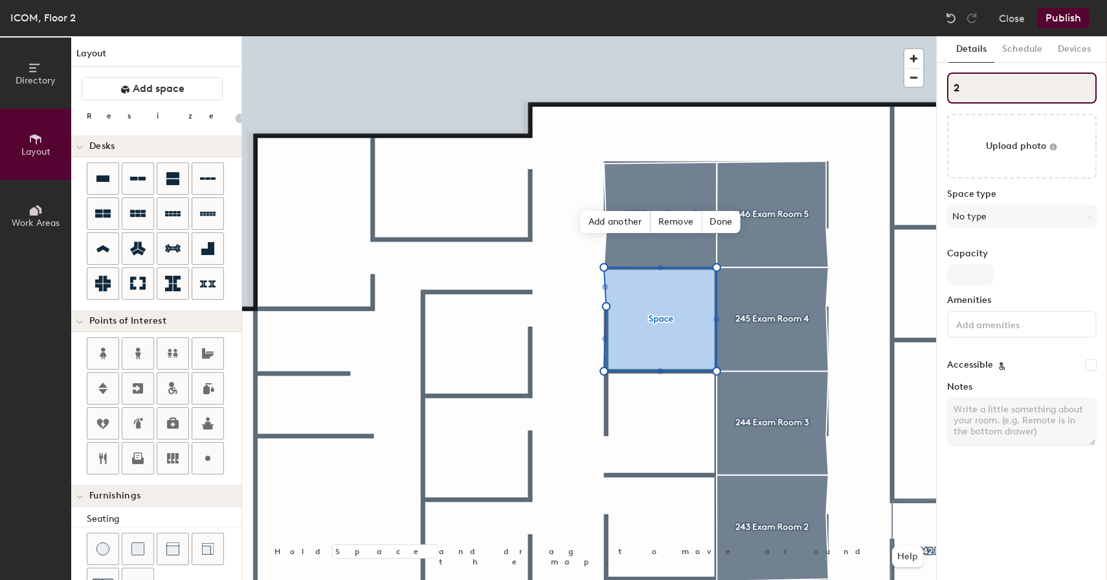
type input "24"
type input "20"
type input "248"
type input "20"
type input "248"
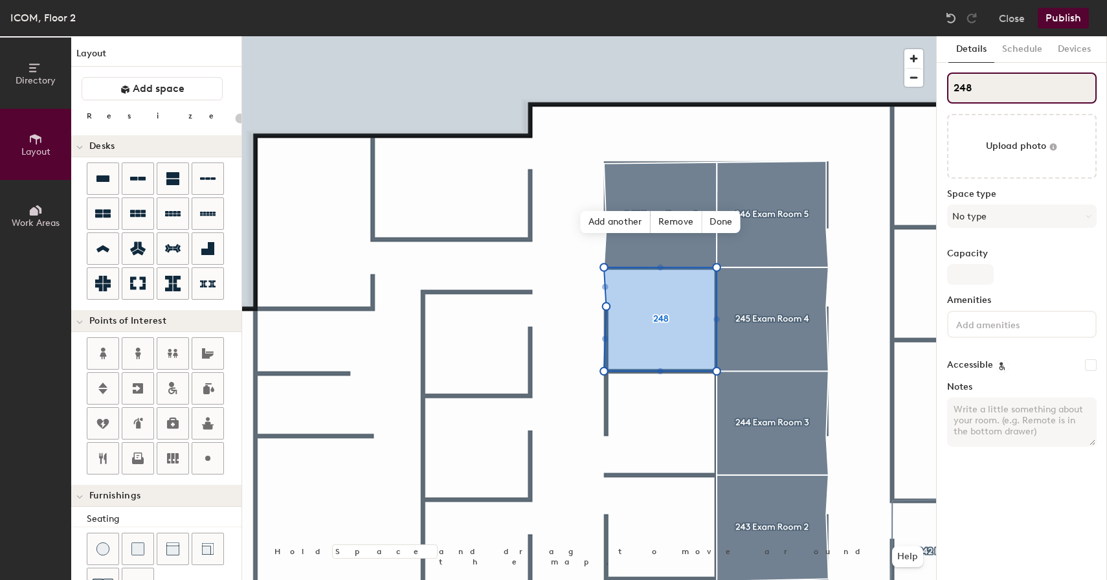
type input "20"
type input "248 E"
type input "20"
type input "248 Ex"
type input "20"
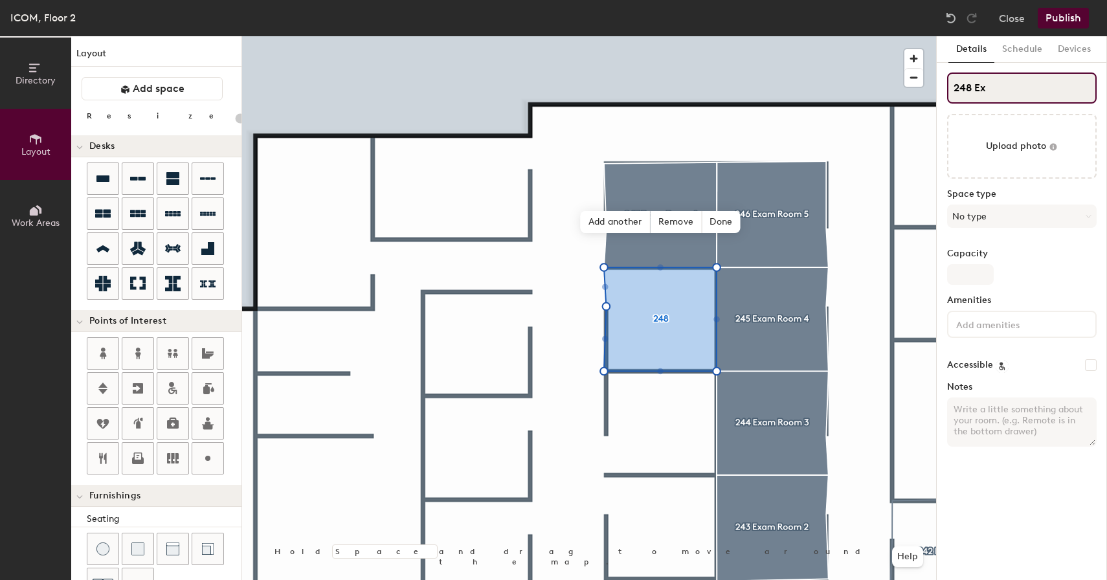
type input "248 Exa"
type input "20"
type input "248 Exam"
type input "20"
type input "248 Exam R"
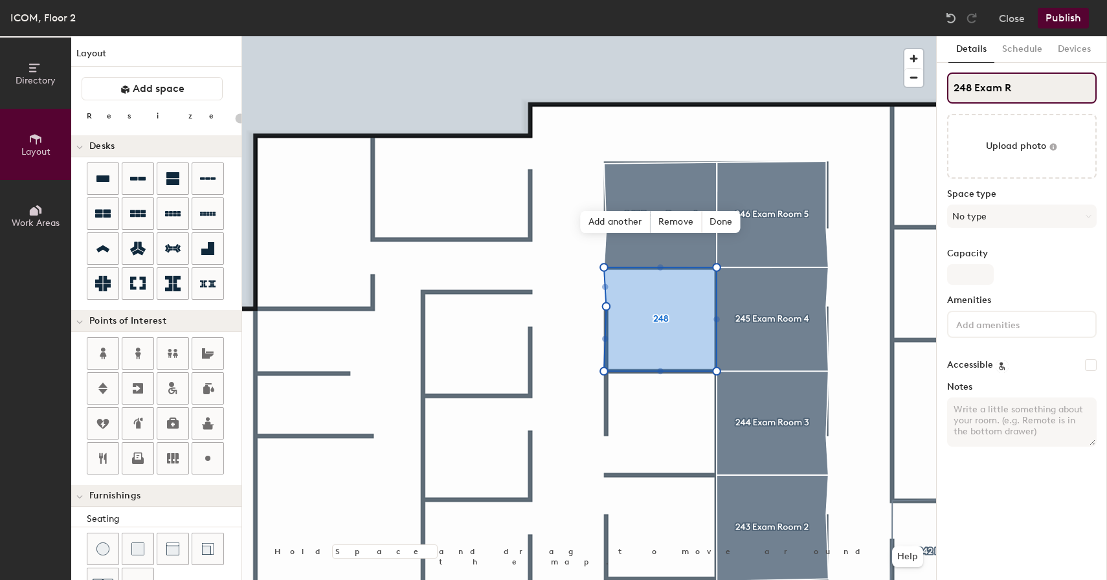
type input "20"
type input "248 Exam Ro"
type input "20"
type input "248 Exam Room"
type input "20"
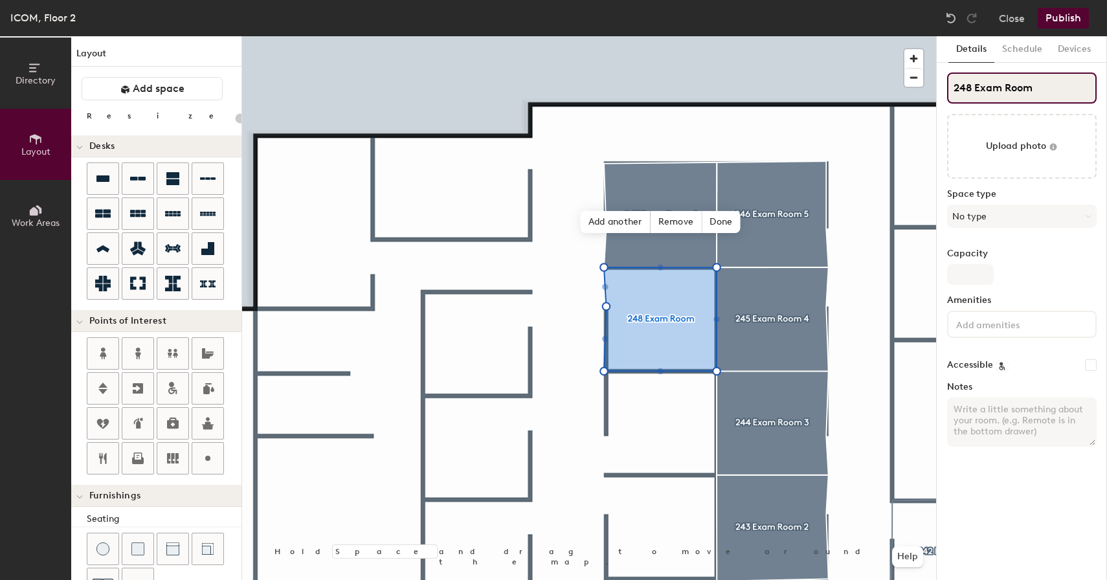
type input "248 Exam Room 7"
type input "20"
type input "248 Exam Room 7"
click at [1015, 212] on button "No type" at bounding box center [1022, 216] width 150 height 23
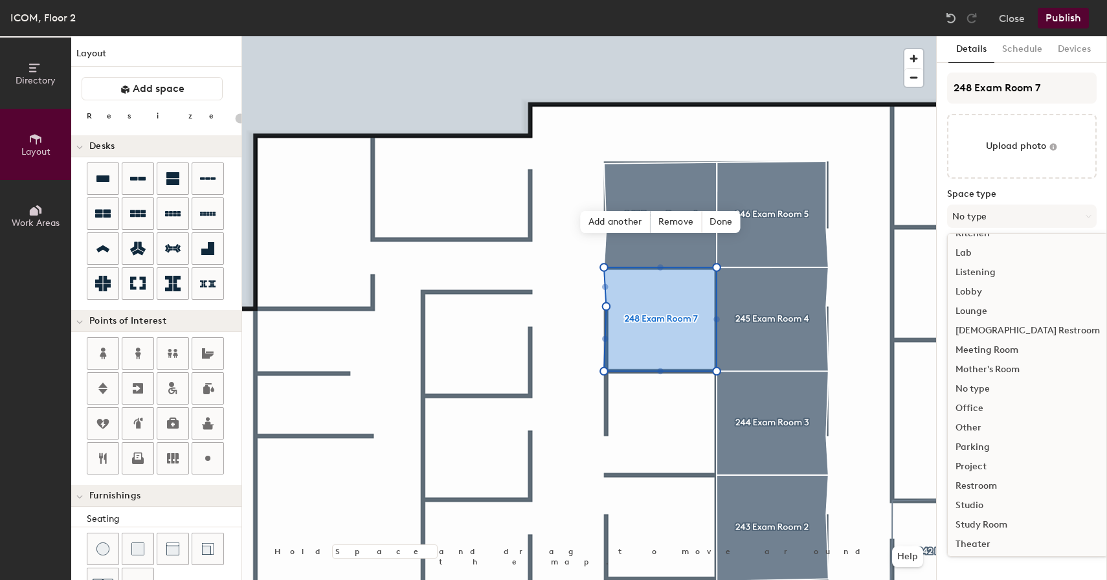
scroll to position [250, 0]
click at [976, 424] on div "Other" at bounding box center [1028, 425] width 160 height 19
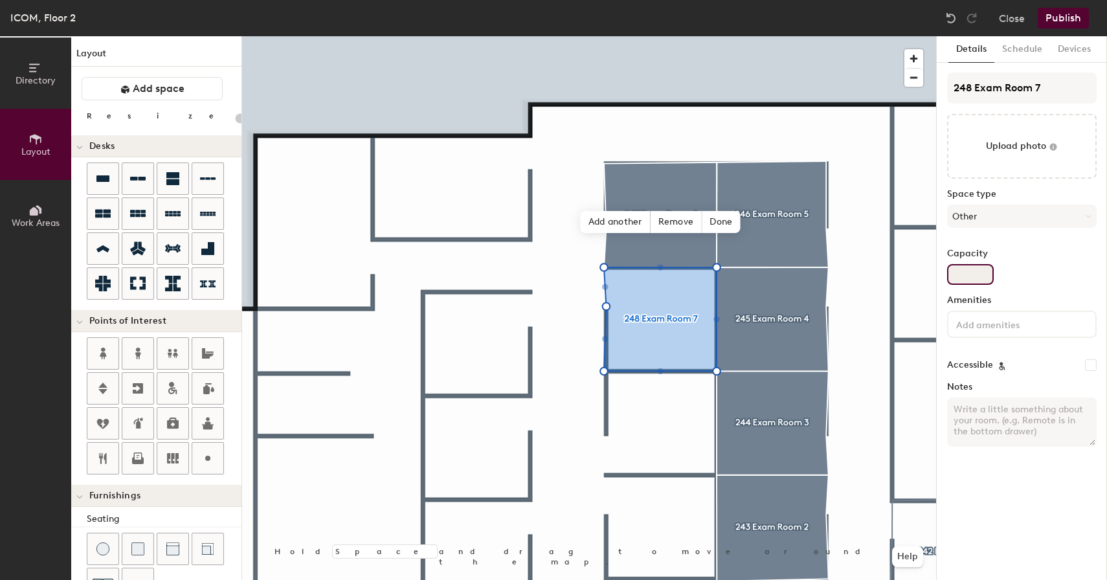
click at [981, 280] on input "Capacity" at bounding box center [970, 274] width 47 height 21
type input "20"
type input "3"
type input "20"
click at [995, 403] on textarea "Notes" at bounding box center [1022, 422] width 150 height 49
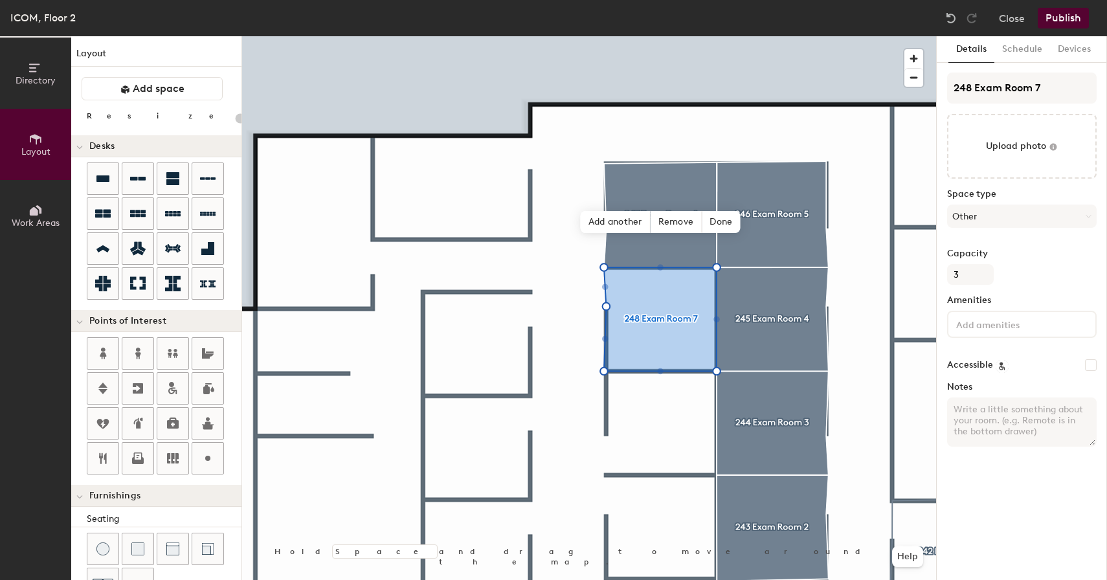
paste textarea "Only Available Between 7AM-7PM"
click at [612, 224] on span "Add another" at bounding box center [616, 222] width 70 height 22
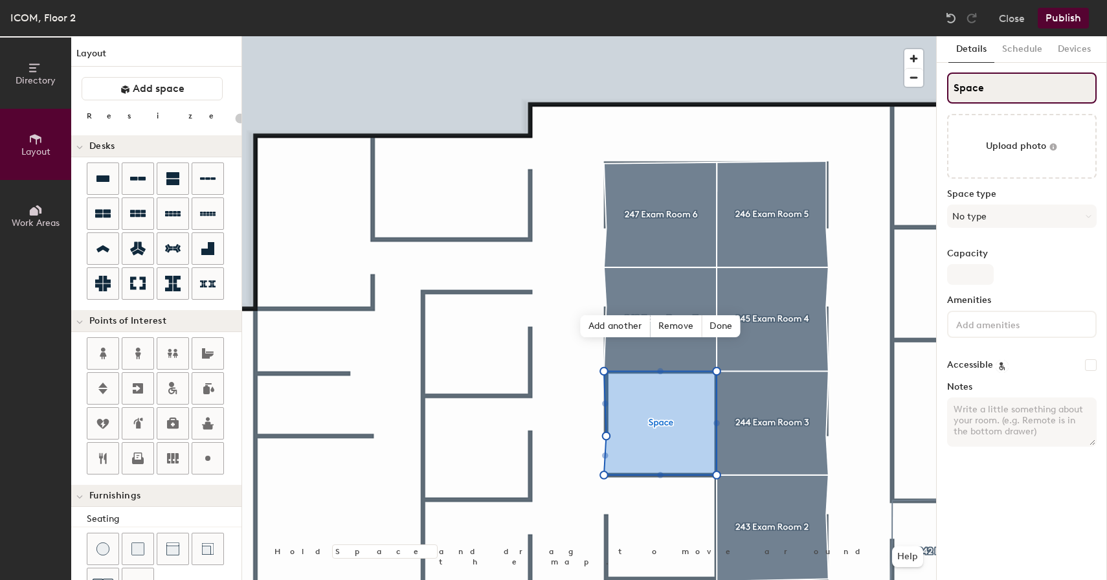
click at [930, 87] on div "Directory Layout Work Areas Layout Add space Resize Desks Points of Interest Fu…" at bounding box center [553, 308] width 1107 height 544
click at [995, 223] on button "No type" at bounding box center [1022, 216] width 150 height 23
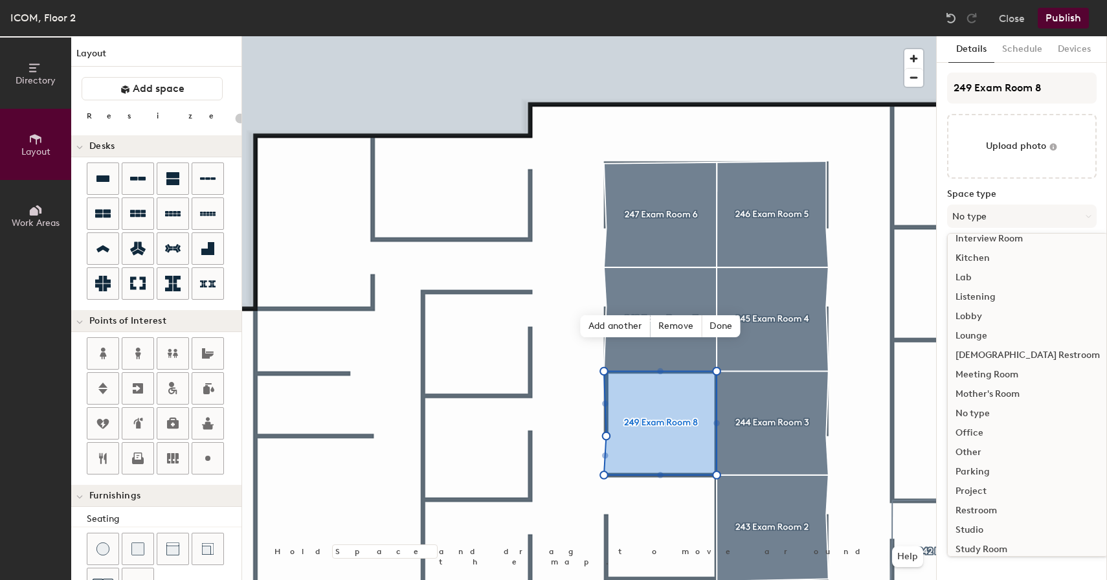
scroll to position [241, 0]
click at [967, 438] on div "Other" at bounding box center [1028, 434] width 160 height 19
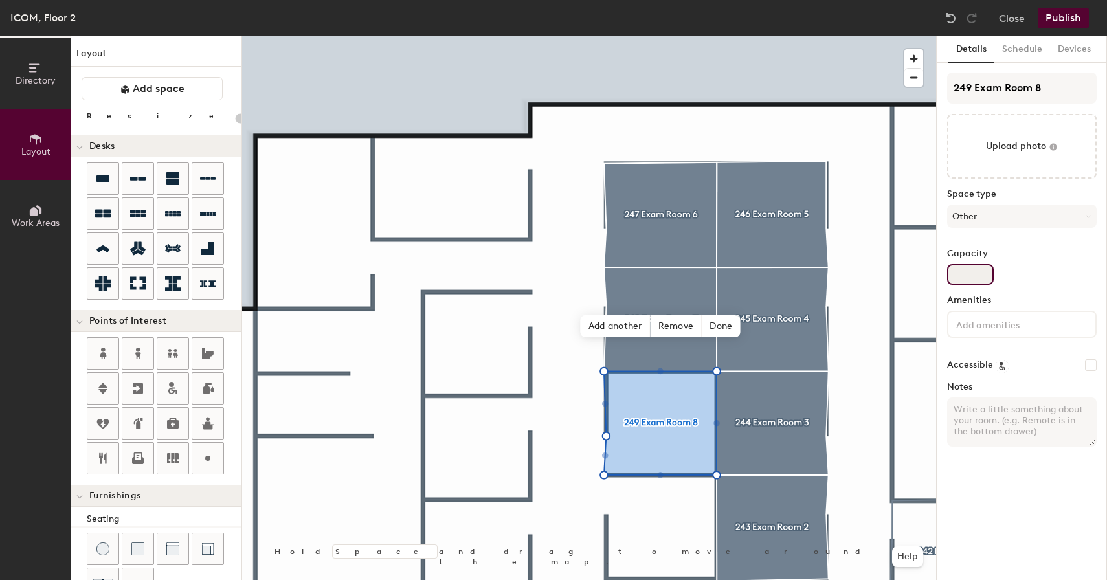
click at [964, 271] on input "Capacity" at bounding box center [970, 274] width 47 height 21
click at [985, 410] on textarea "Notes" at bounding box center [1022, 422] width 150 height 49
paste textarea "Only Available Between 7AM-7PM"
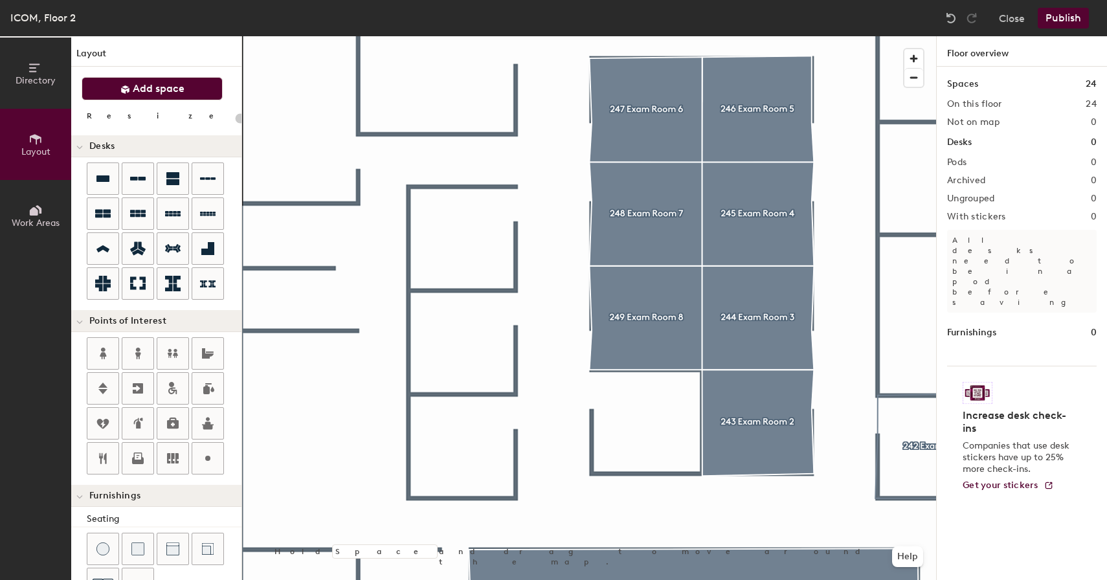
click at [190, 89] on button "Add space" at bounding box center [152, 88] width 141 height 23
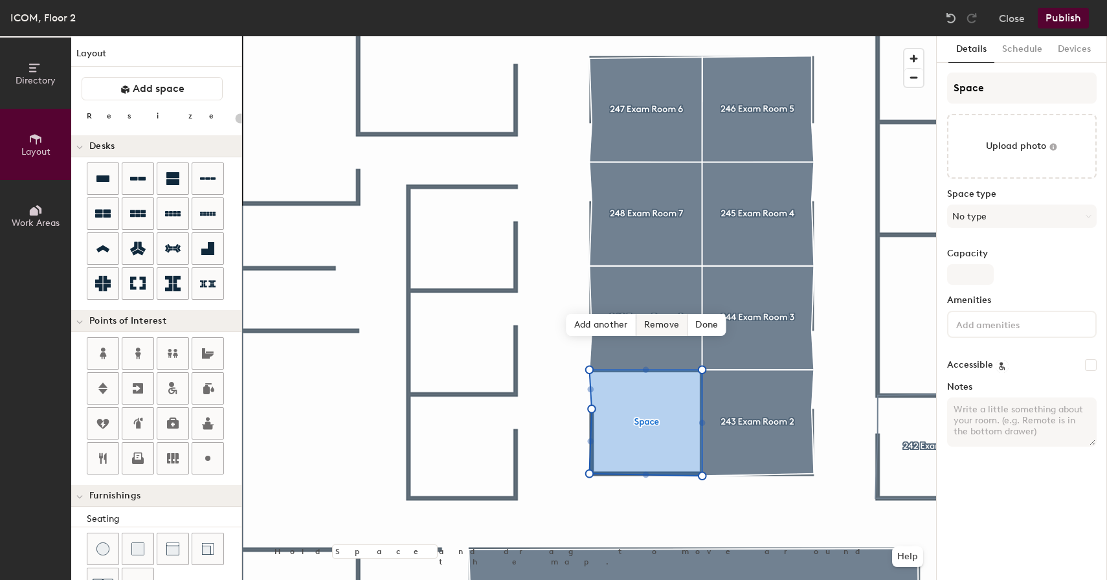
click at [680, 323] on span "Remove" at bounding box center [662, 325] width 52 height 22
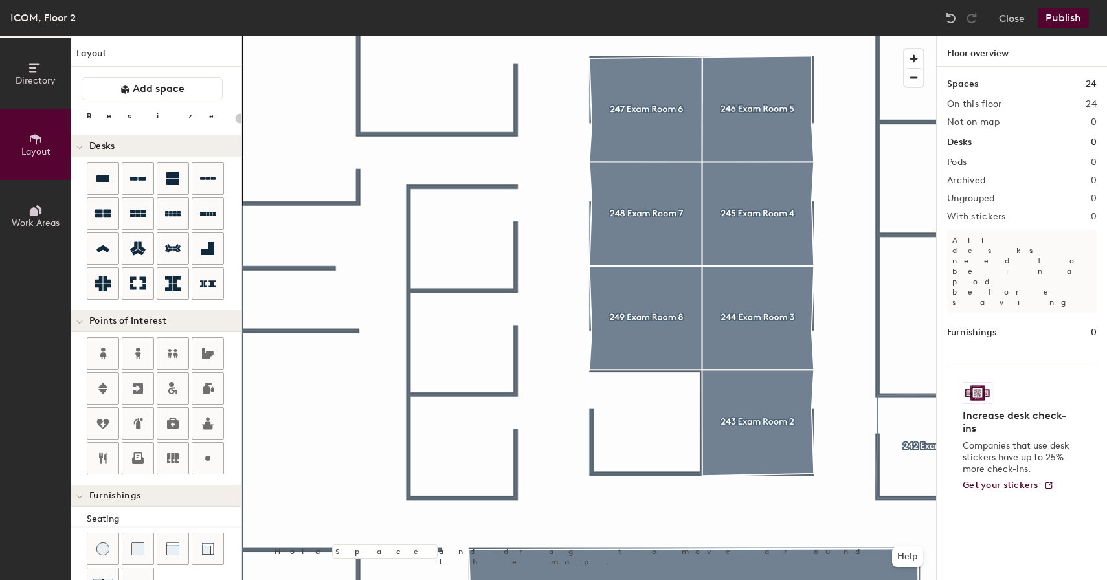
click at [155, 74] on div "Layout Add space Resize Desks Points of Interest Furnishings Seating Tables Boo…" at bounding box center [156, 308] width 170 height 544
click at [148, 92] on span "Add space" at bounding box center [159, 88] width 52 height 13
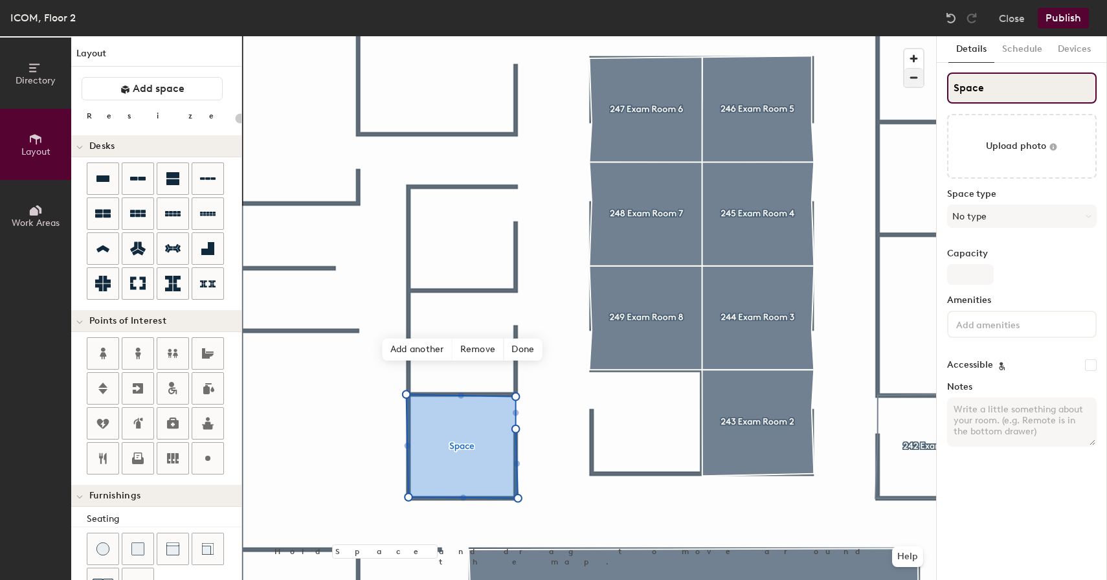
drag, startPoint x: 998, startPoint y: 87, endPoint x: 916, endPoint y: 80, distance: 82.6
click at [916, 80] on div "Directory Layout Work Areas Layout Add space Resize Desks Points of Interest Fu…" at bounding box center [553, 308] width 1107 height 544
click at [1005, 218] on button "No type" at bounding box center [1022, 216] width 150 height 23
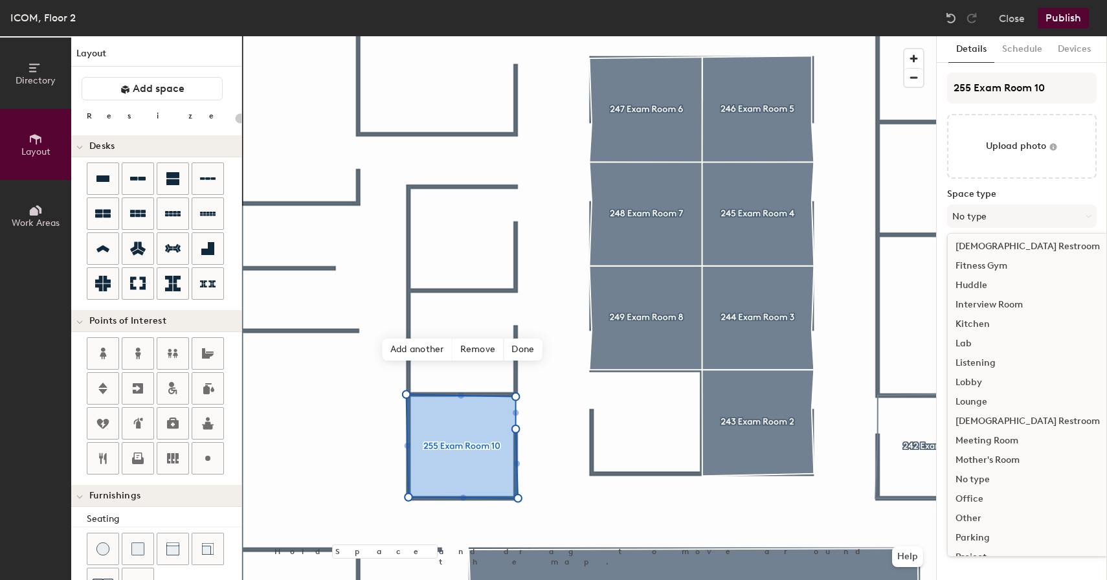
scroll to position [164, 0]
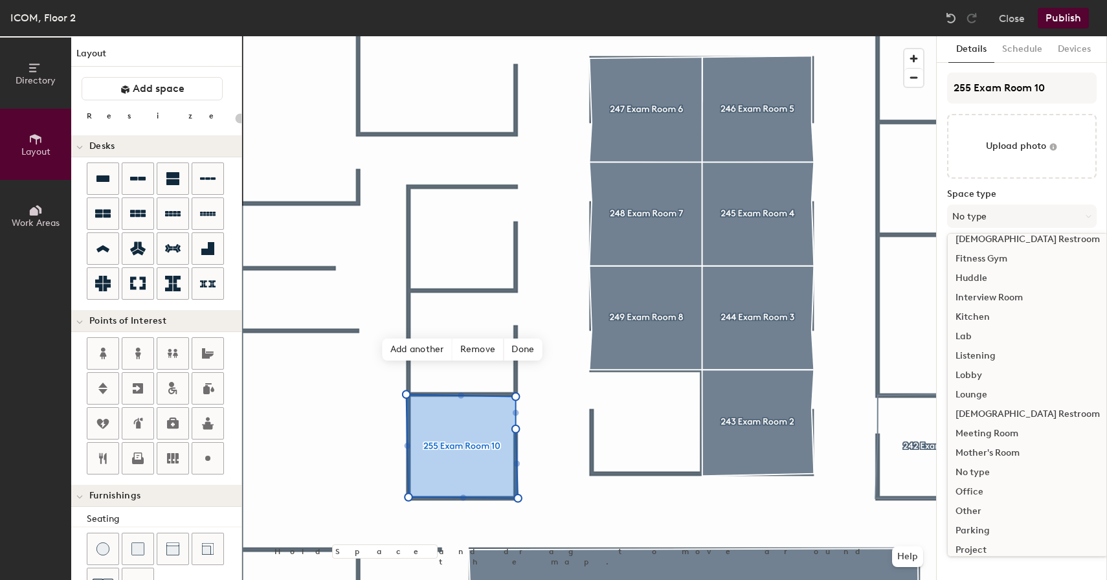
click at [974, 509] on div "Other" at bounding box center [1028, 511] width 160 height 19
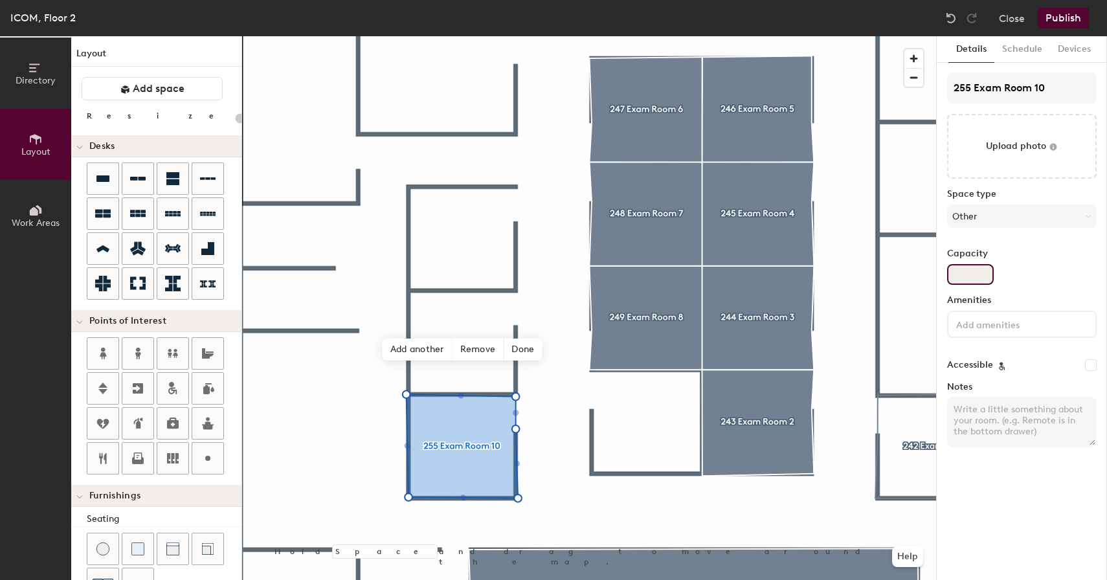
click at [972, 273] on input "Capacity" at bounding box center [970, 274] width 47 height 21
click at [1007, 436] on textarea "Notes" at bounding box center [1022, 422] width 150 height 49
paste textarea "Only Available Between 7AM-7PM"
click at [429, 348] on span "Add another" at bounding box center [418, 350] width 70 height 22
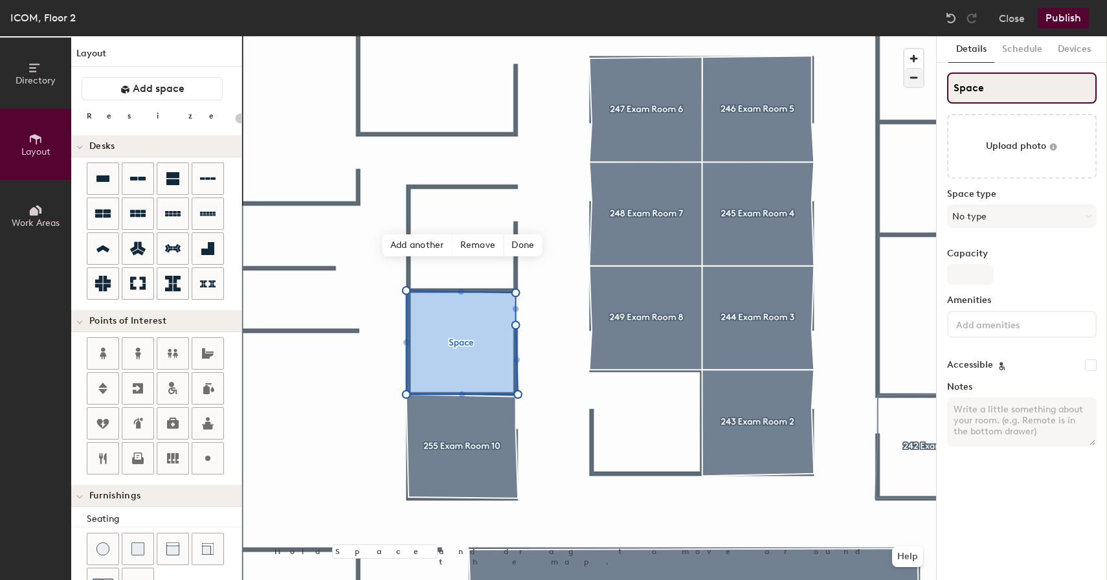
drag, startPoint x: 1014, startPoint y: 82, endPoint x: 910, endPoint y: 82, distance: 104.2
click at [910, 82] on div "Directory Layout Work Areas Layout Add space Resize Desks Points of Interest Fu…" at bounding box center [553, 308] width 1107 height 544
click at [998, 223] on button "No type" at bounding box center [1022, 216] width 150 height 23
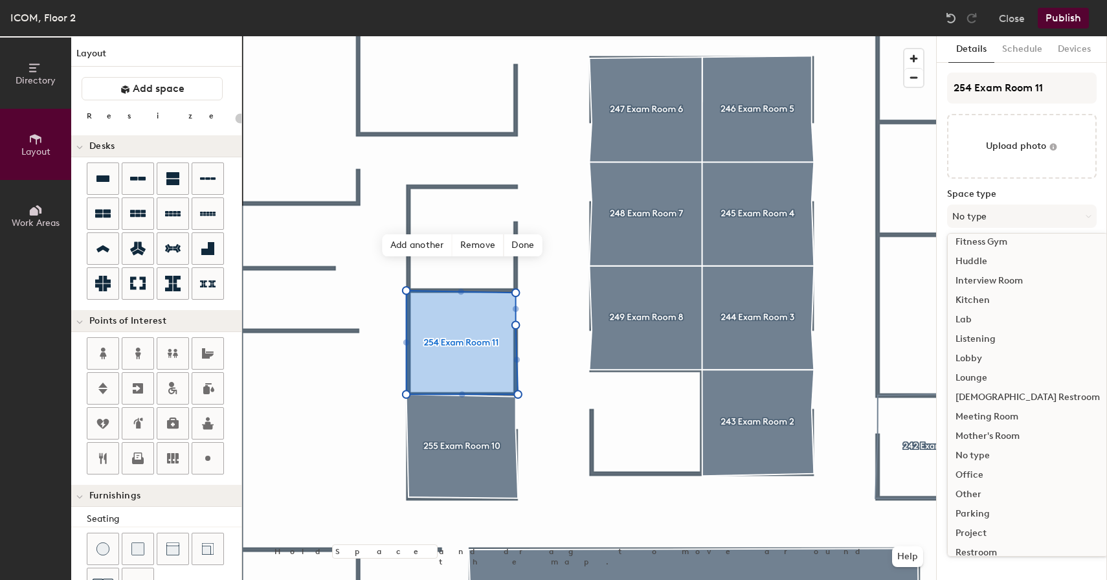
scroll to position [185, 0]
click at [978, 490] on div "Other" at bounding box center [1028, 490] width 160 height 19
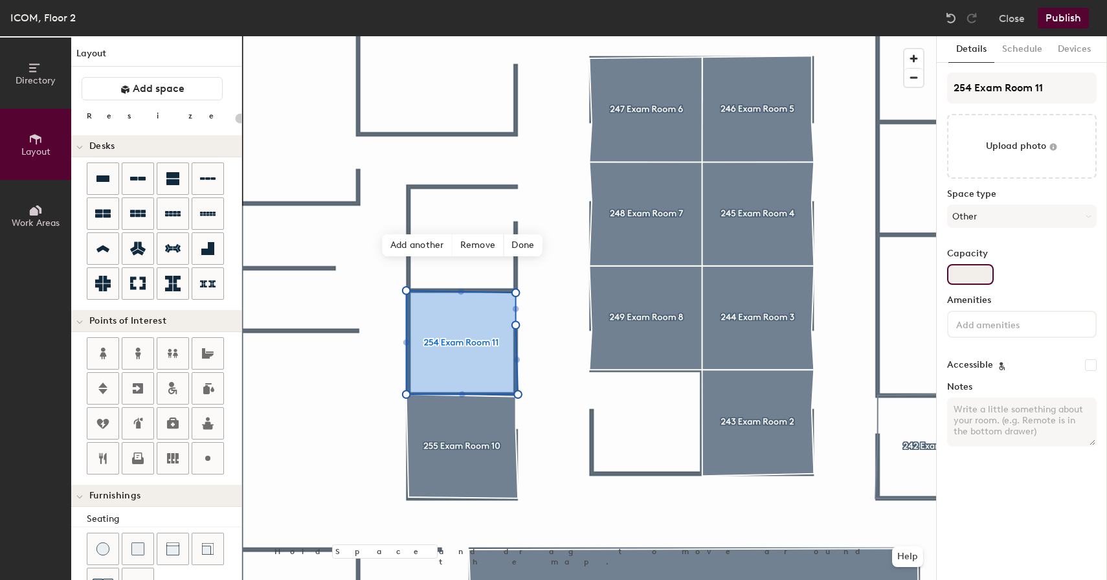
click at [971, 271] on input "Capacity" at bounding box center [970, 274] width 47 height 21
click at [989, 418] on textarea "Notes" at bounding box center [1022, 422] width 150 height 49
paste textarea "Only Available Between 7AM-7PM"
click at [424, 249] on span "Add another" at bounding box center [418, 245] width 70 height 22
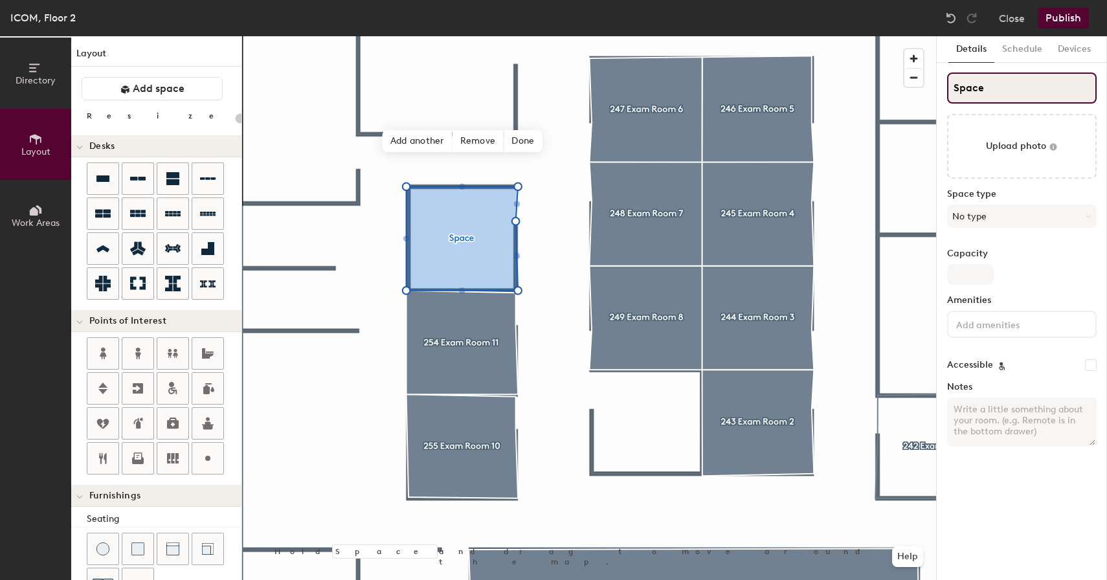
drag, startPoint x: 993, startPoint y: 89, endPoint x: 925, endPoint y: 84, distance: 68.8
click at [925, 84] on div "Directory Layout Work Areas Layout Add space Resize Desks Points of Interest Fu…" at bounding box center [553, 308] width 1107 height 544
click at [983, 223] on button "No type" at bounding box center [1022, 216] width 150 height 23
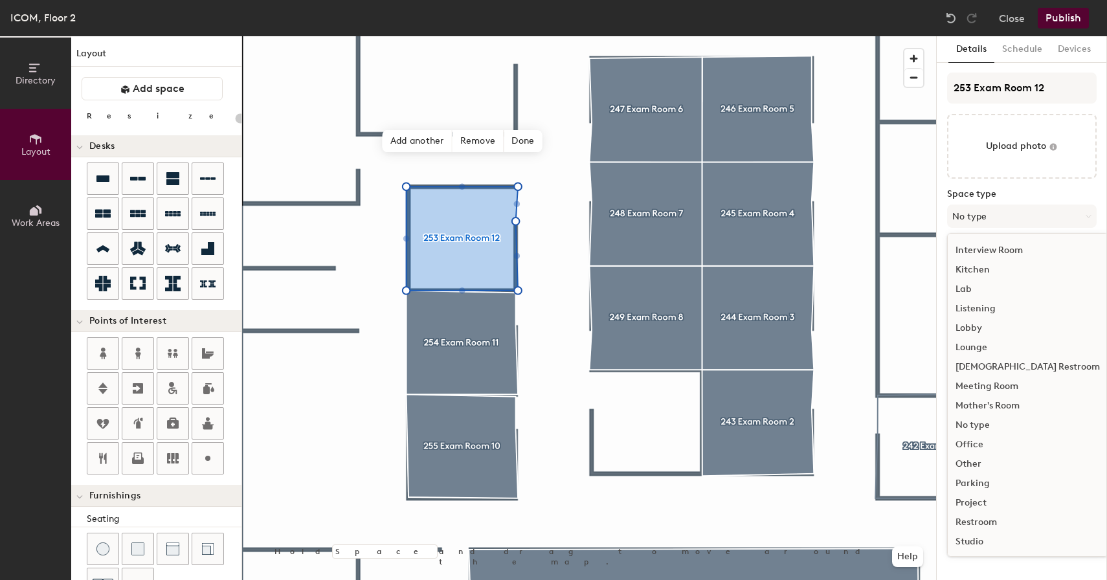
scroll to position [217, 0]
click at [970, 456] on div "Other" at bounding box center [1028, 458] width 160 height 19
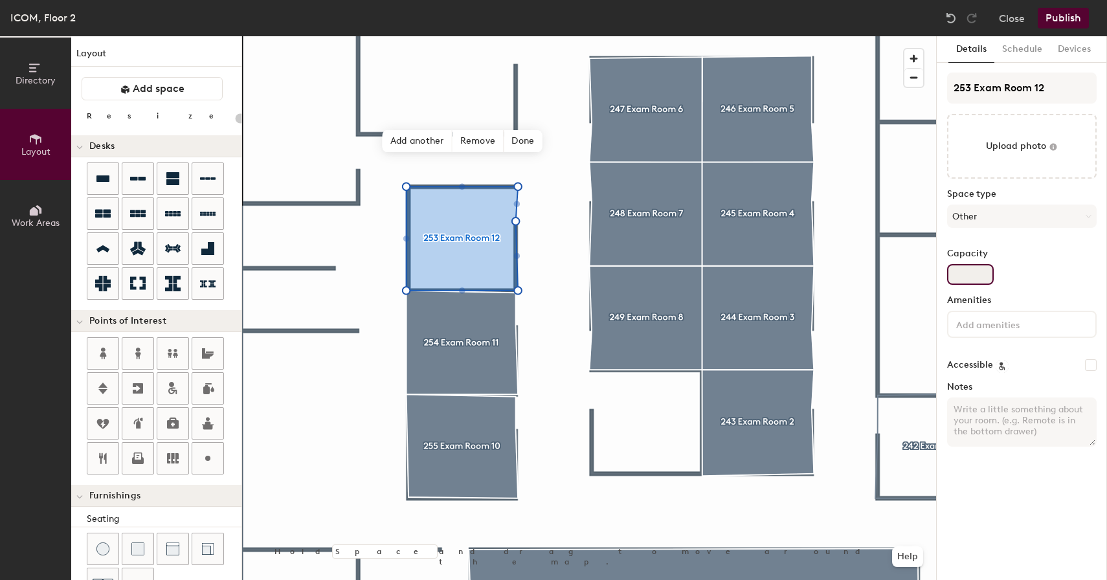
click at [973, 276] on input "Capacity" at bounding box center [970, 274] width 47 height 21
click at [1002, 415] on textarea "Notes" at bounding box center [1022, 422] width 150 height 49
paste textarea "Only Available Between 7AM-7PM"
click at [991, 505] on div "Details Schedule Devices 253 Exam Room 12 Upload photo Space type Other Capacit…" at bounding box center [1022, 308] width 170 height 544
click at [1070, 16] on button "Publish" at bounding box center [1063, 18] width 51 height 21
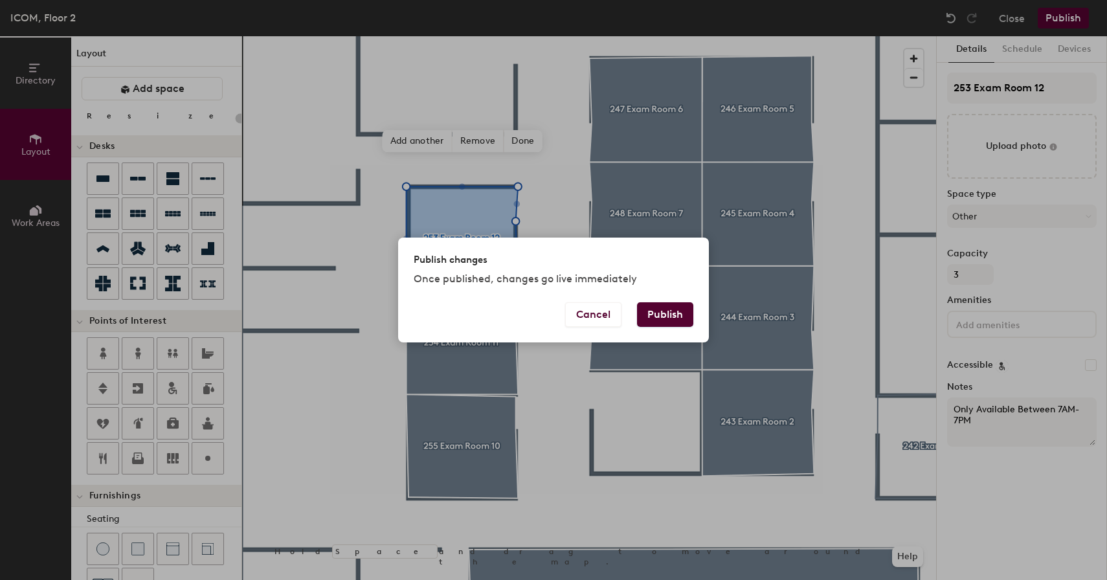
click at [668, 313] on button "Publish" at bounding box center [665, 314] width 56 height 25
type input "20"
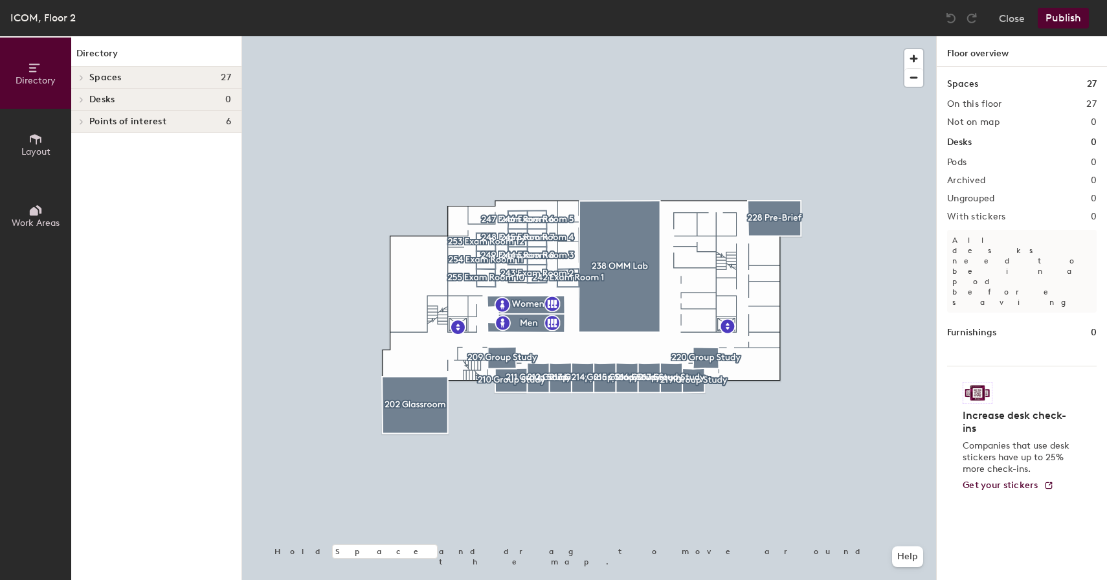
click at [83, 76] on icon at bounding box center [81, 77] width 3 height 5
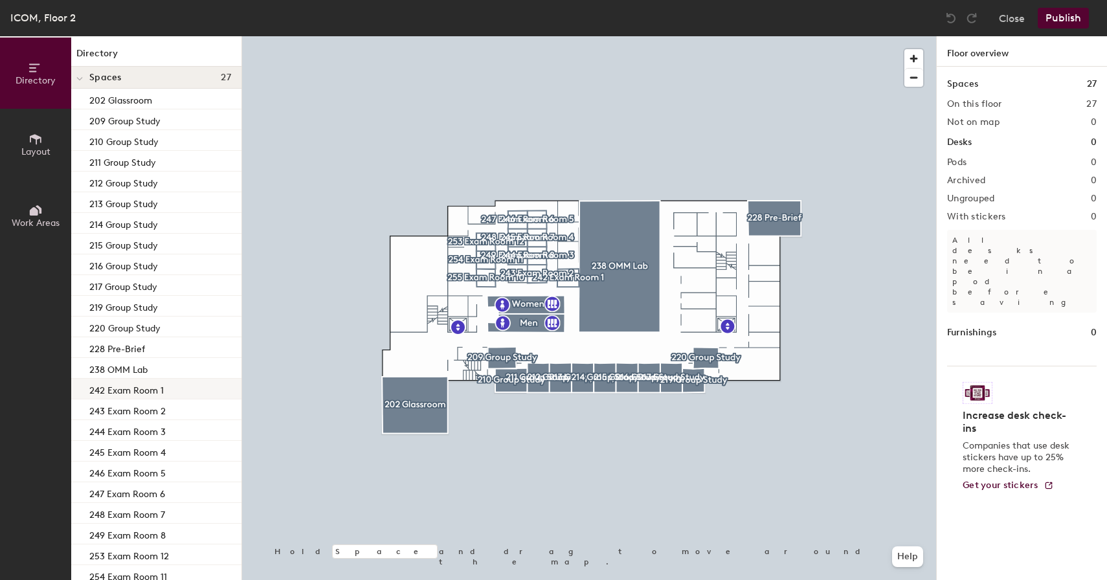
click at [124, 390] on p "242 Exam Room 1" at bounding box center [126, 388] width 74 height 15
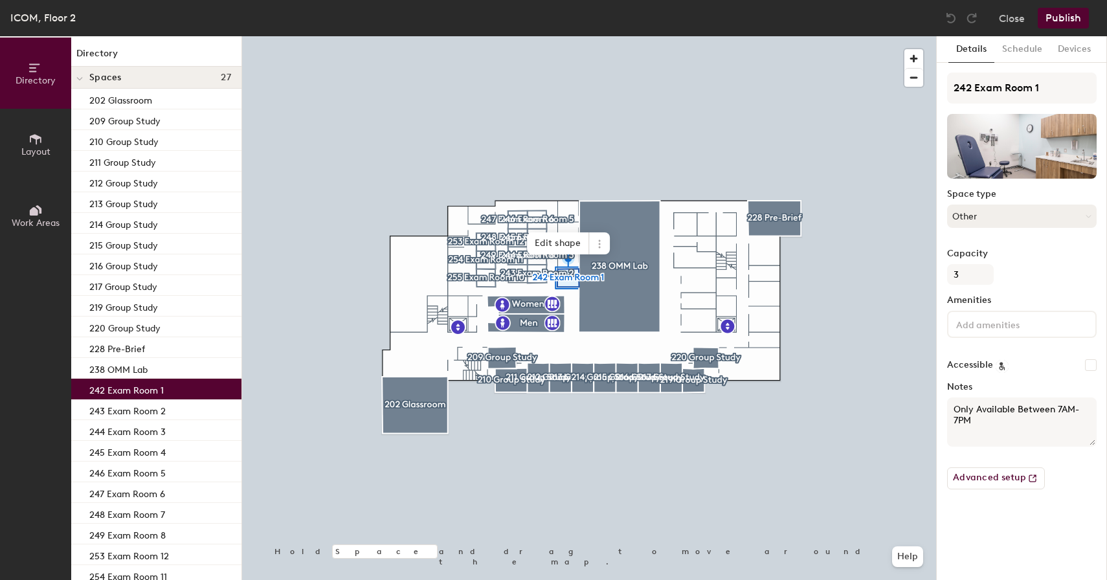
click at [1016, 227] on button "Other" at bounding box center [1022, 216] width 150 height 23
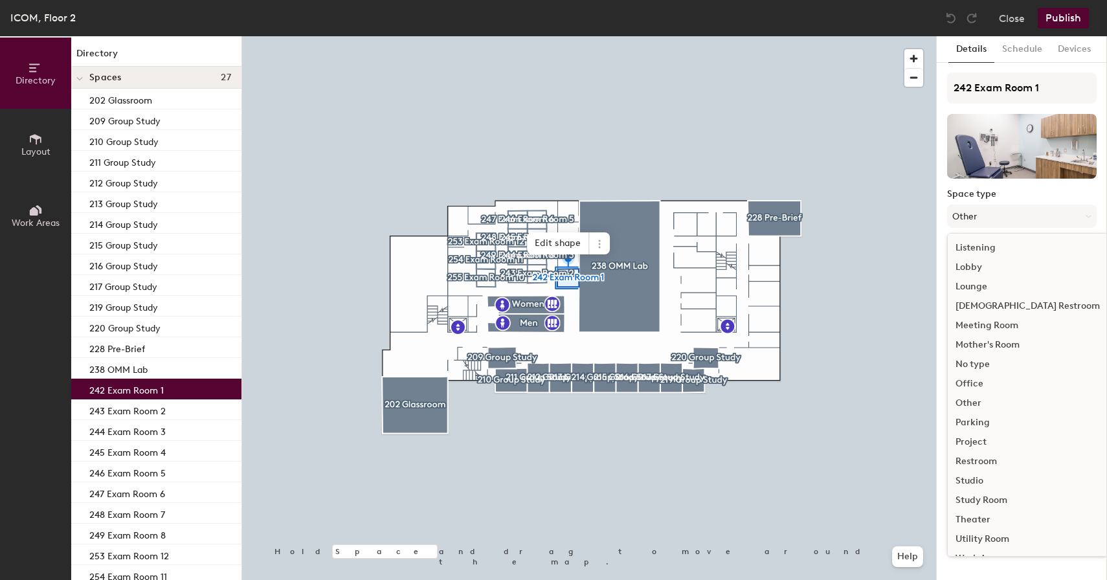
scroll to position [290, 0]
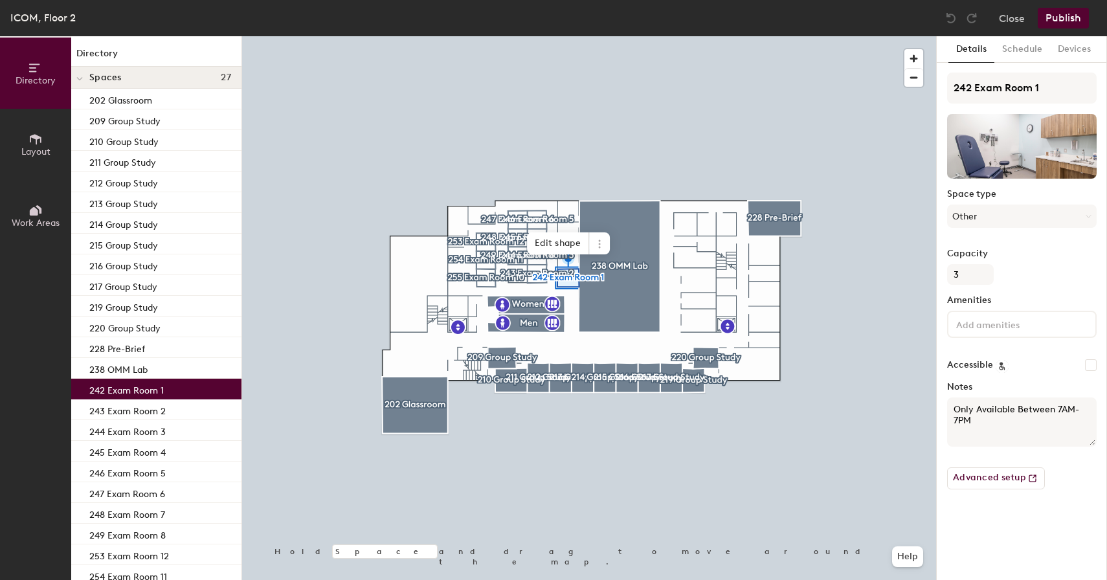
click at [19, 126] on button "Layout" at bounding box center [35, 144] width 71 height 71
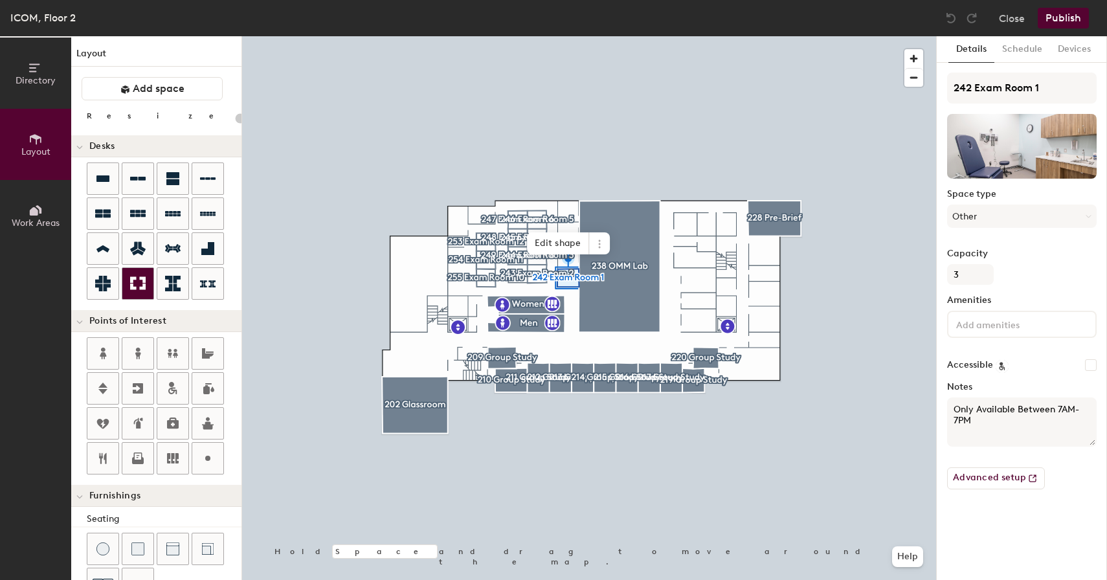
scroll to position [238, 0]
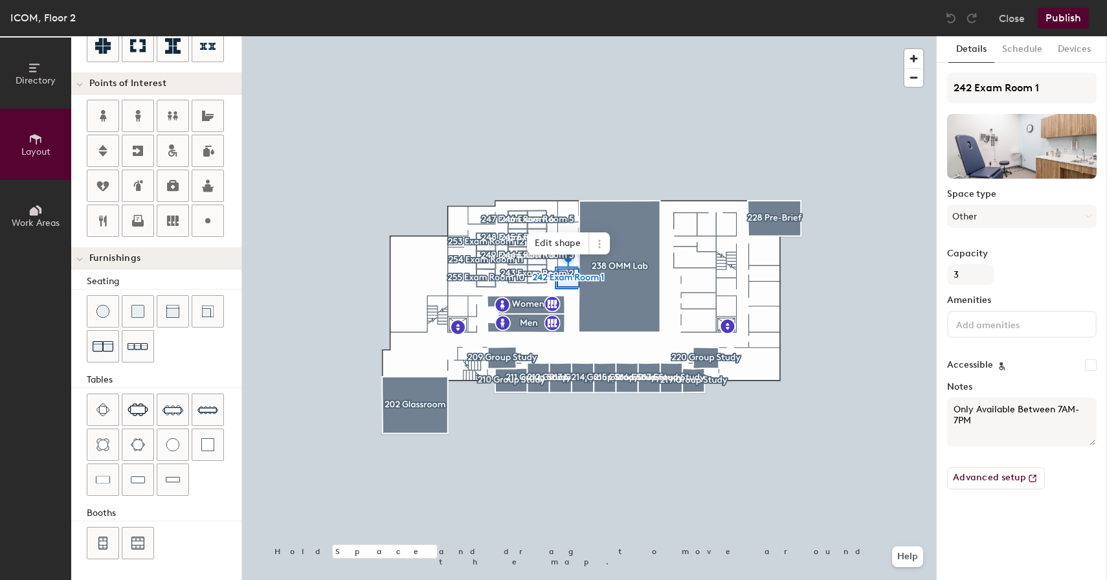
click at [28, 214] on icon at bounding box center [35, 210] width 14 height 14
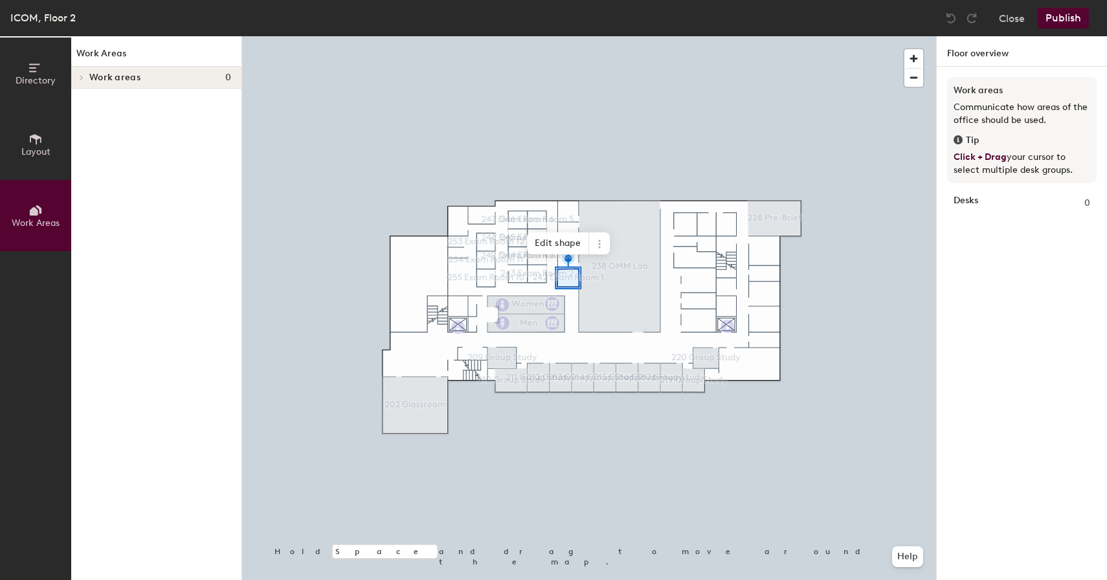
click at [34, 168] on button "Layout" at bounding box center [35, 144] width 71 height 71
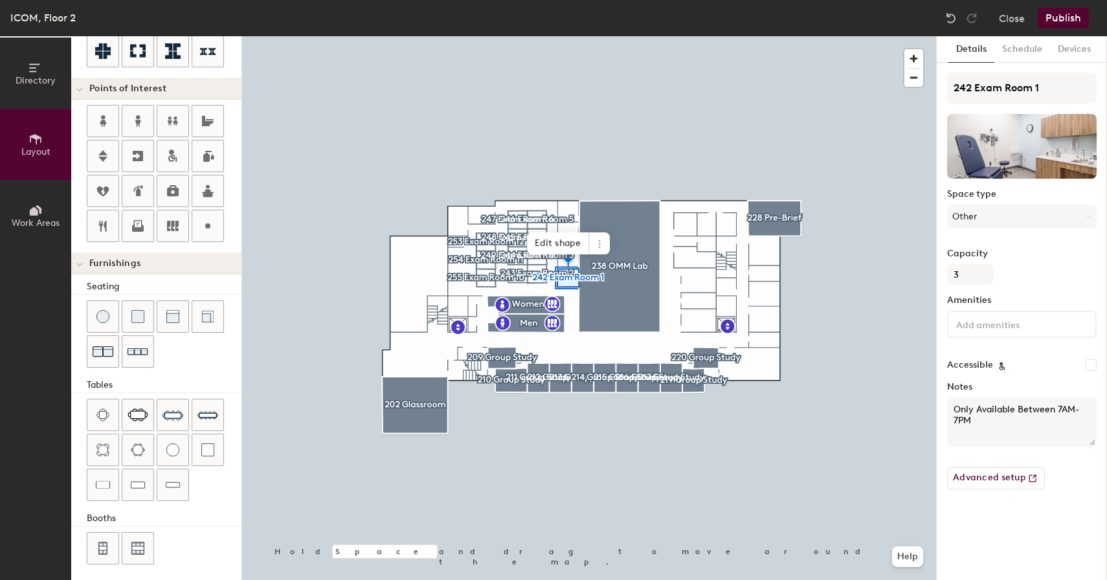
scroll to position [238, 0]
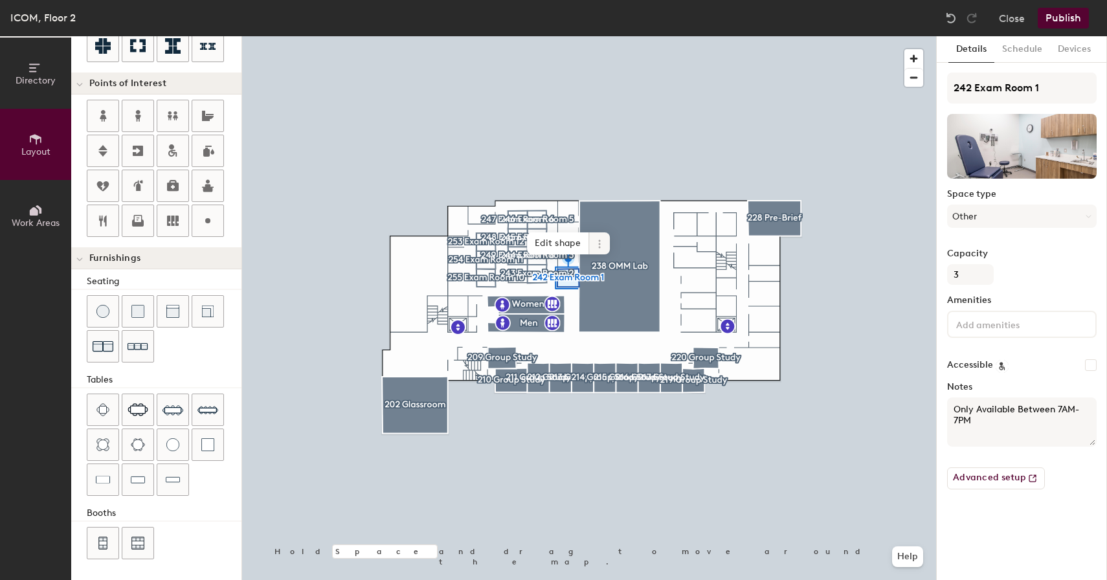
click at [600, 245] on icon at bounding box center [599, 244] width 10 height 10
click at [1017, 17] on button "Close" at bounding box center [1012, 18] width 26 height 21
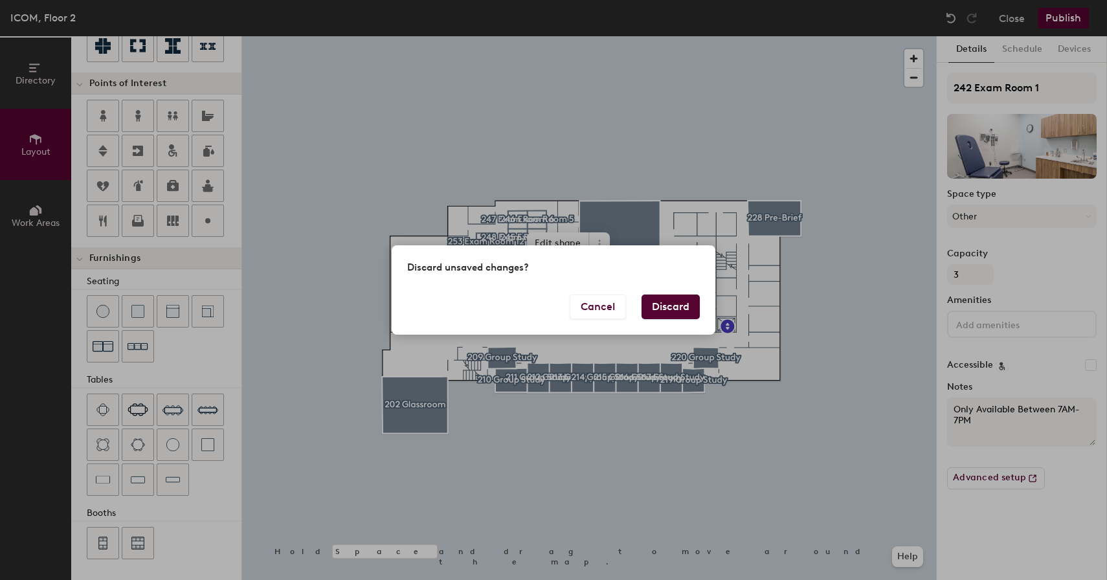
click at [680, 304] on button "Discard" at bounding box center [671, 307] width 58 height 25
type input "20"
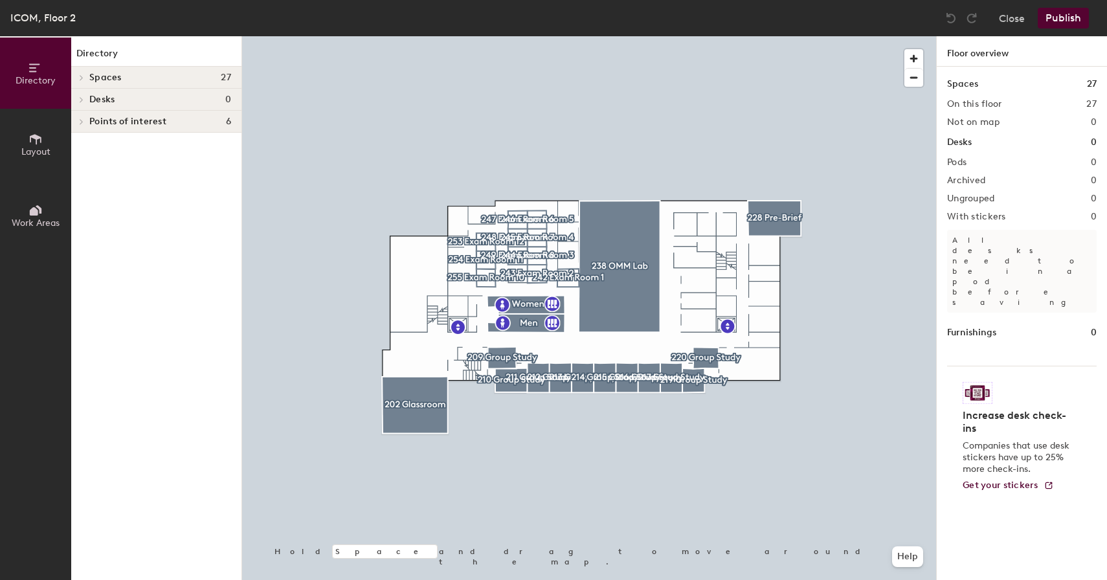
click at [84, 73] on div at bounding box center [79, 77] width 17 height 21
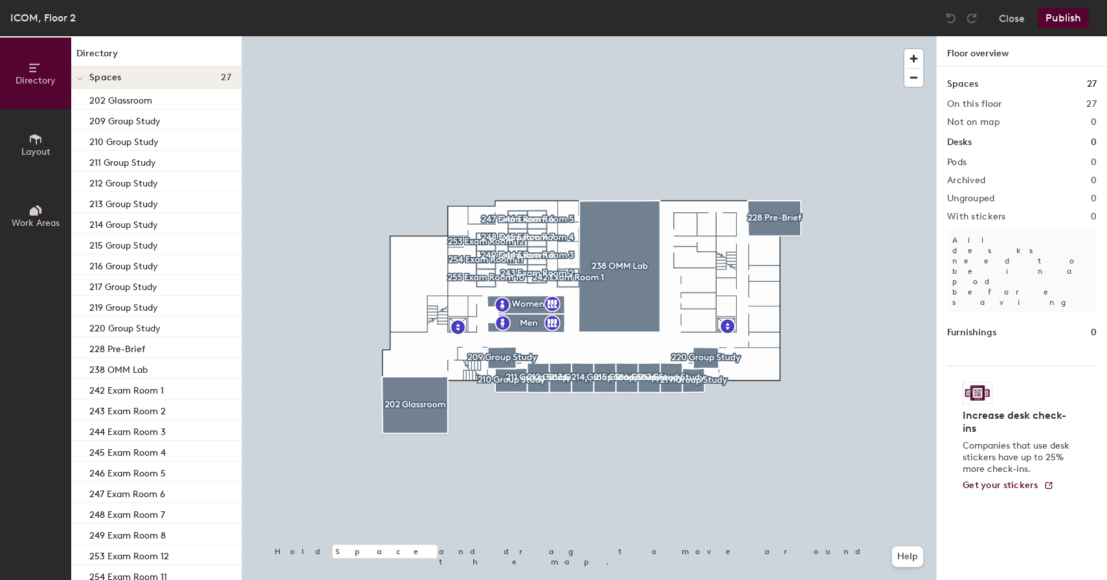
click at [41, 148] on span "Layout" at bounding box center [35, 151] width 29 height 11
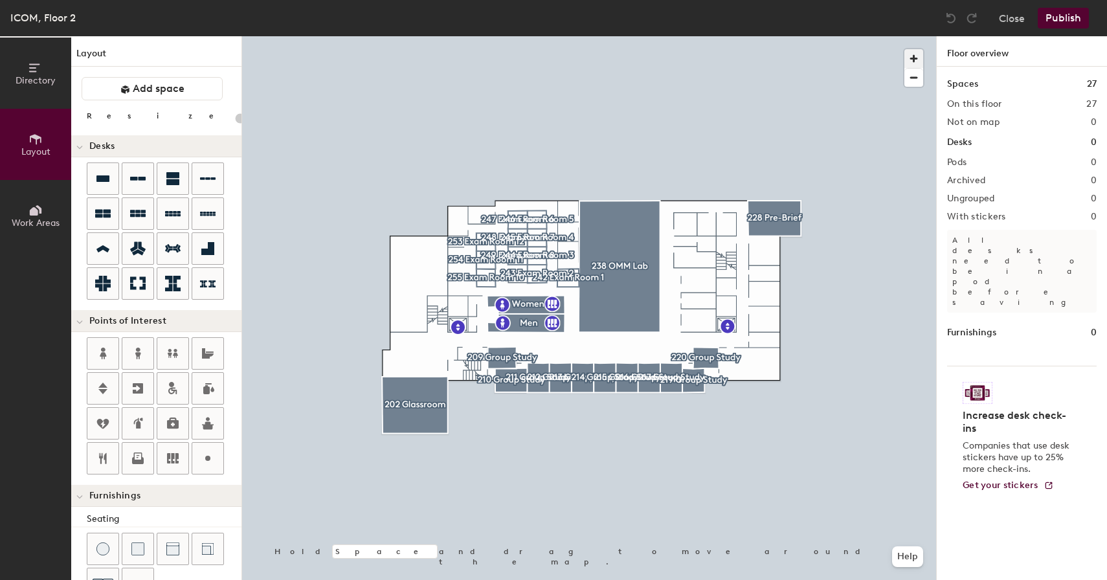
click at [914, 54] on span "button" at bounding box center [914, 58] width 19 height 19
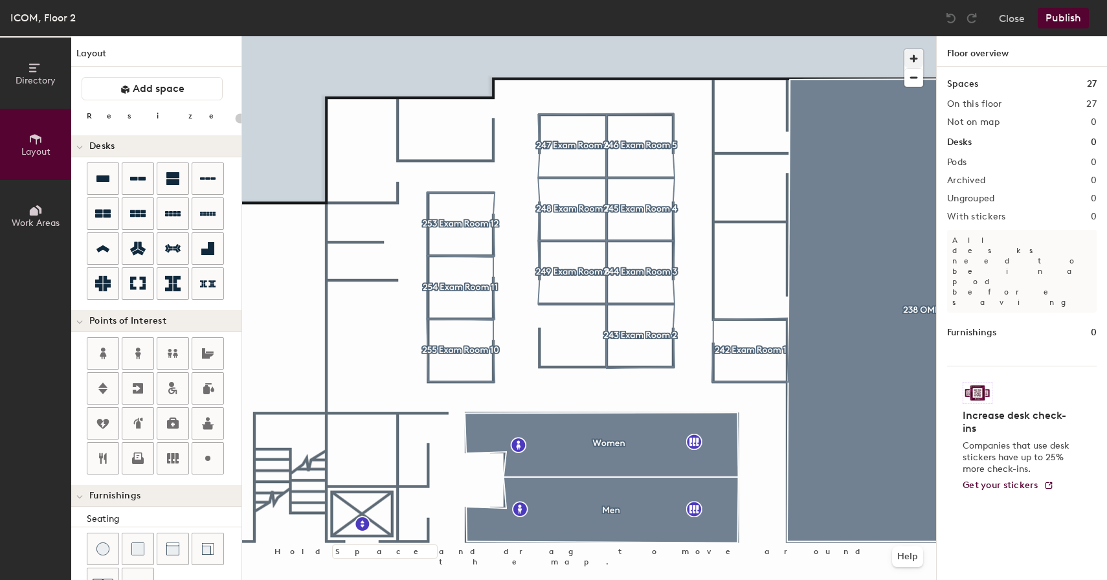
click at [461, 36] on div at bounding box center [589, 36] width 694 height 0
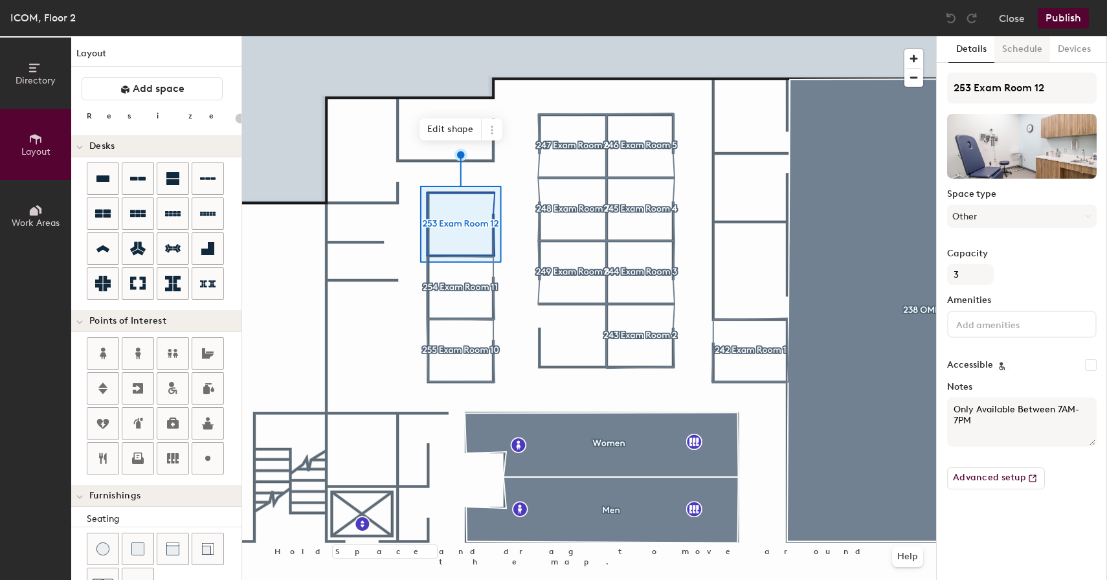
click at [1015, 47] on button "Schedule" at bounding box center [1023, 49] width 56 height 27
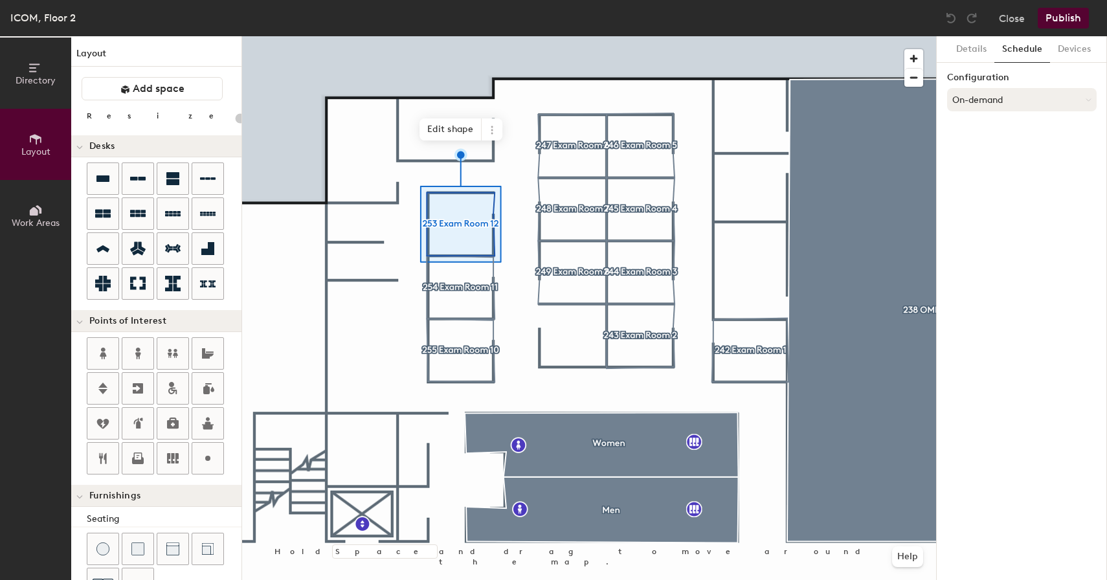
click at [1023, 106] on button "On-demand" at bounding box center [1022, 99] width 150 height 23
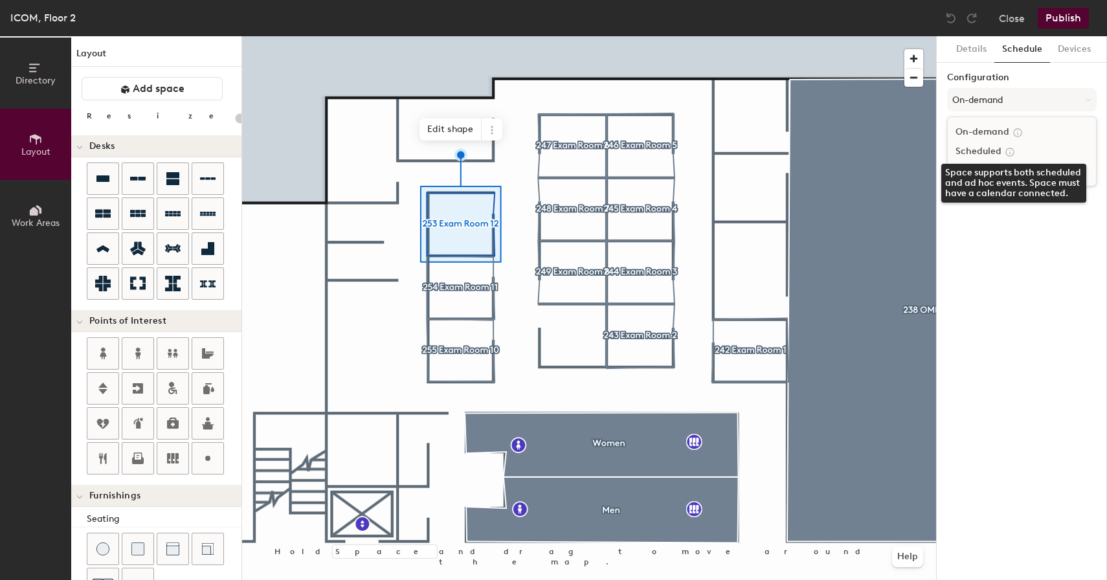
click at [1006, 150] on icon at bounding box center [1010, 152] width 8 height 8
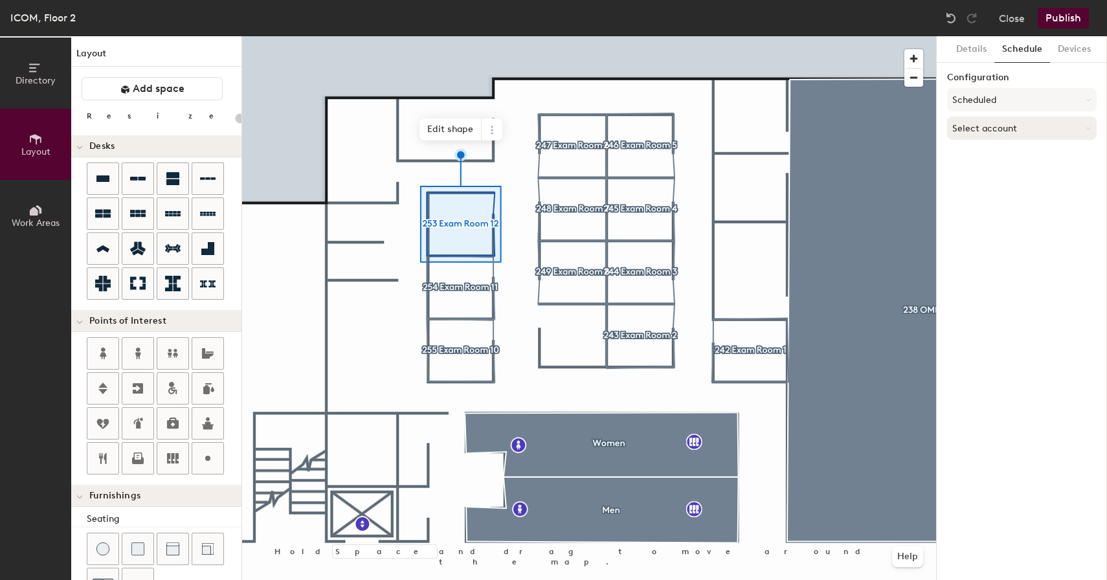
click at [1016, 124] on button "Select account" at bounding box center [1022, 128] width 150 height 23
click at [995, 153] on div "Google Apps" at bounding box center [1022, 160] width 148 height 19
click at [996, 178] on button "Select a calendar" at bounding box center [1022, 178] width 150 height 23
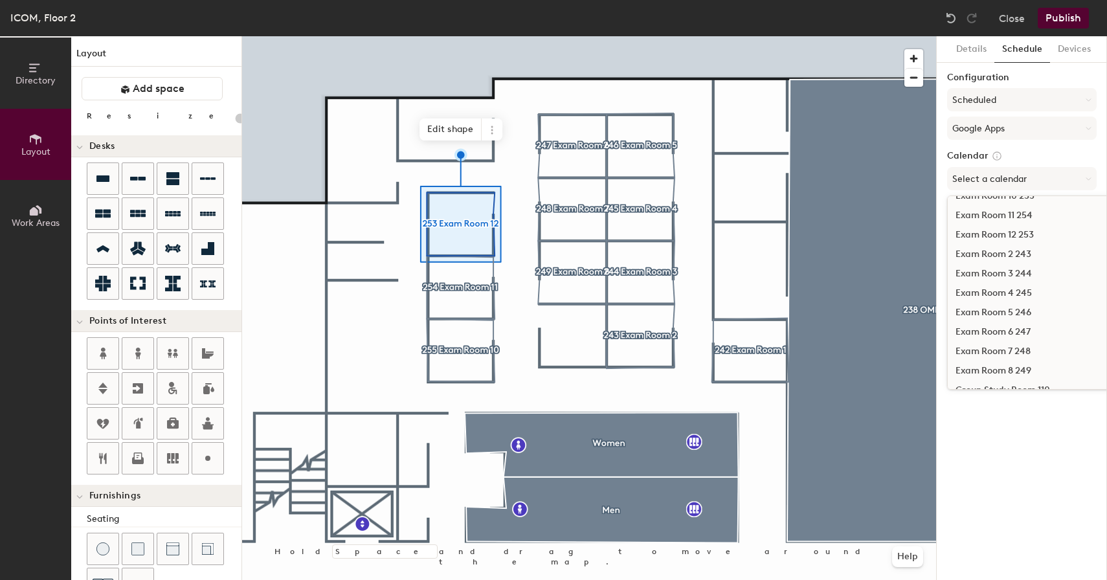
scroll to position [298, 0]
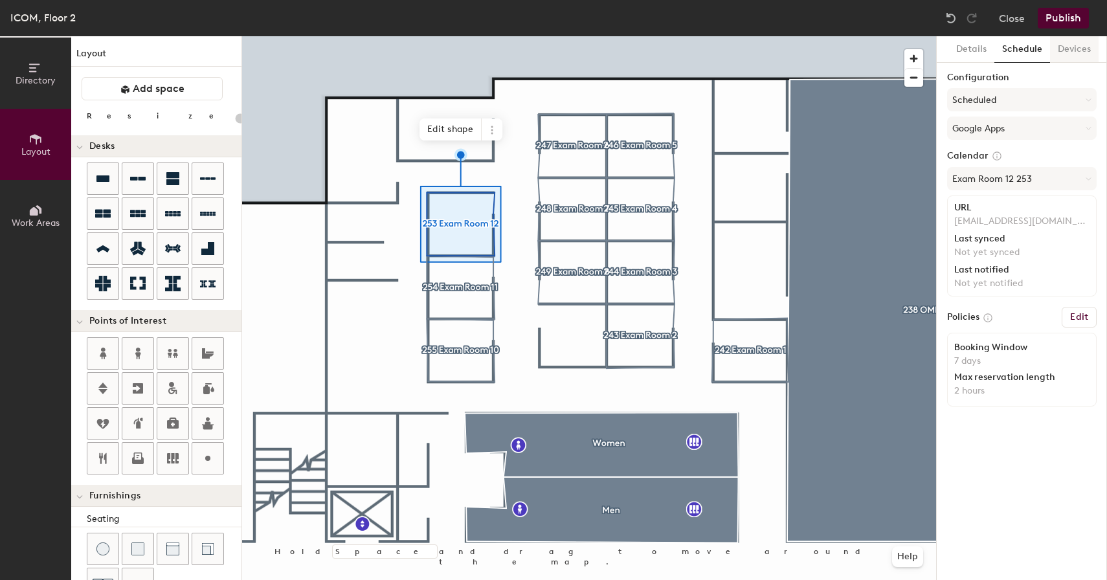
click at [1067, 49] on button "Devices" at bounding box center [1074, 49] width 49 height 27
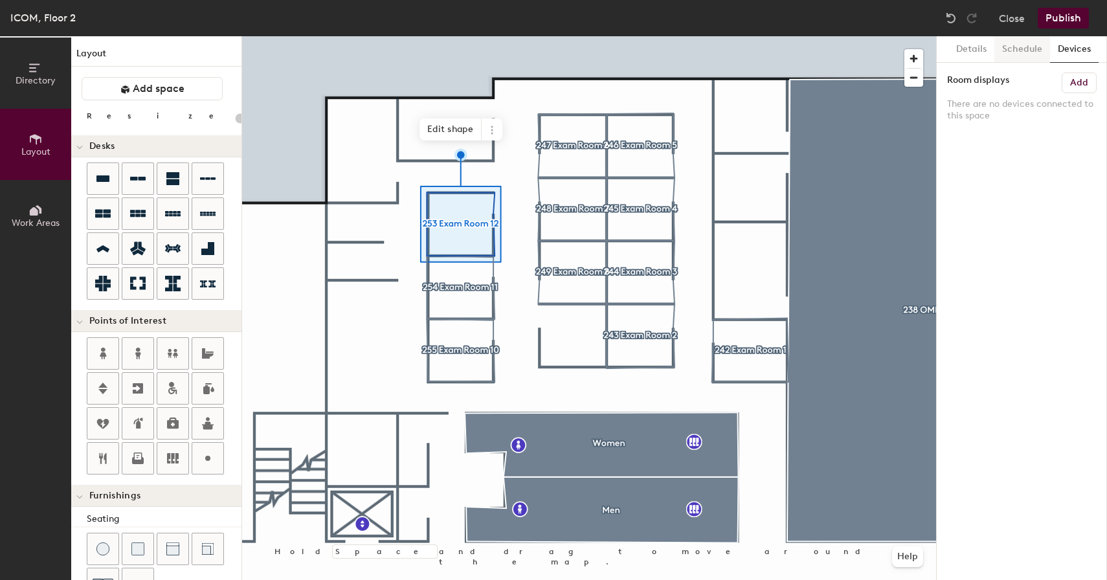
click at [1023, 46] on button "Schedule" at bounding box center [1023, 49] width 56 height 27
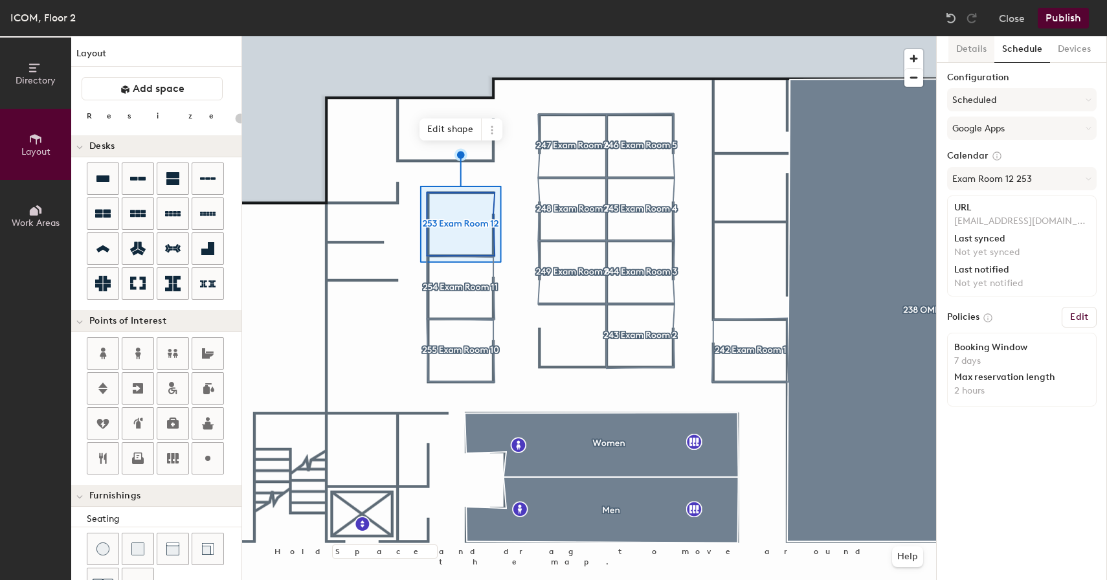
click at [980, 46] on button "Details" at bounding box center [972, 49] width 46 height 27
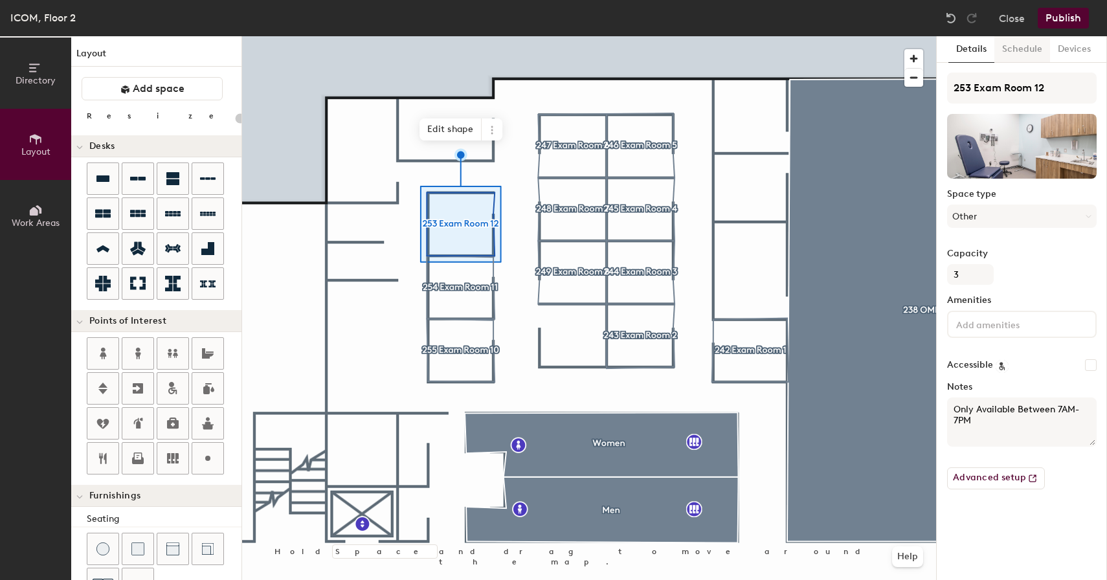
click at [1014, 54] on button "Schedule" at bounding box center [1023, 49] width 56 height 27
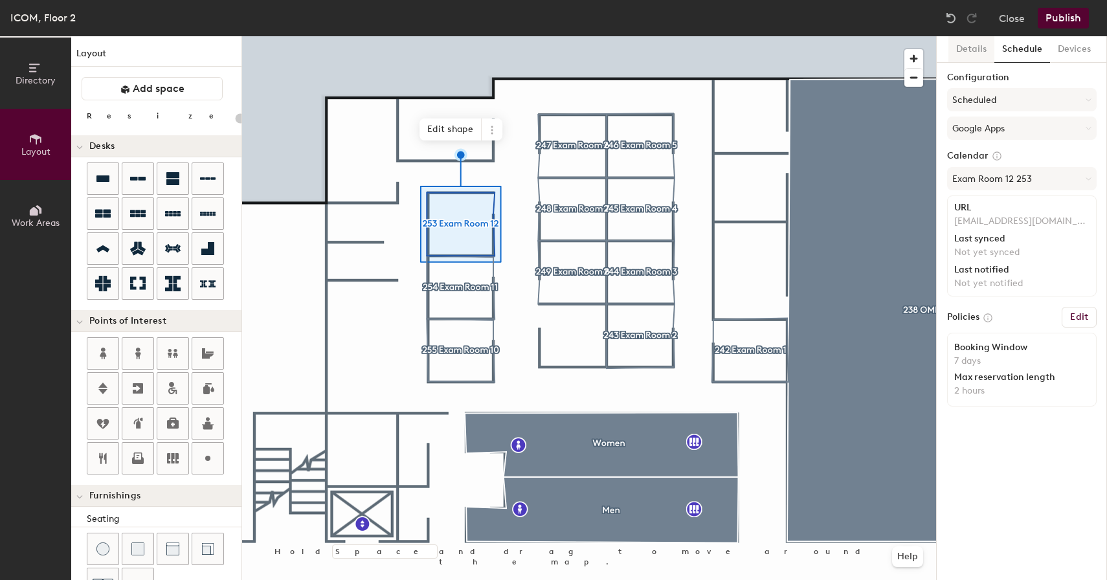
click at [967, 49] on button "Details" at bounding box center [972, 49] width 46 height 27
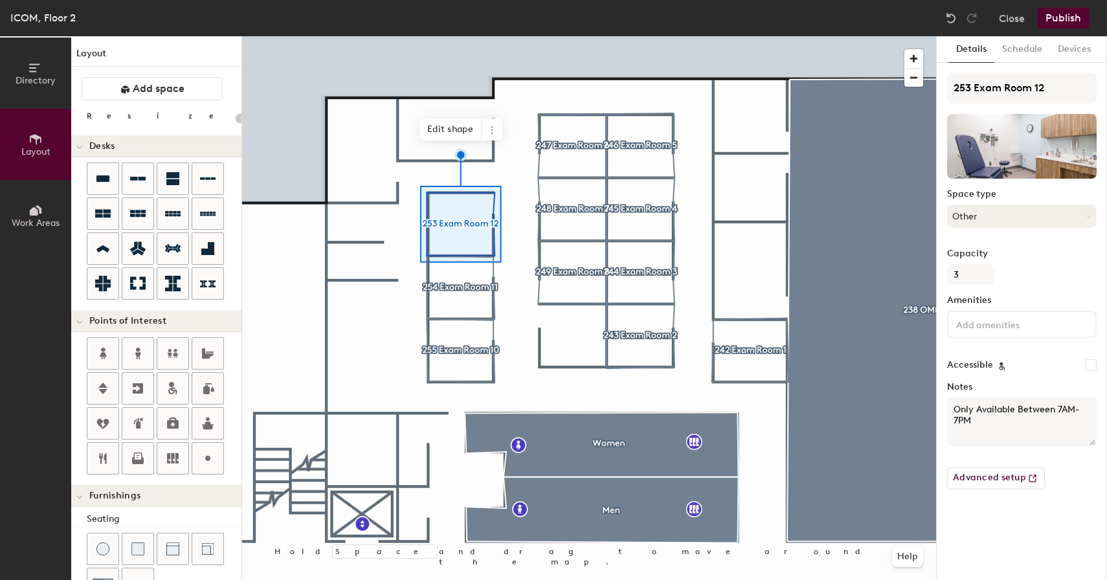
click at [1011, 216] on button "Other" at bounding box center [1022, 216] width 150 height 23
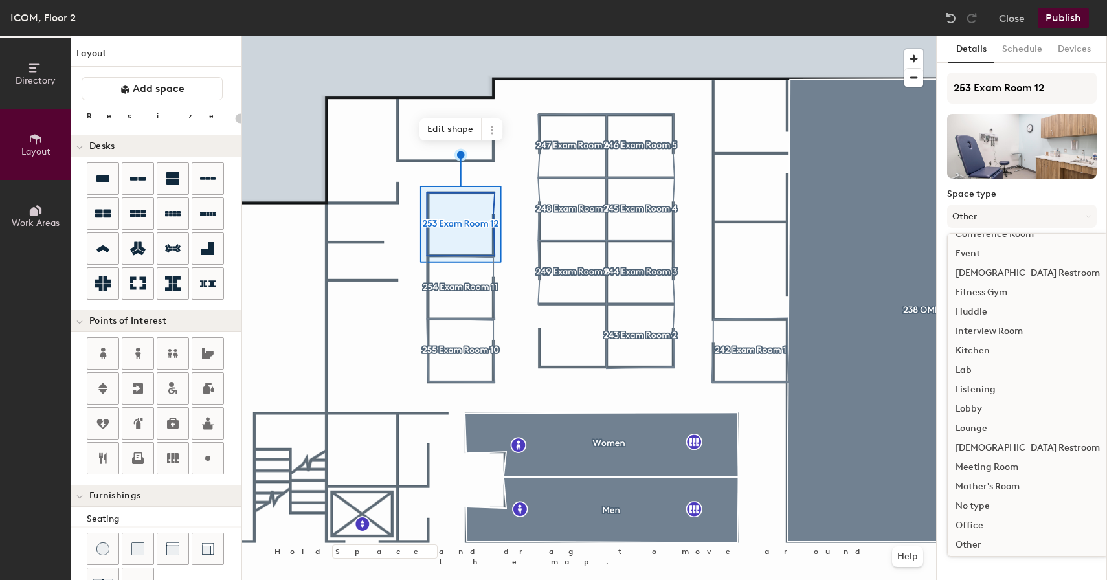
scroll to position [140, 0]
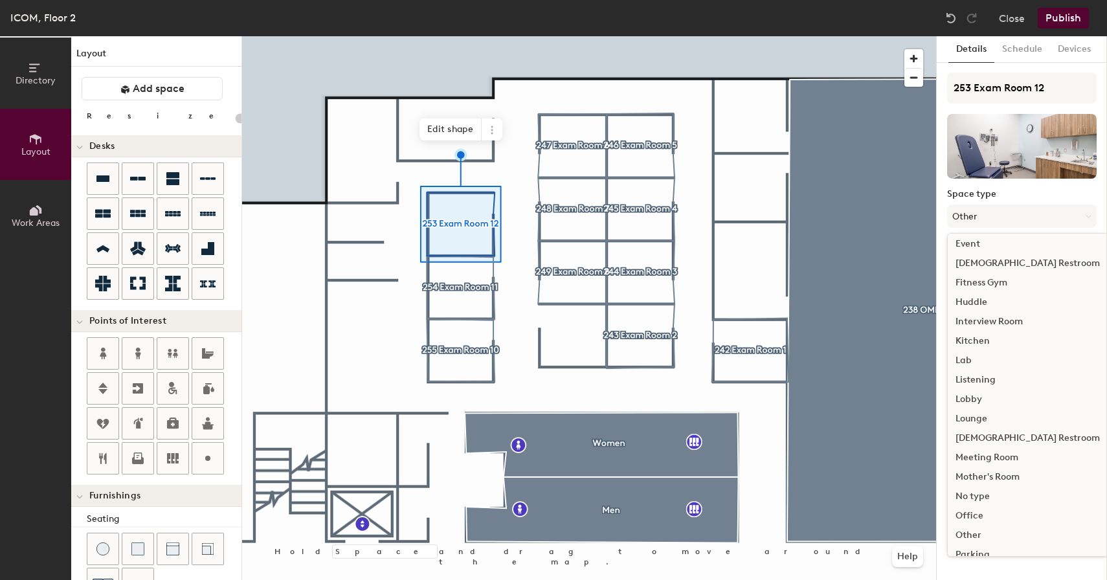
click at [1049, 195] on label "Space type" at bounding box center [1022, 194] width 150 height 10
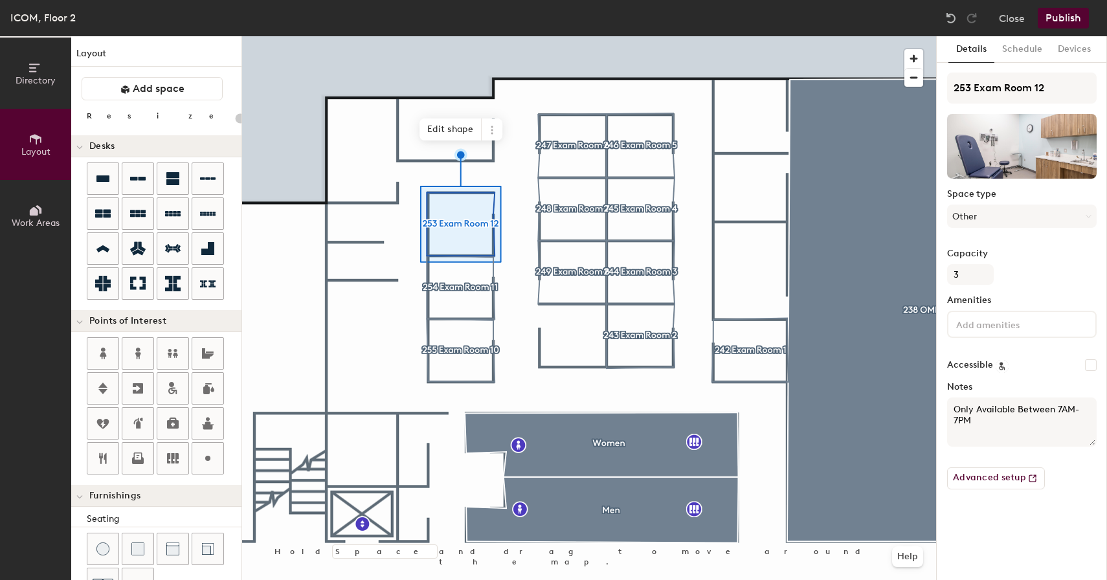
click at [464, 36] on div at bounding box center [589, 36] width 694 height 0
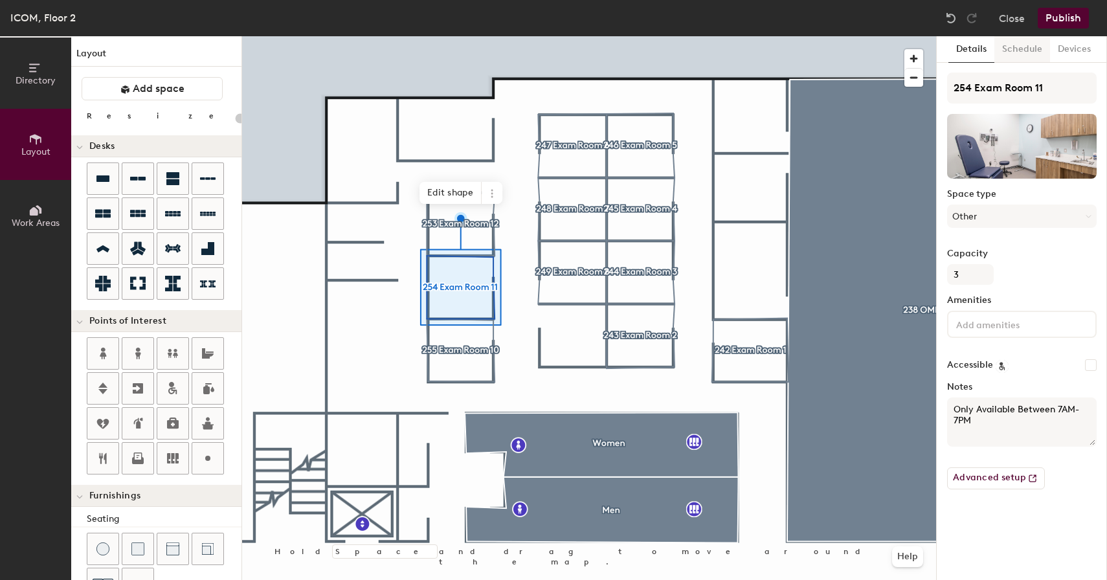
click at [1026, 52] on button "Schedule" at bounding box center [1023, 49] width 56 height 27
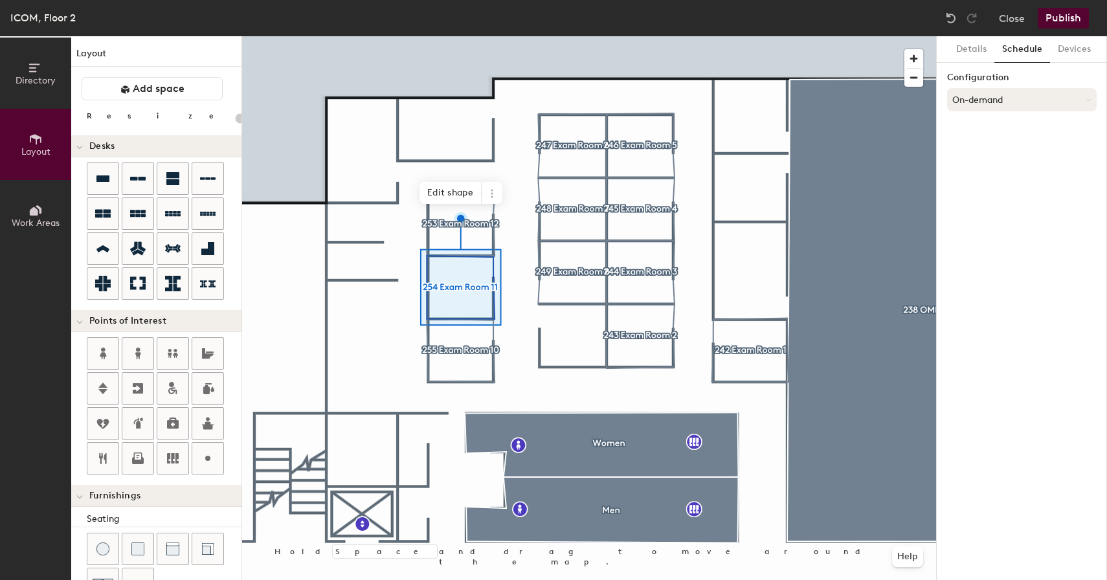
click at [1004, 107] on button "On-demand" at bounding box center [1022, 99] width 150 height 23
click at [985, 152] on div "Scheduled" at bounding box center [1022, 151] width 148 height 19
click at [1015, 126] on button "Select account" at bounding box center [1022, 128] width 150 height 23
click at [995, 165] on div "Google Apps" at bounding box center [1022, 160] width 148 height 19
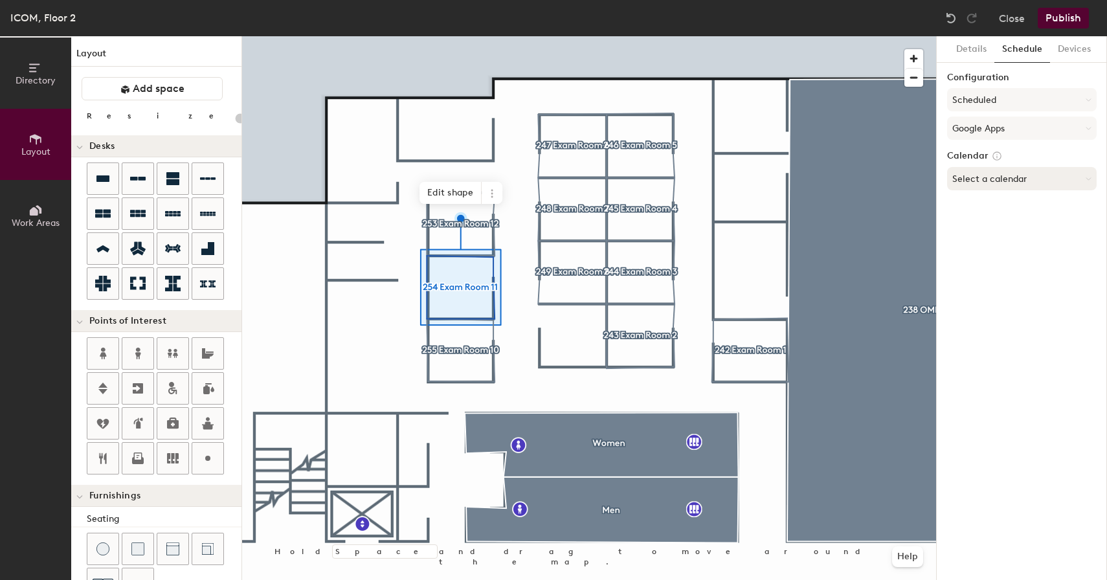
click at [989, 182] on button "Select a calendar" at bounding box center [1022, 178] width 150 height 23
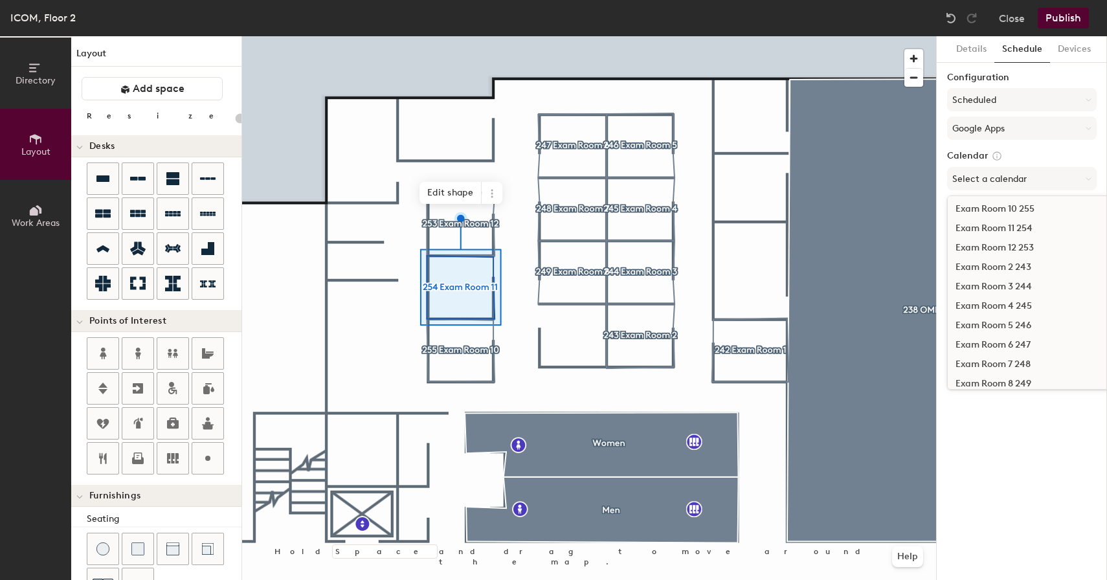
scroll to position [293, 0]
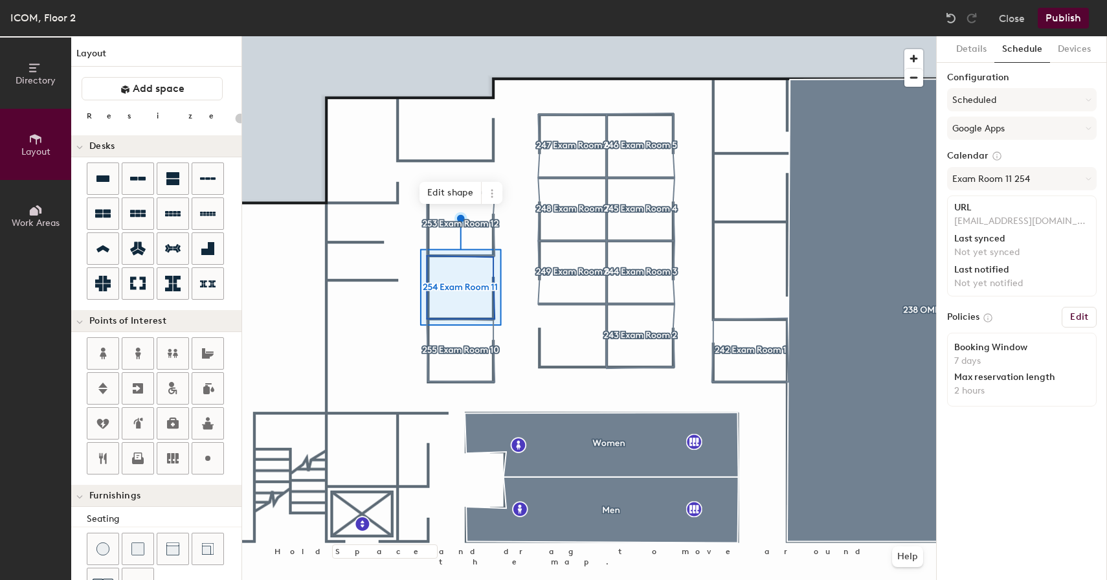
click at [466, 36] on div at bounding box center [589, 36] width 694 height 0
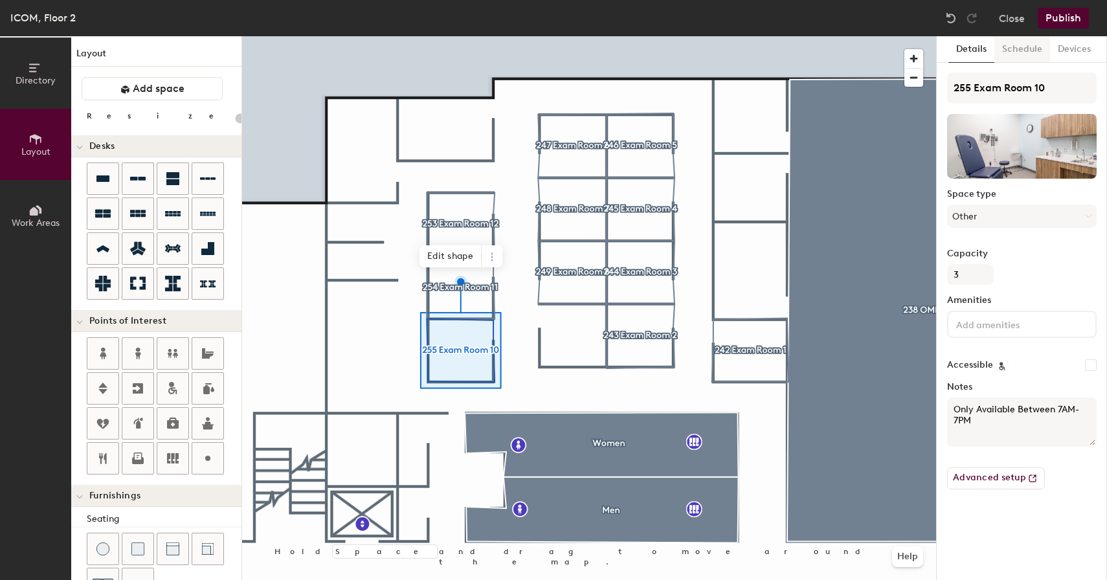
click at [1023, 45] on button "Schedule" at bounding box center [1023, 49] width 56 height 27
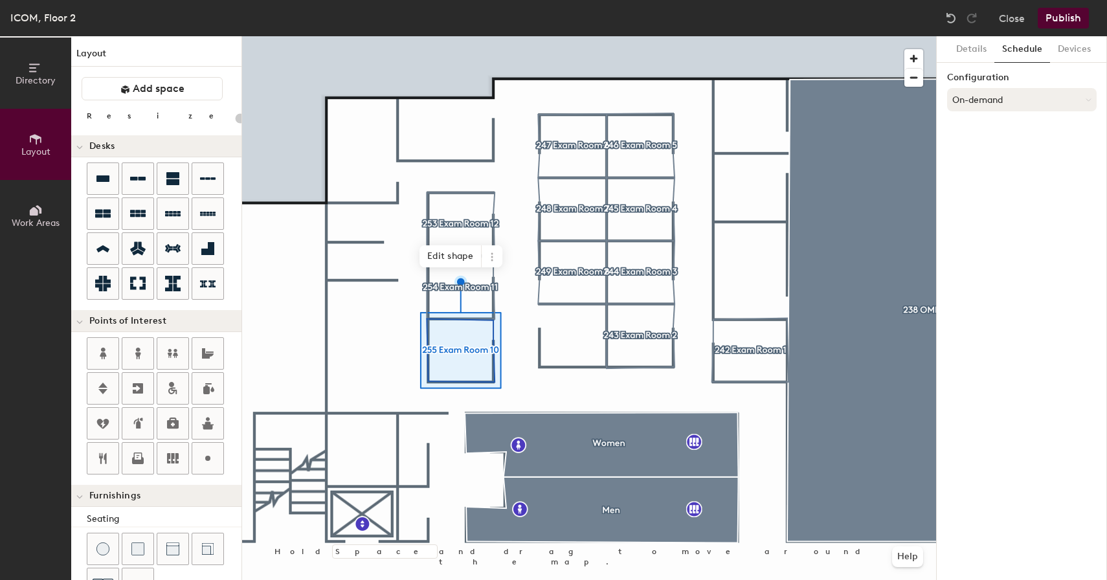
click at [1011, 97] on button "On-demand" at bounding box center [1022, 99] width 150 height 23
click at [983, 153] on div "Scheduled" at bounding box center [1022, 151] width 148 height 19
click at [1002, 122] on button "Select account" at bounding box center [1022, 128] width 150 height 23
click at [991, 162] on div "Google Apps" at bounding box center [1022, 160] width 148 height 19
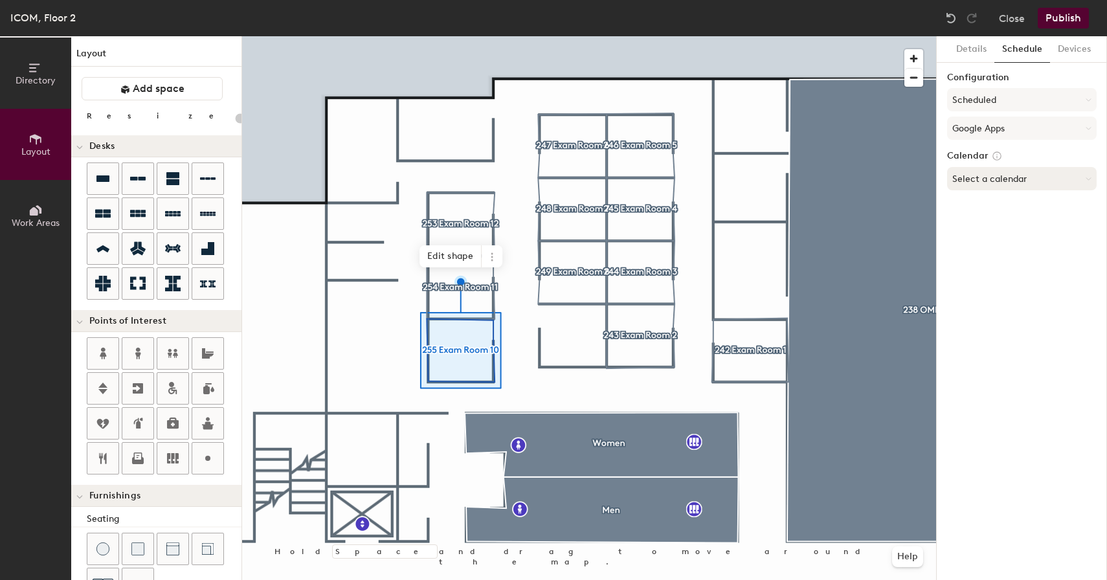
click at [1000, 184] on button "Select a calendar" at bounding box center [1022, 178] width 150 height 23
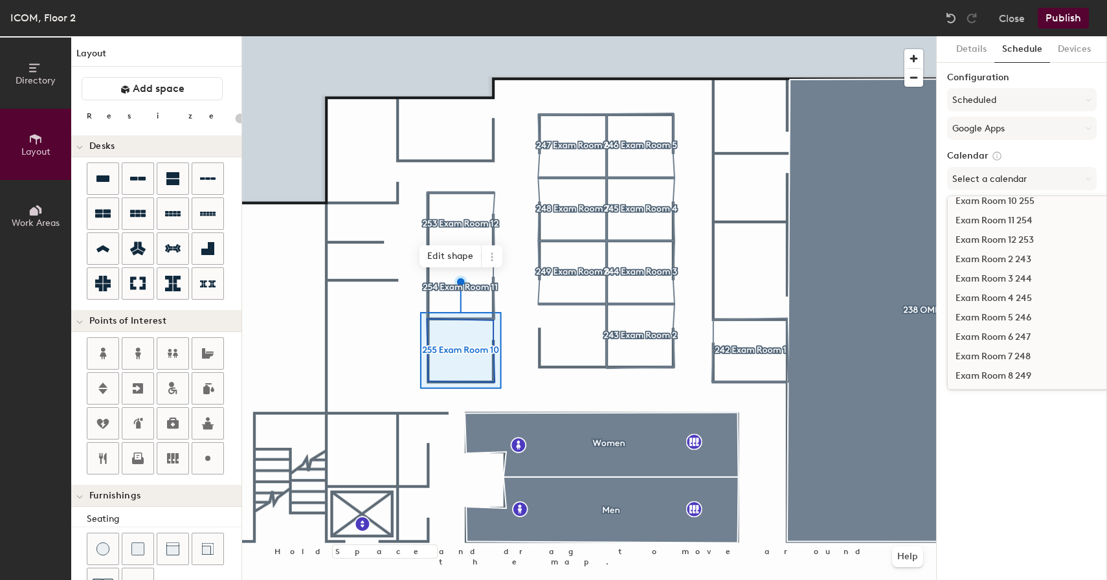
scroll to position [289, 0]
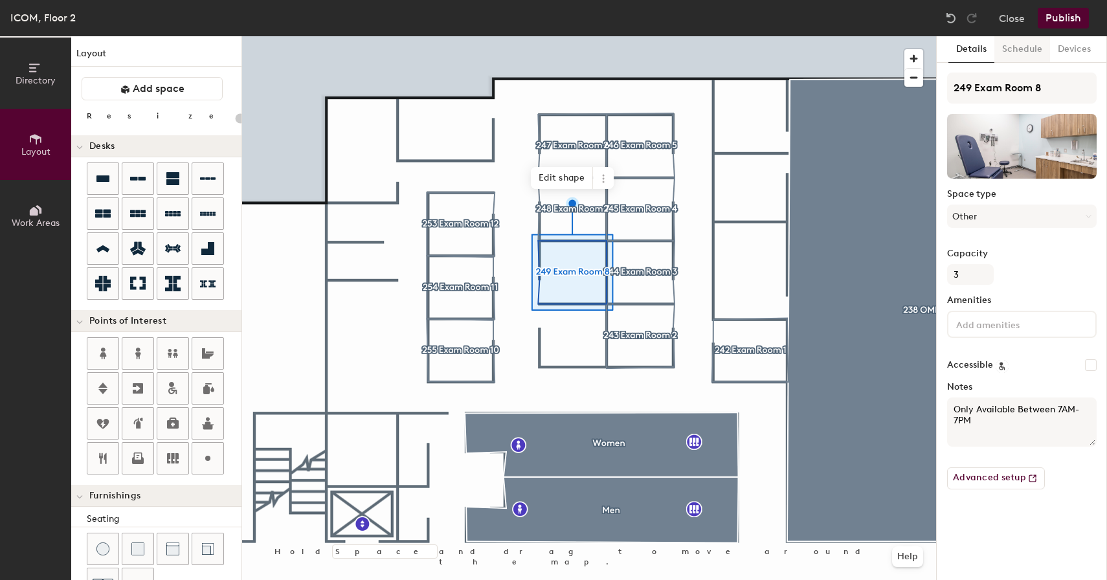
click at [1022, 54] on button "Schedule" at bounding box center [1023, 49] width 56 height 27
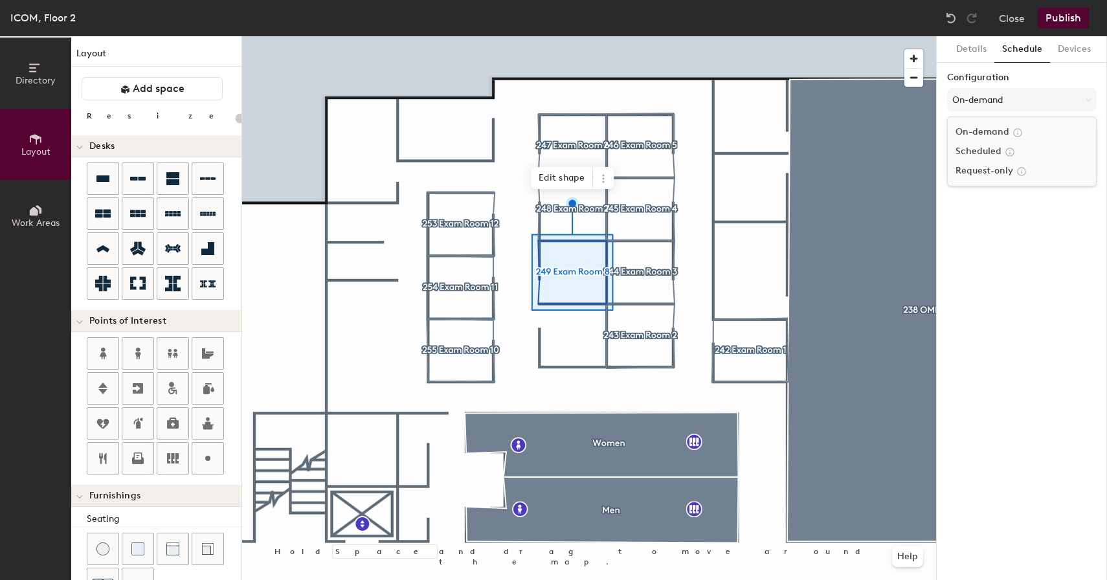
click at [989, 155] on div "Scheduled" at bounding box center [1022, 151] width 148 height 19
click at [995, 129] on button "Select account" at bounding box center [1022, 128] width 150 height 23
click at [982, 164] on div "Google Apps" at bounding box center [1022, 160] width 148 height 19
click at [974, 188] on button "Select a calendar" at bounding box center [1022, 178] width 150 height 23
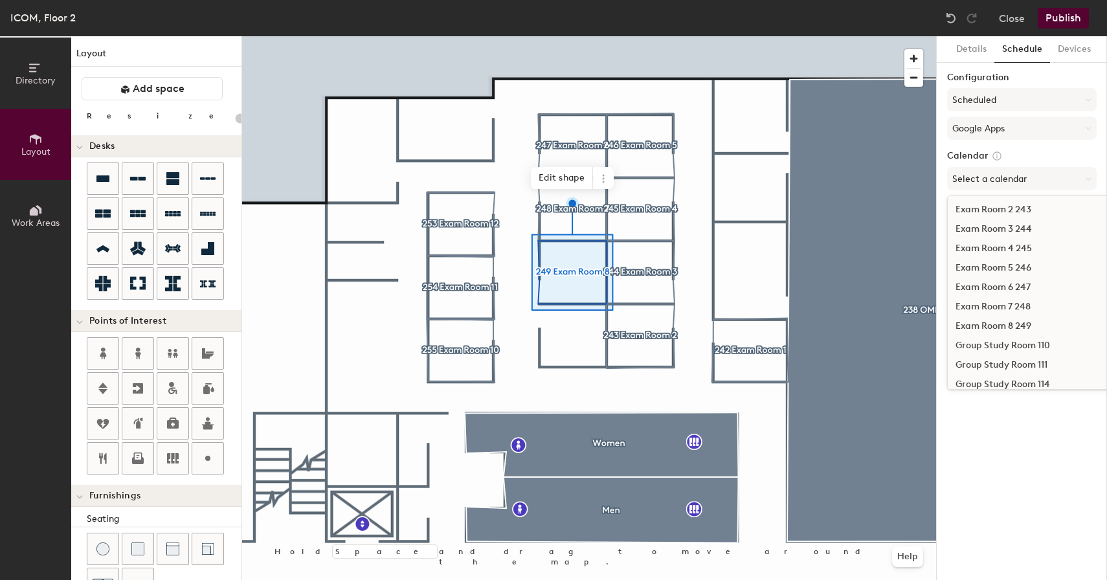
scroll to position [352, 0]
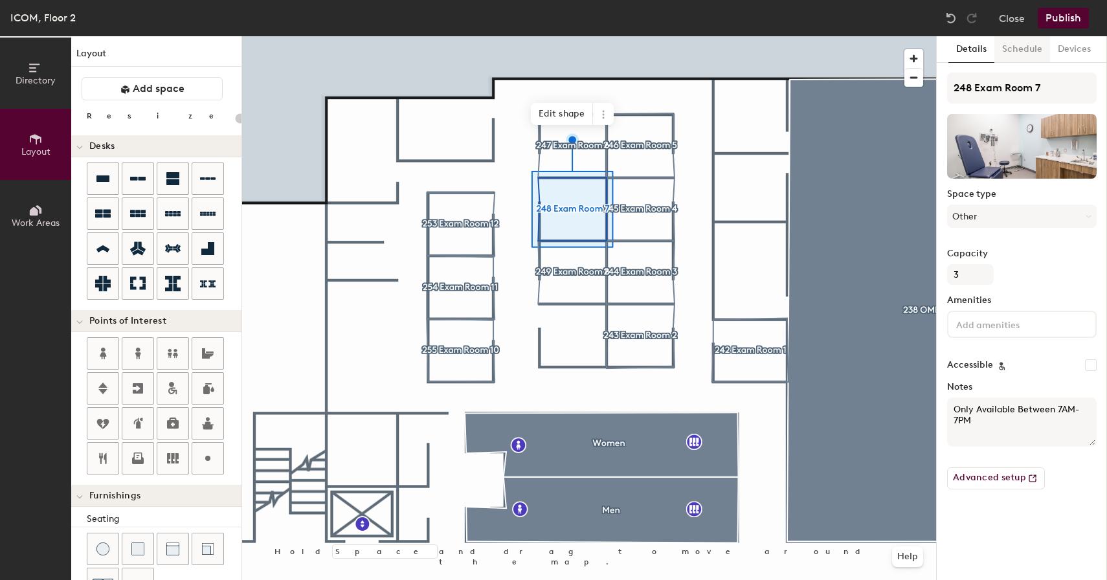
click at [1023, 49] on button "Schedule" at bounding box center [1023, 49] width 56 height 27
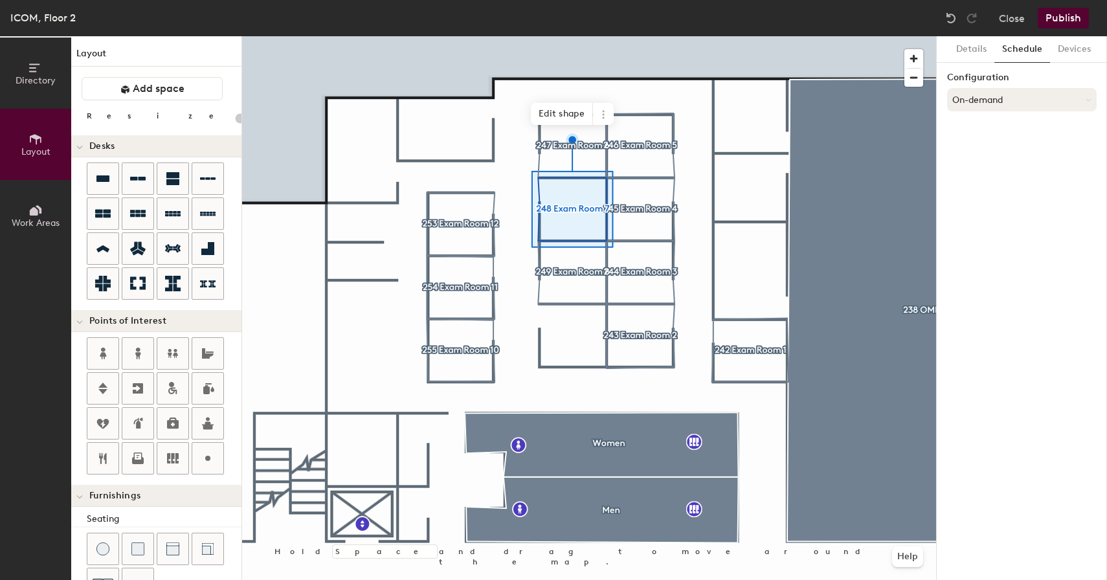
click at [991, 92] on button "On-demand" at bounding box center [1022, 99] width 150 height 23
click at [983, 150] on div "Scheduled" at bounding box center [1022, 151] width 148 height 19
click at [993, 120] on button "Select account" at bounding box center [1022, 128] width 150 height 23
click at [985, 160] on div "Google Apps" at bounding box center [1022, 160] width 148 height 19
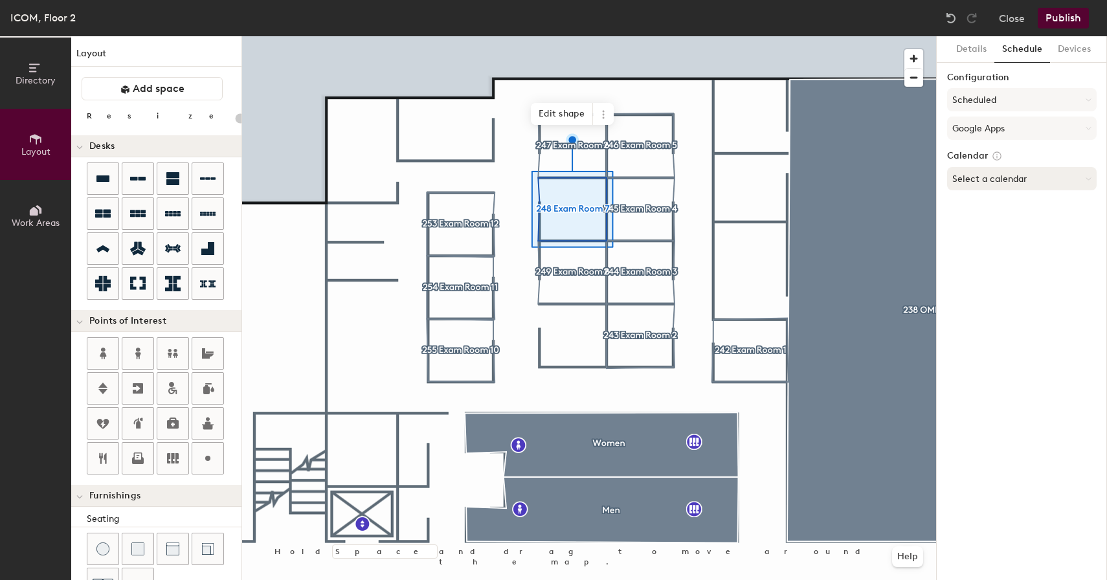
click at [983, 182] on button "Select a calendar" at bounding box center [1022, 178] width 150 height 23
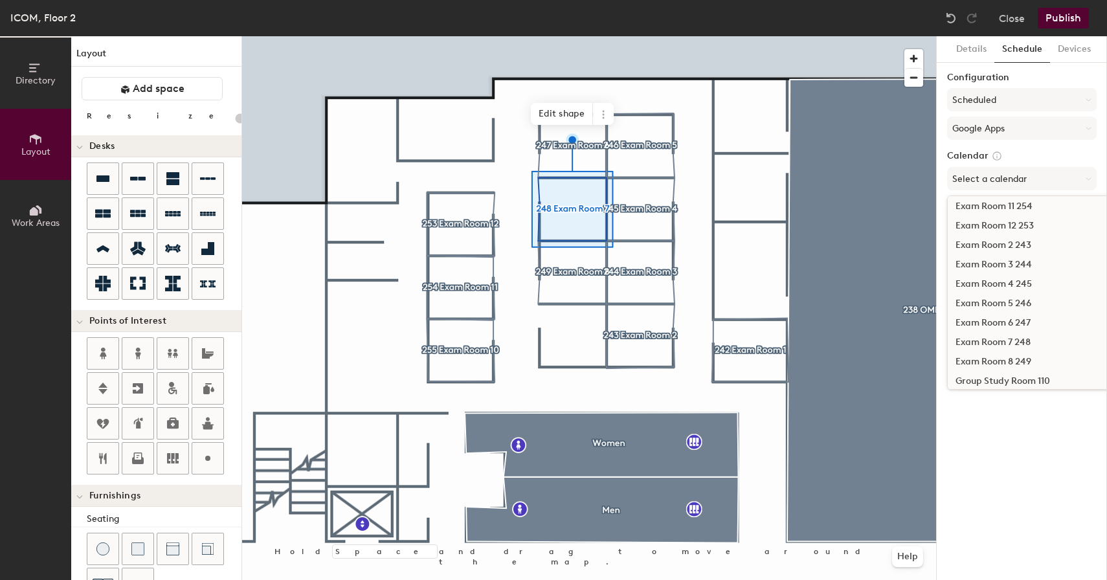
scroll to position [317, 0]
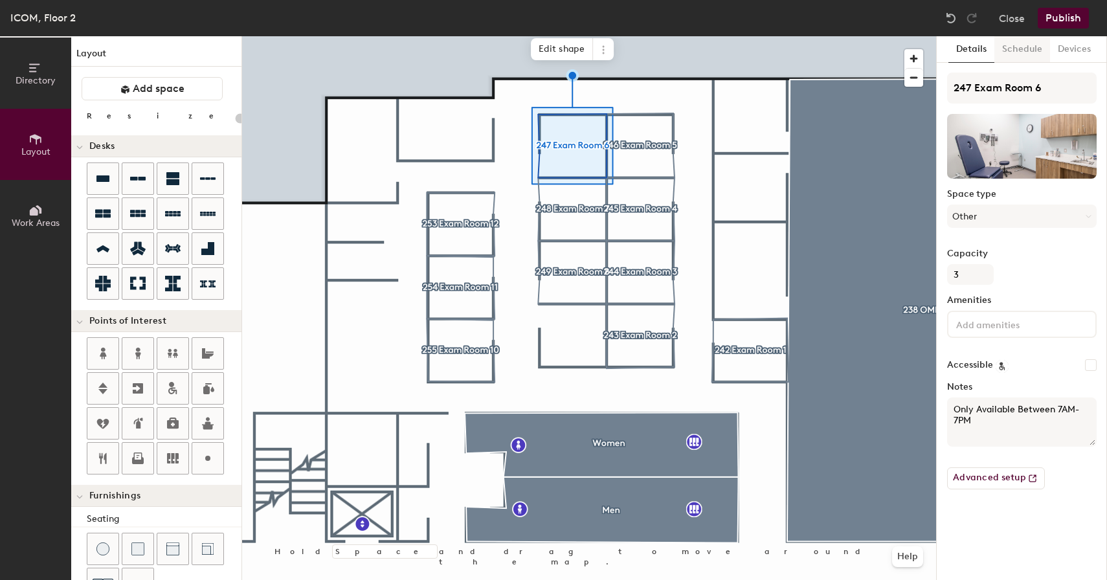
click at [1019, 52] on button "Schedule" at bounding box center [1023, 49] width 56 height 27
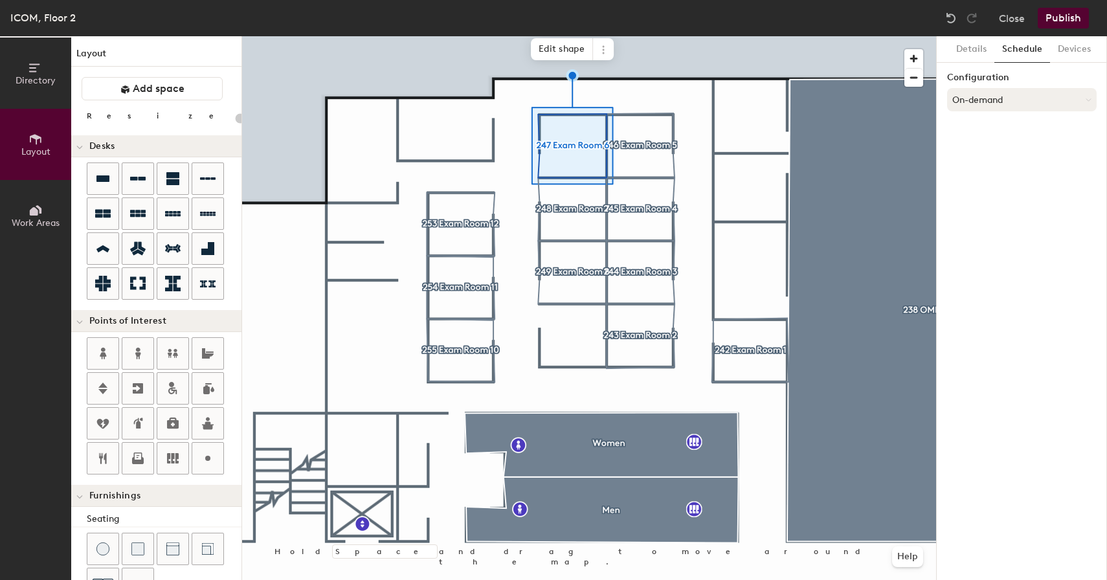
click at [992, 105] on button "On-demand" at bounding box center [1022, 99] width 150 height 23
click at [974, 154] on div "Scheduled" at bounding box center [1022, 151] width 148 height 19
click at [996, 128] on button "Select account" at bounding box center [1022, 128] width 150 height 23
click at [986, 164] on div "Google Apps" at bounding box center [1022, 160] width 148 height 19
click at [978, 190] on div "Calendar Select a calendar" at bounding box center [1022, 172] width 150 height 45
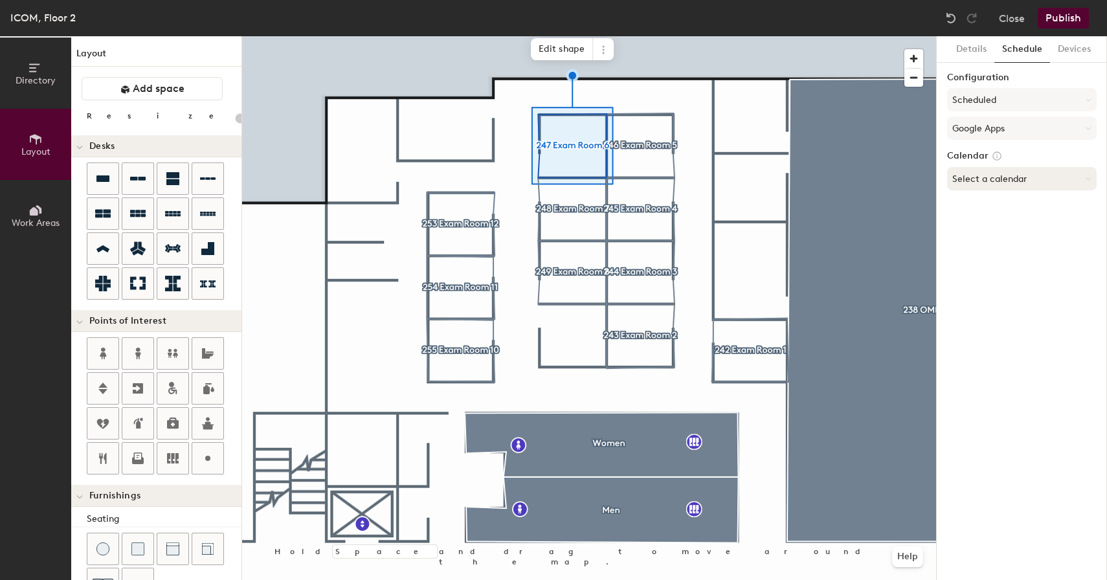
click at [979, 184] on button "Select a calendar" at bounding box center [1022, 178] width 150 height 23
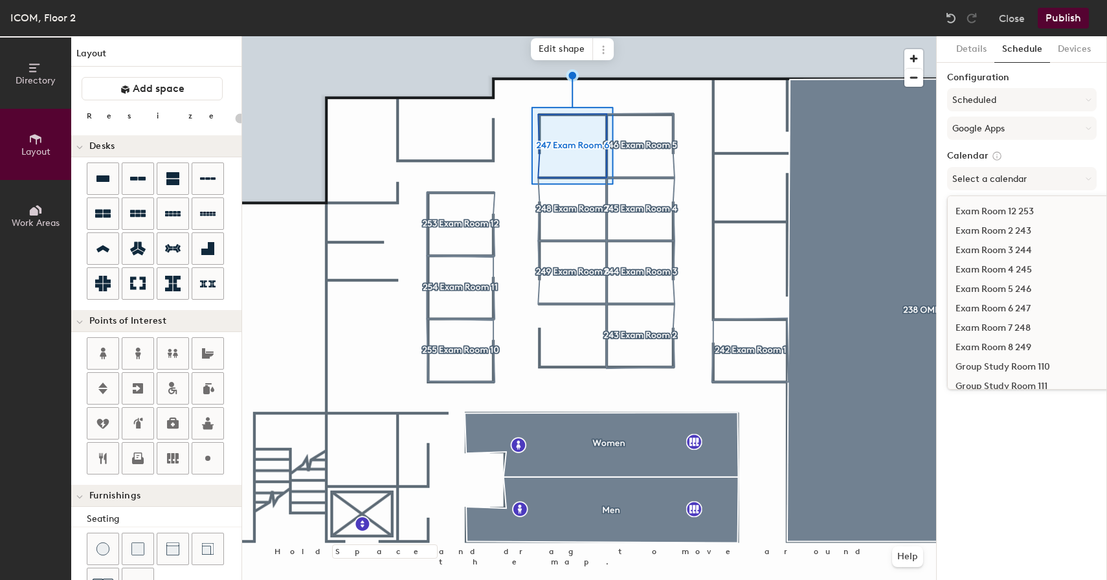
scroll to position [336, 0]
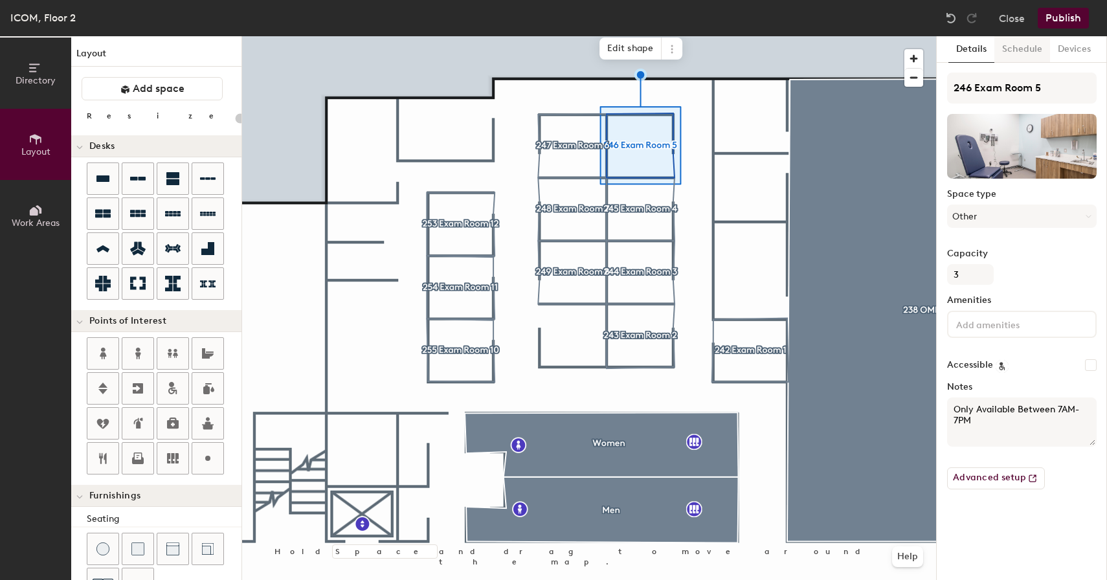
click at [1016, 50] on button "Schedule" at bounding box center [1023, 49] width 56 height 27
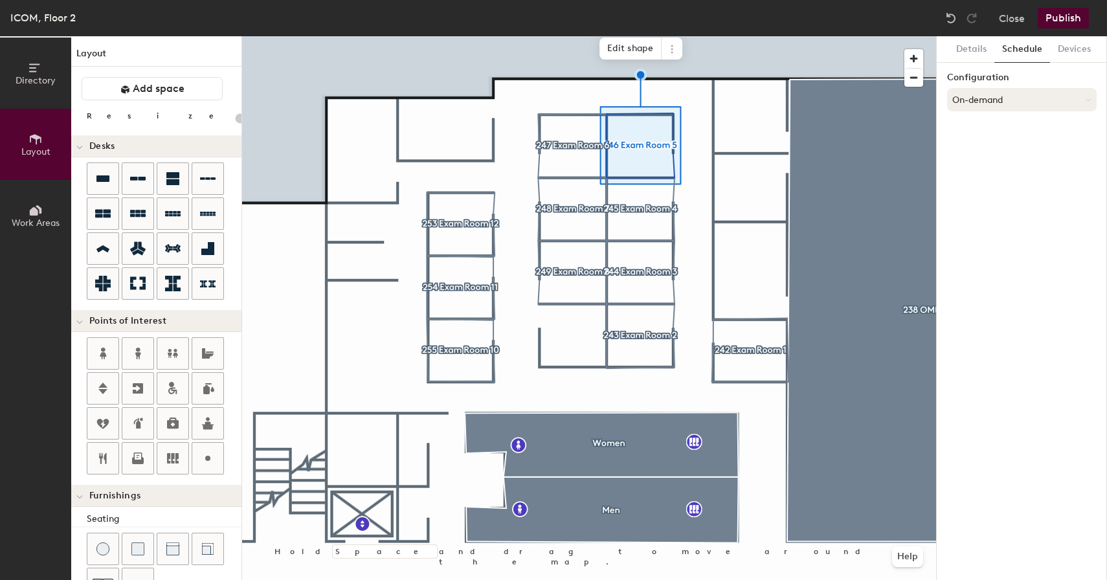
click at [996, 99] on button "On-demand" at bounding box center [1022, 99] width 150 height 23
click at [977, 154] on div "Scheduled" at bounding box center [1022, 151] width 148 height 19
click at [993, 124] on button "Select account" at bounding box center [1022, 128] width 150 height 23
click at [977, 160] on div "Google Apps" at bounding box center [1022, 160] width 148 height 19
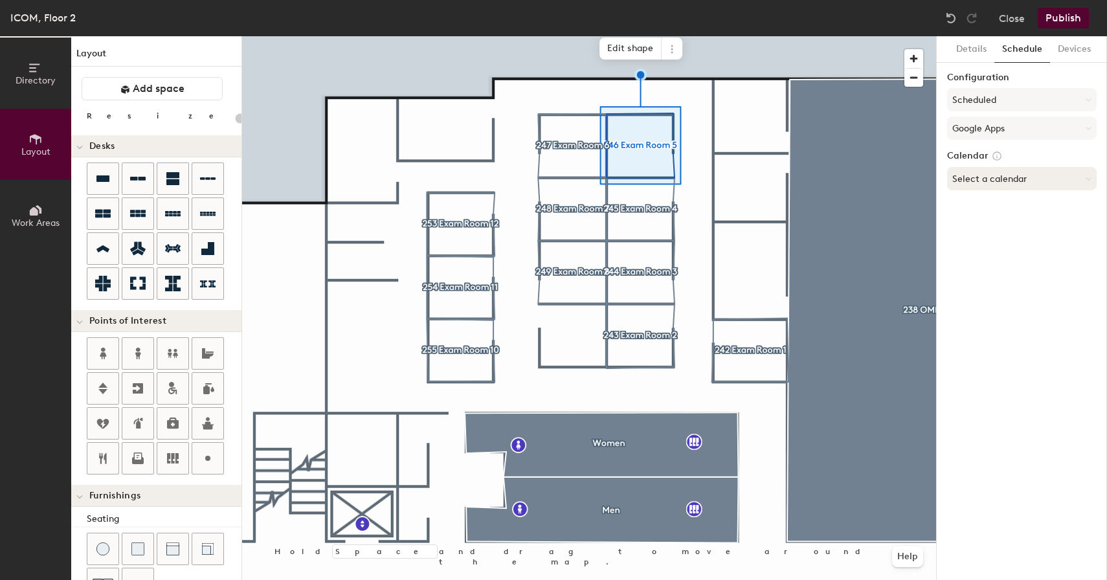
scroll to position [0, 0]
click at [991, 179] on button "Select a calendar" at bounding box center [1022, 178] width 150 height 23
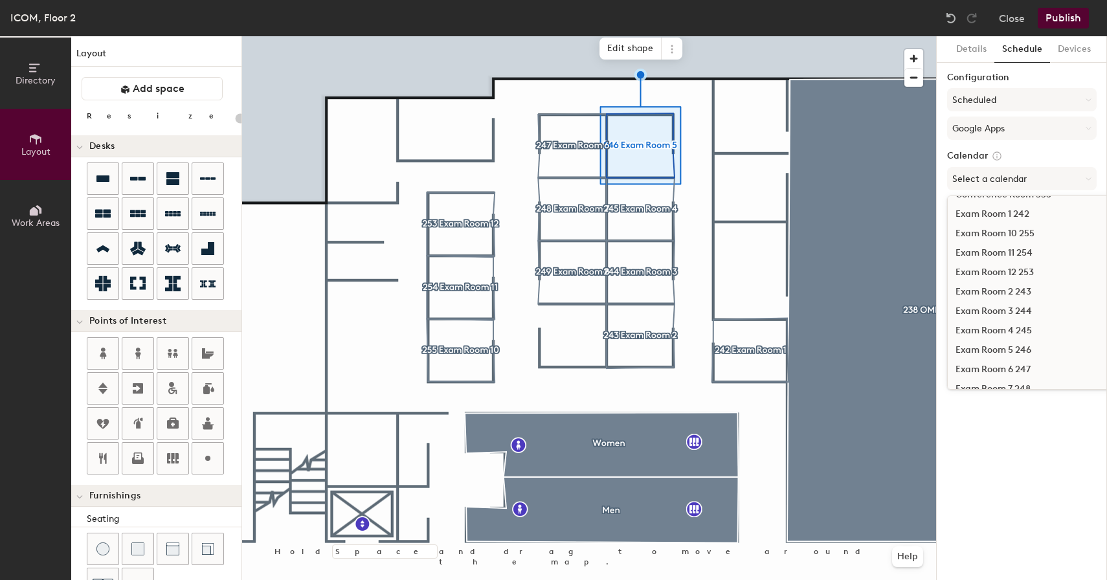
scroll to position [268, 0]
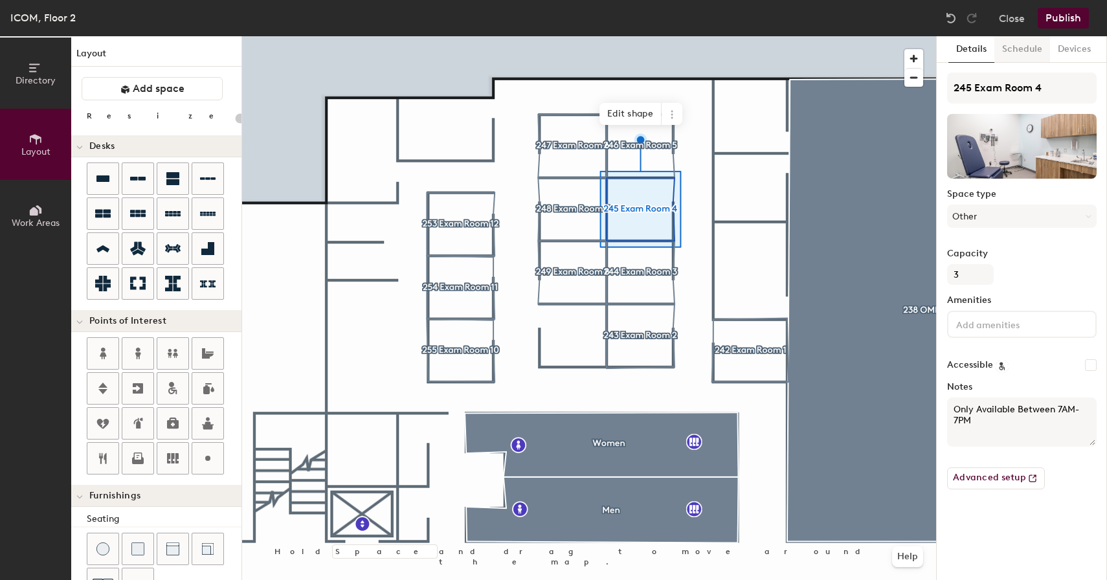
click at [1025, 41] on button "Schedule" at bounding box center [1023, 49] width 56 height 27
click at [1024, 50] on button "Schedule" at bounding box center [1023, 49] width 56 height 27
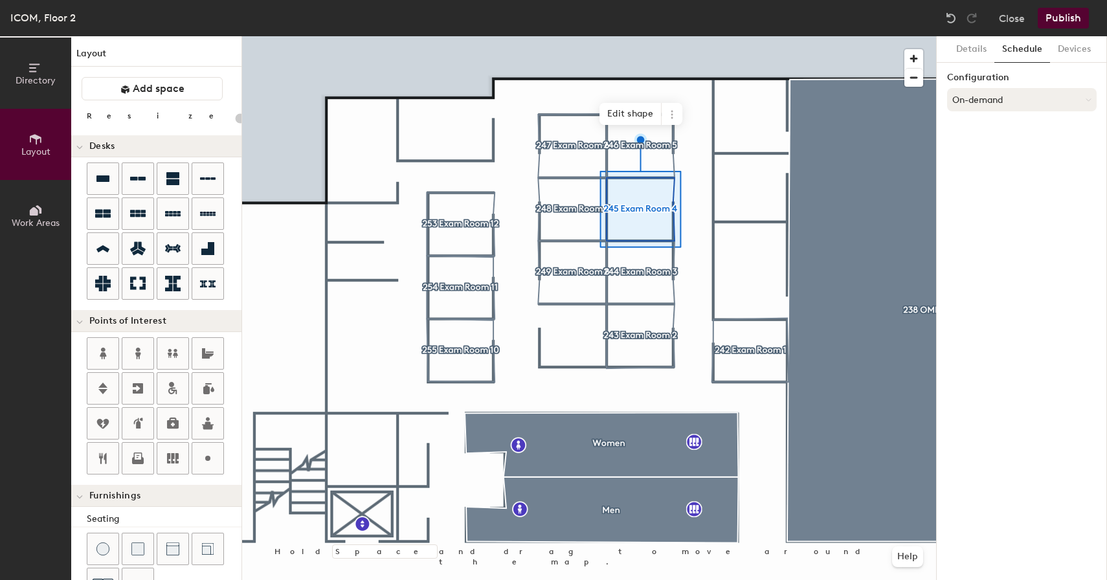
click at [1022, 104] on button "On-demand" at bounding box center [1022, 99] width 150 height 23
click at [982, 151] on div "Scheduled" at bounding box center [1022, 151] width 148 height 19
click at [1002, 122] on button "Select account" at bounding box center [1022, 128] width 150 height 23
click at [983, 161] on div "Google Apps" at bounding box center [1022, 160] width 148 height 19
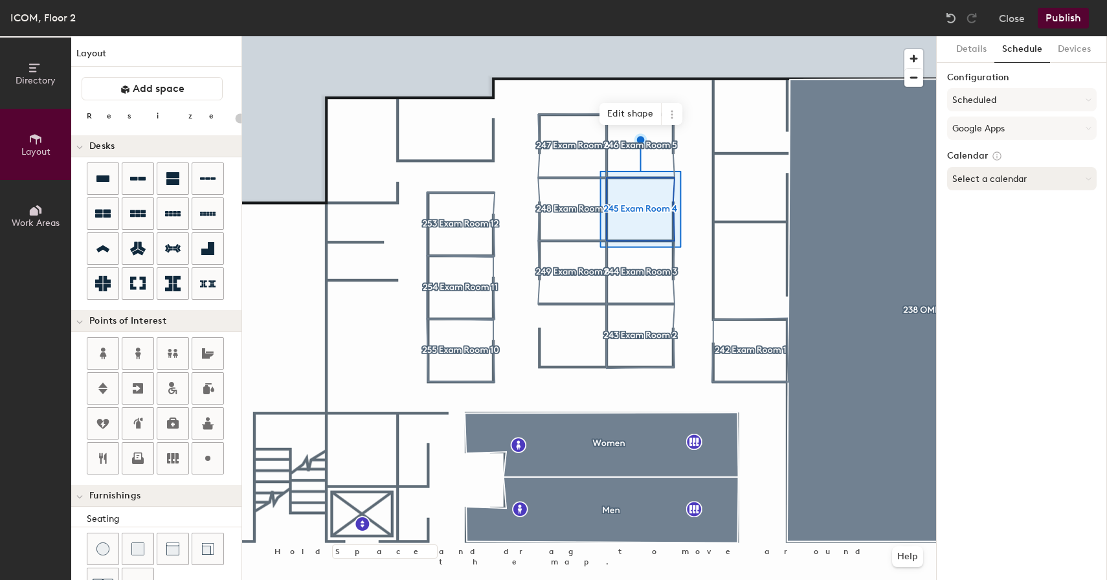
click at [995, 178] on button "Select a calendar" at bounding box center [1022, 178] width 150 height 23
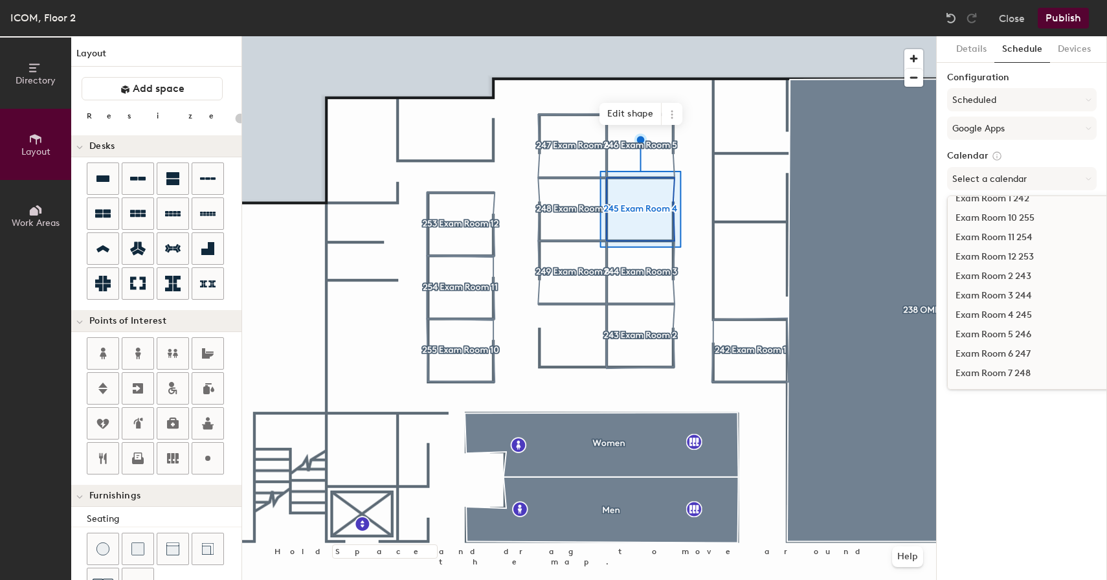
scroll to position [287, 0]
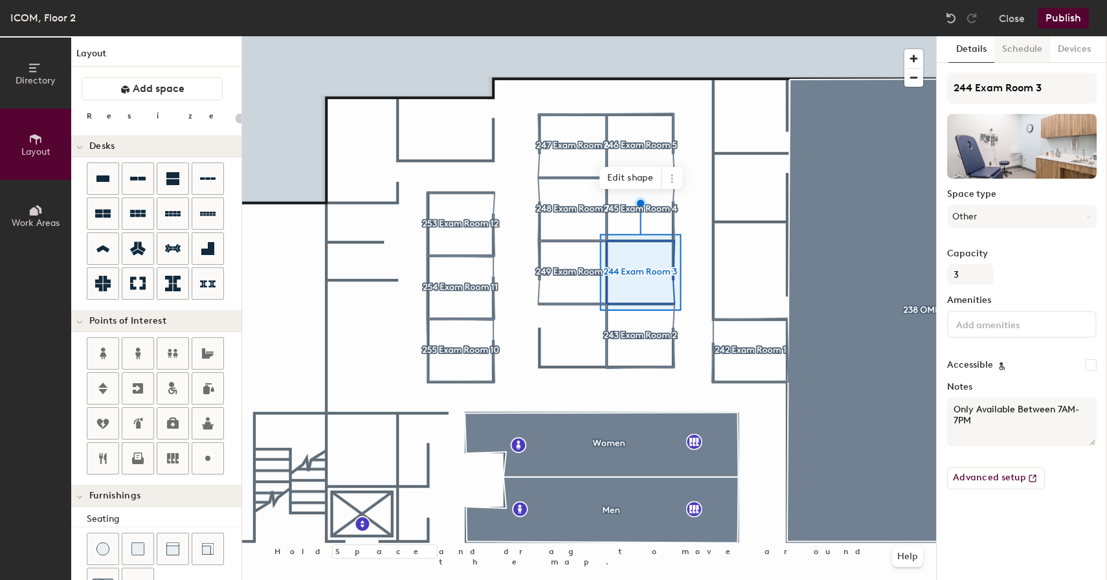
click at [1022, 49] on button "Schedule" at bounding box center [1023, 49] width 56 height 27
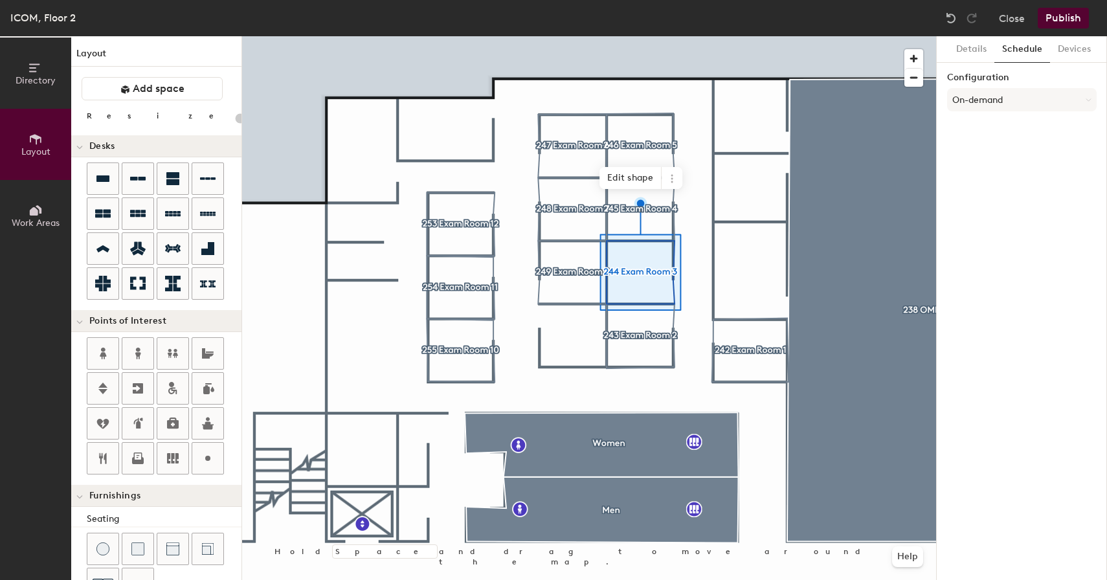
click at [1005, 89] on button "On-demand" at bounding box center [1022, 99] width 150 height 23
click at [981, 151] on div "Scheduled" at bounding box center [1022, 151] width 148 height 19
click at [983, 128] on button "Select account" at bounding box center [1022, 128] width 150 height 23
click at [981, 156] on div "Google Apps" at bounding box center [1022, 160] width 148 height 19
click at [981, 177] on button "Select a calendar" at bounding box center [1022, 178] width 150 height 23
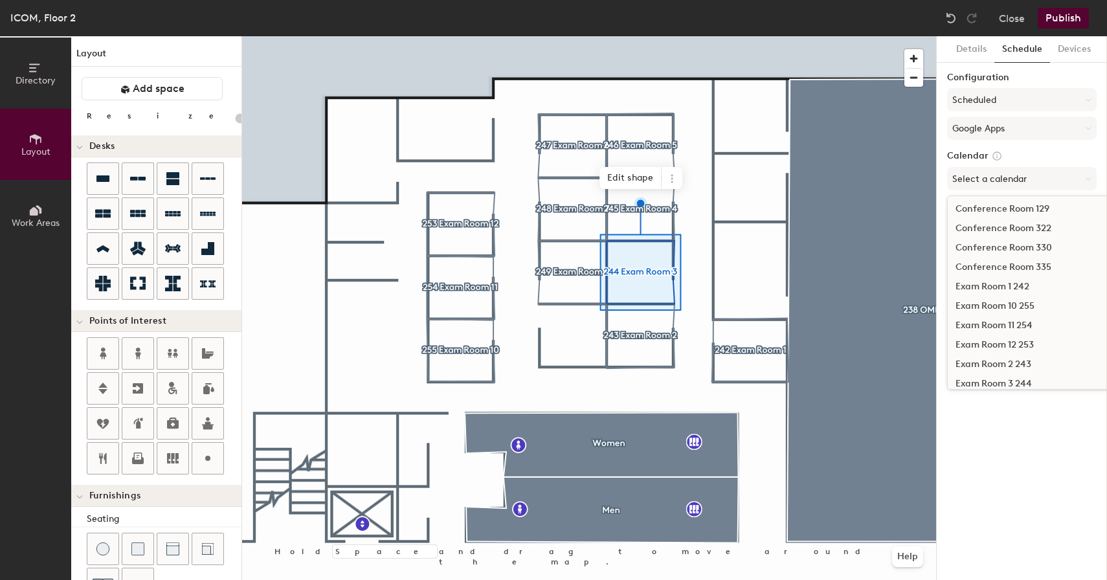
scroll to position [230, 0]
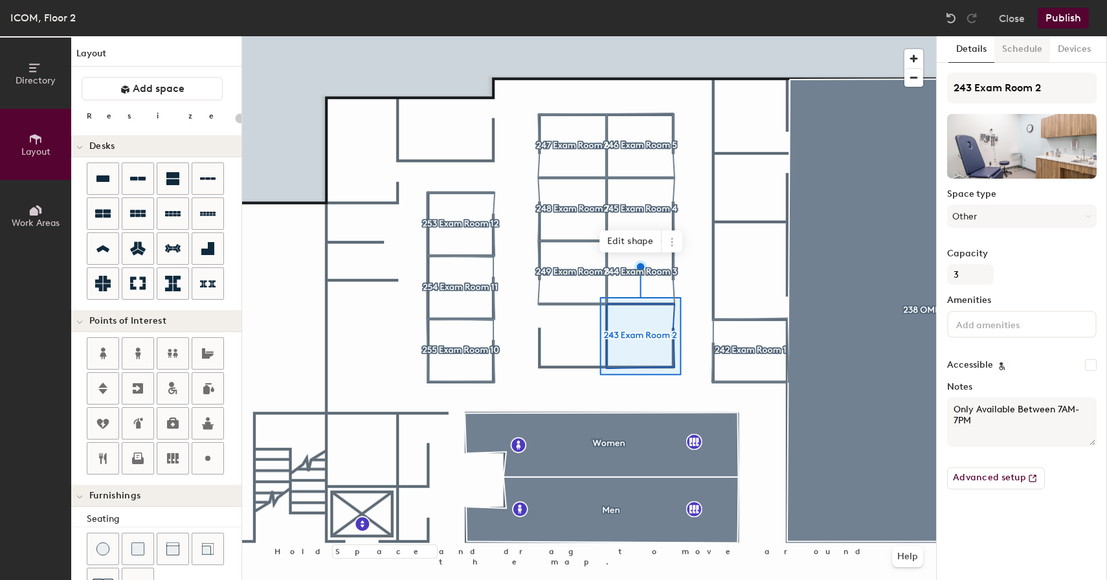
click at [1031, 43] on button "Schedule" at bounding box center [1023, 49] width 56 height 27
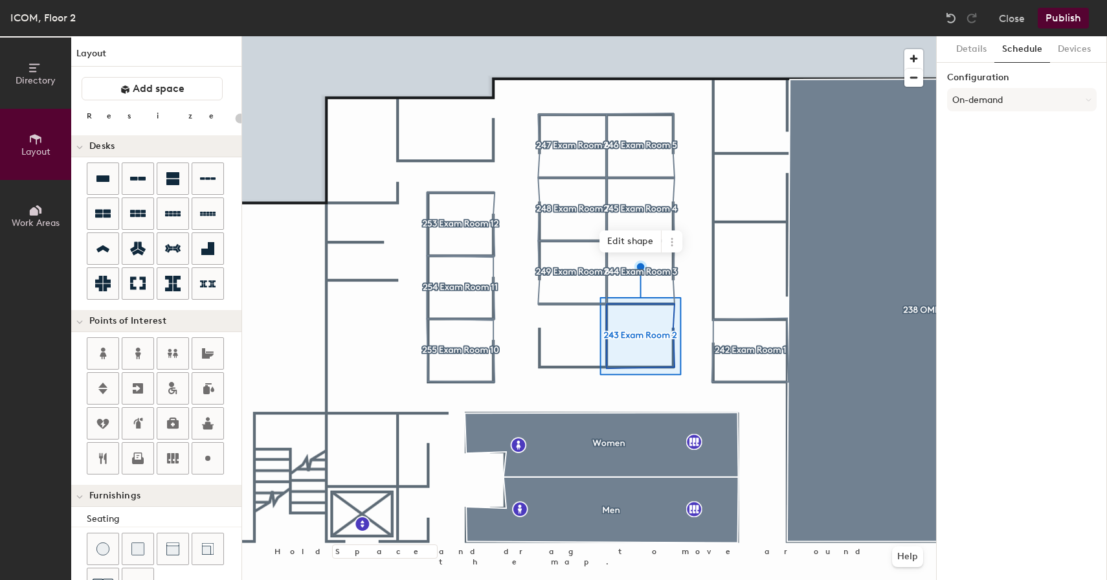
click at [1017, 87] on div "Configuration On-demand" at bounding box center [1022, 95] width 150 height 44
click at [998, 109] on button "On-demand" at bounding box center [1022, 99] width 150 height 23
click at [980, 148] on div "Scheduled" at bounding box center [1022, 151] width 148 height 19
click at [1005, 122] on button "Select account" at bounding box center [1022, 128] width 150 height 23
click at [980, 160] on div "Google Apps" at bounding box center [1022, 160] width 148 height 19
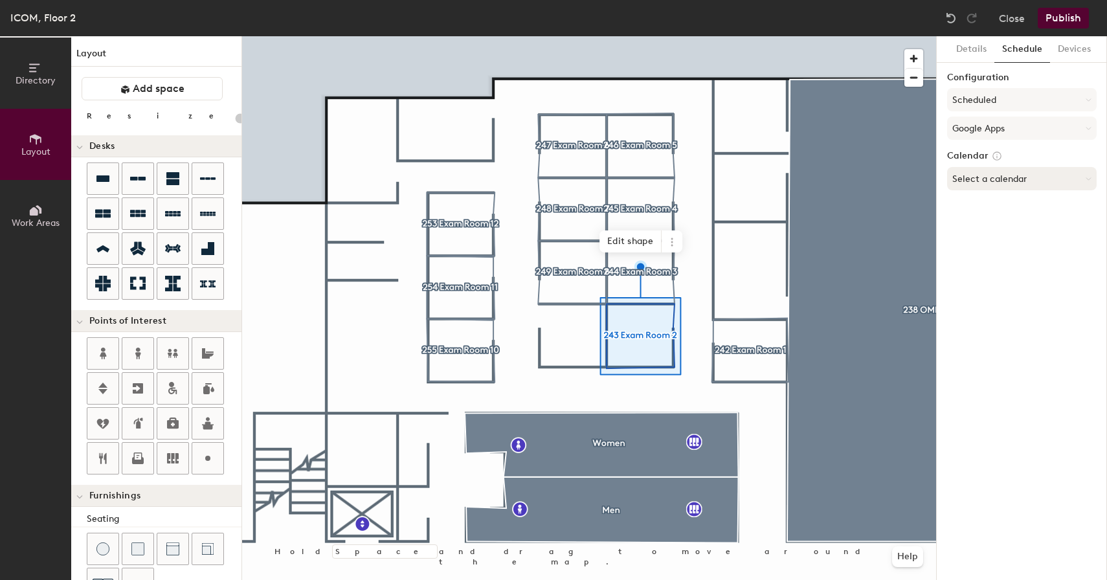
click at [982, 178] on button "Select a calendar" at bounding box center [1022, 178] width 150 height 23
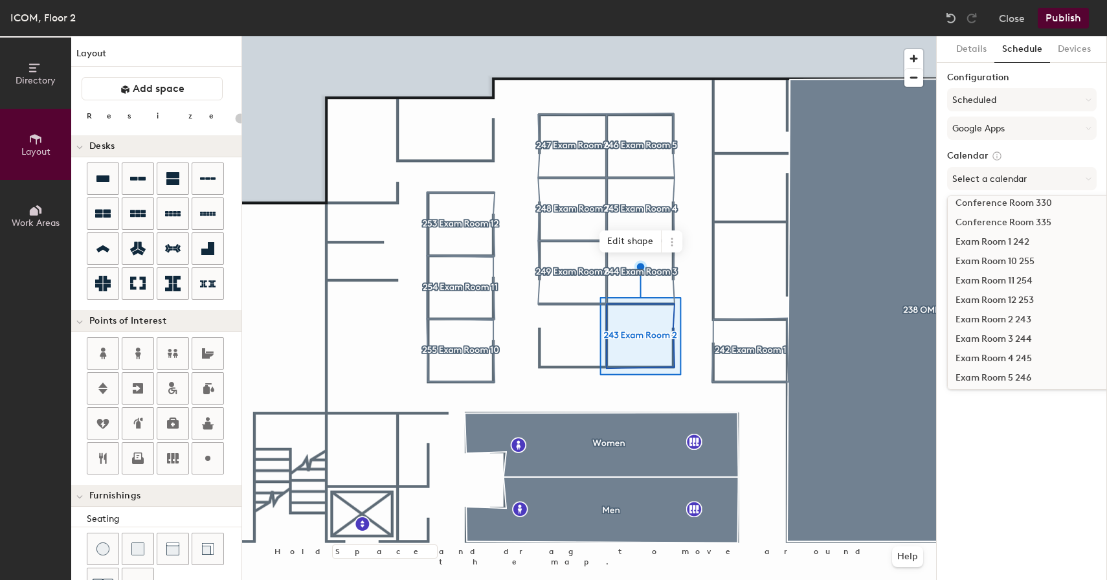
scroll to position [256, 0]
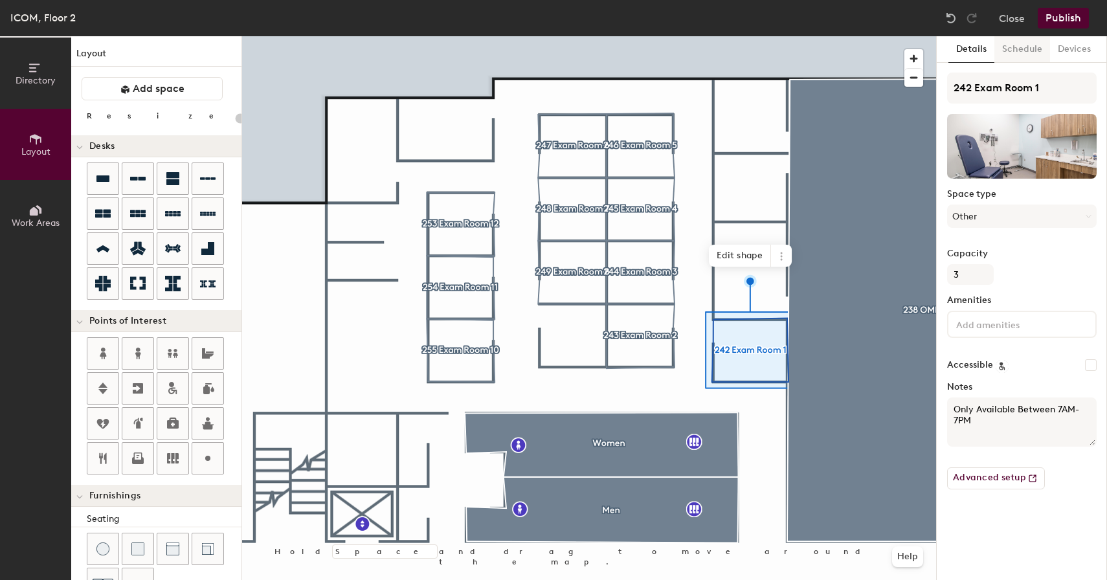
click at [1028, 56] on button "Schedule" at bounding box center [1023, 49] width 56 height 27
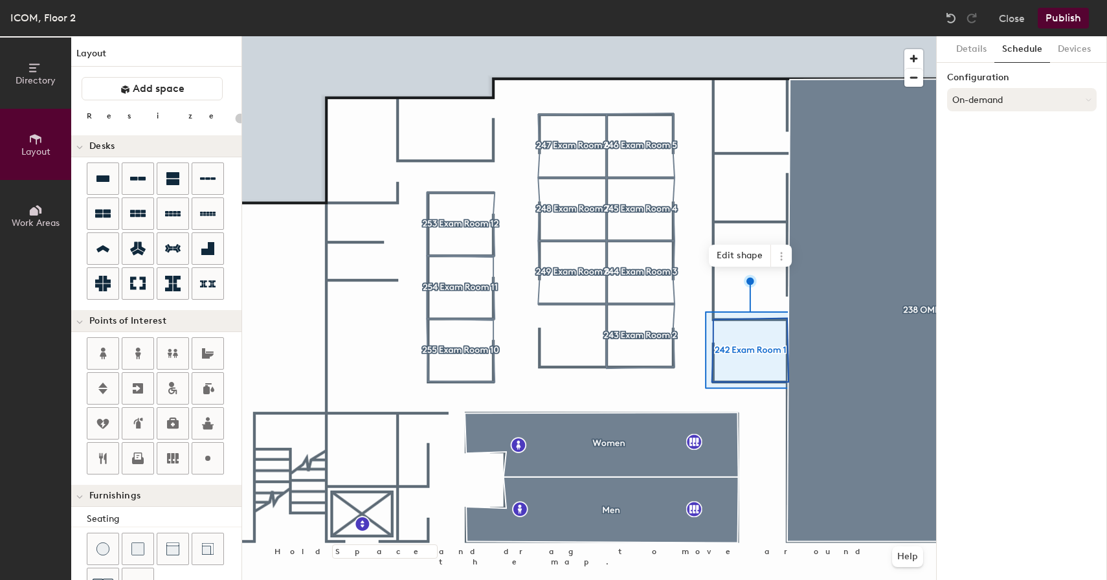
click at [980, 100] on button "On-demand" at bounding box center [1022, 99] width 150 height 23
click at [973, 152] on div "Scheduled" at bounding box center [1022, 151] width 148 height 19
click at [1007, 132] on button "Select account" at bounding box center [1022, 128] width 150 height 23
click at [991, 163] on div "Google Apps" at bounding box center [1022, 160] width 148 height 19
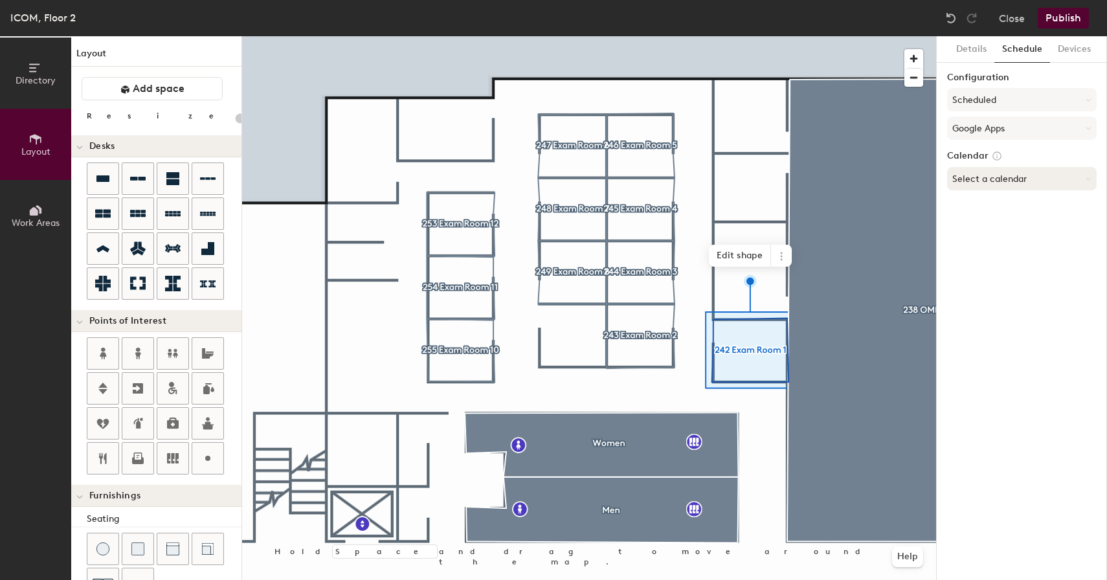
click at [982, 177] on button "Select a calendar" at bounding box center [1022, 178] width 150 height 23
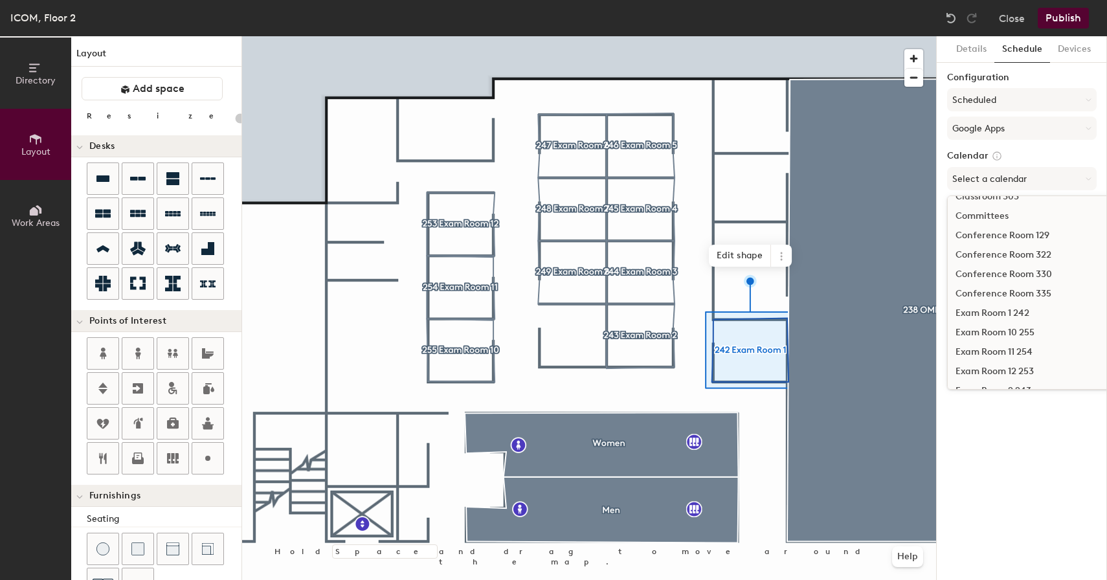
scroll to position [180, 0]
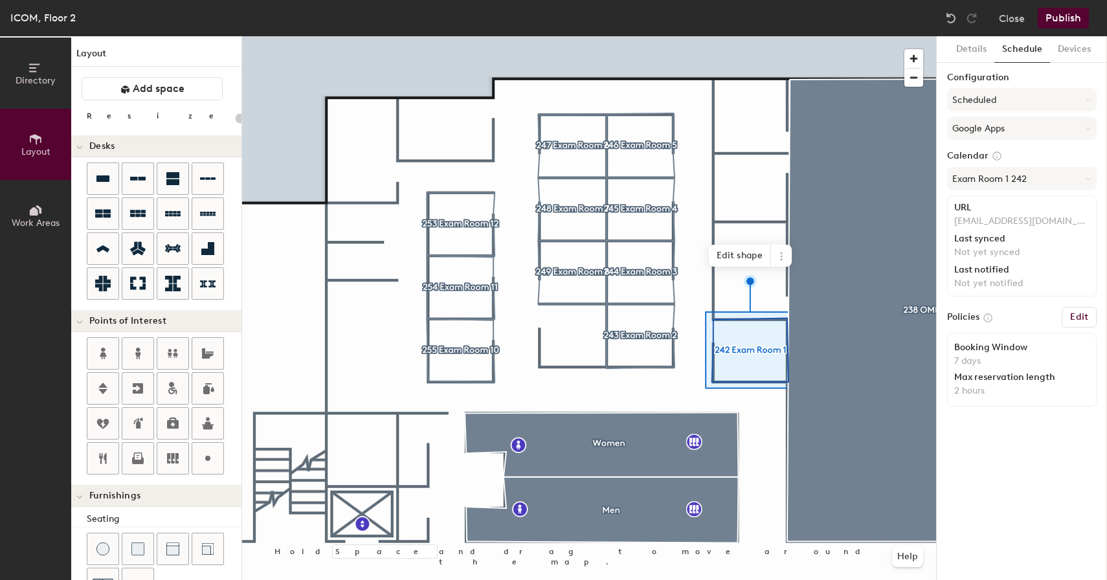
click at [1066, 17] on button "Publish" at bounding box center [1063, 18] width 51 height 21
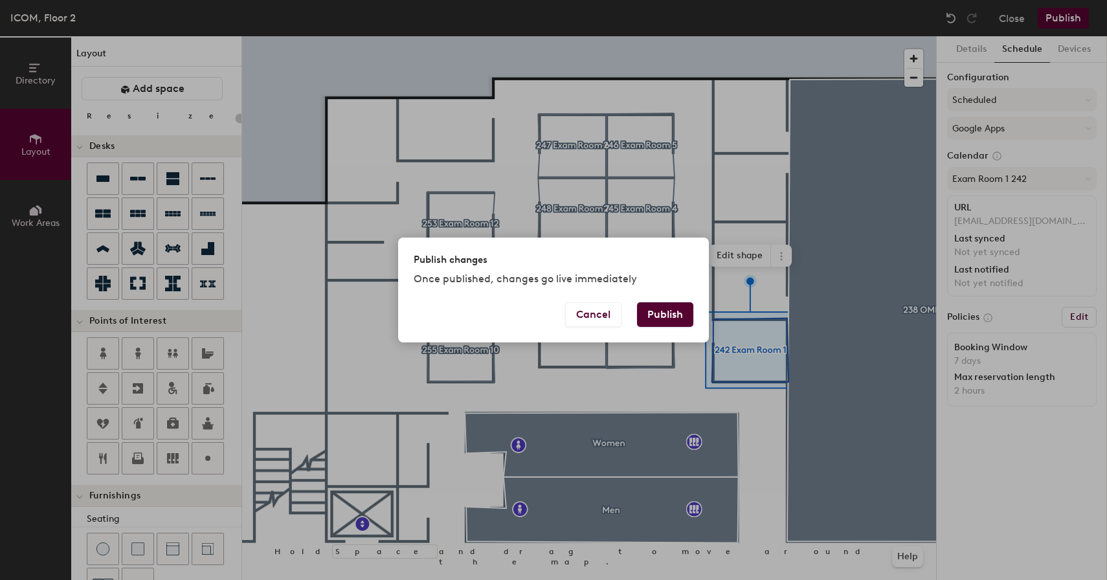
click at [662, 309] on button "Publish" at bounding box center [665, 314] width 56 height 25
type input "20"
